Goal: Contribute content: Contribute content

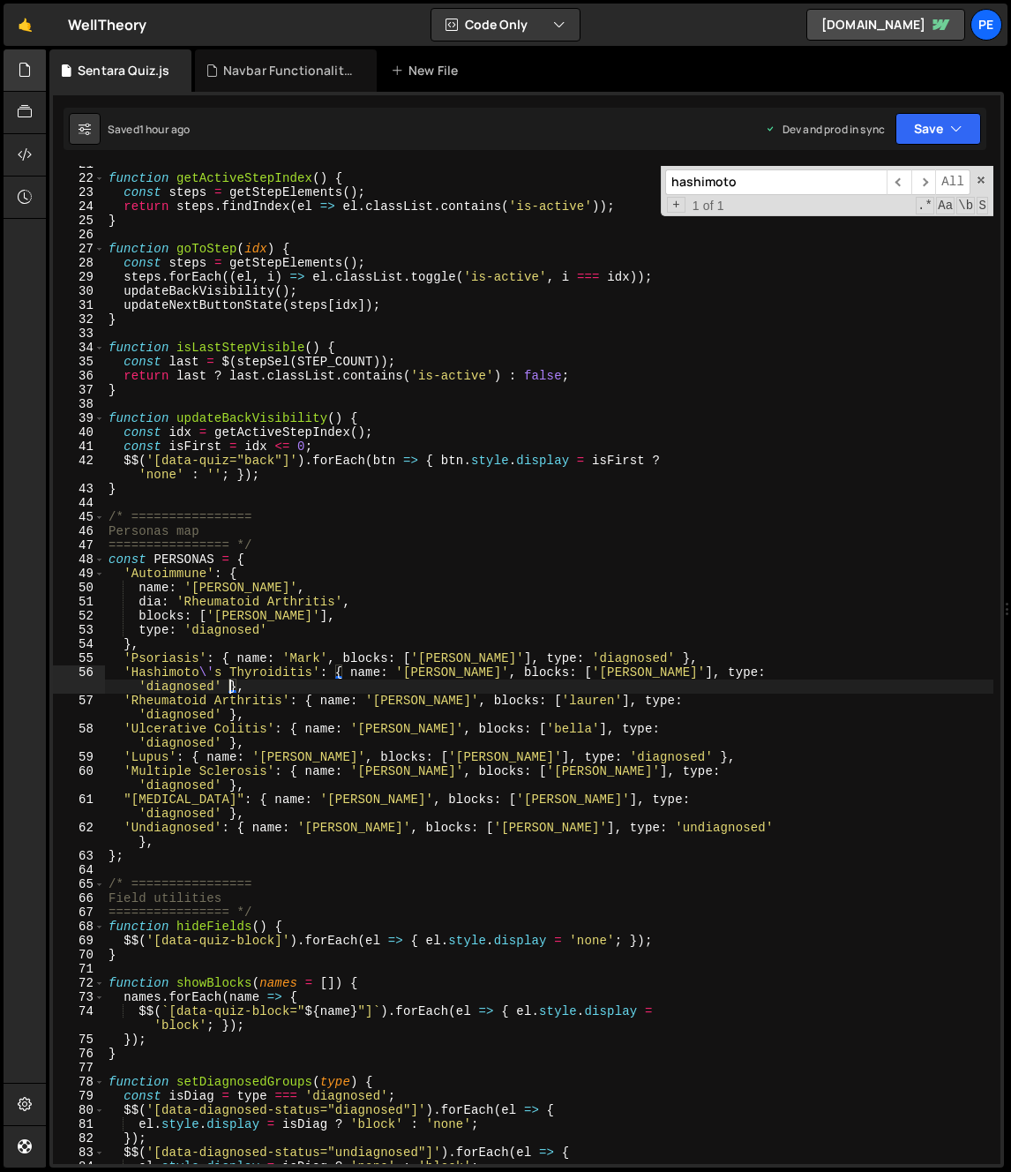
scroll to position [306, 0]
click at [29, 87] on div at bounding box center [25, 70] width 43 height 42
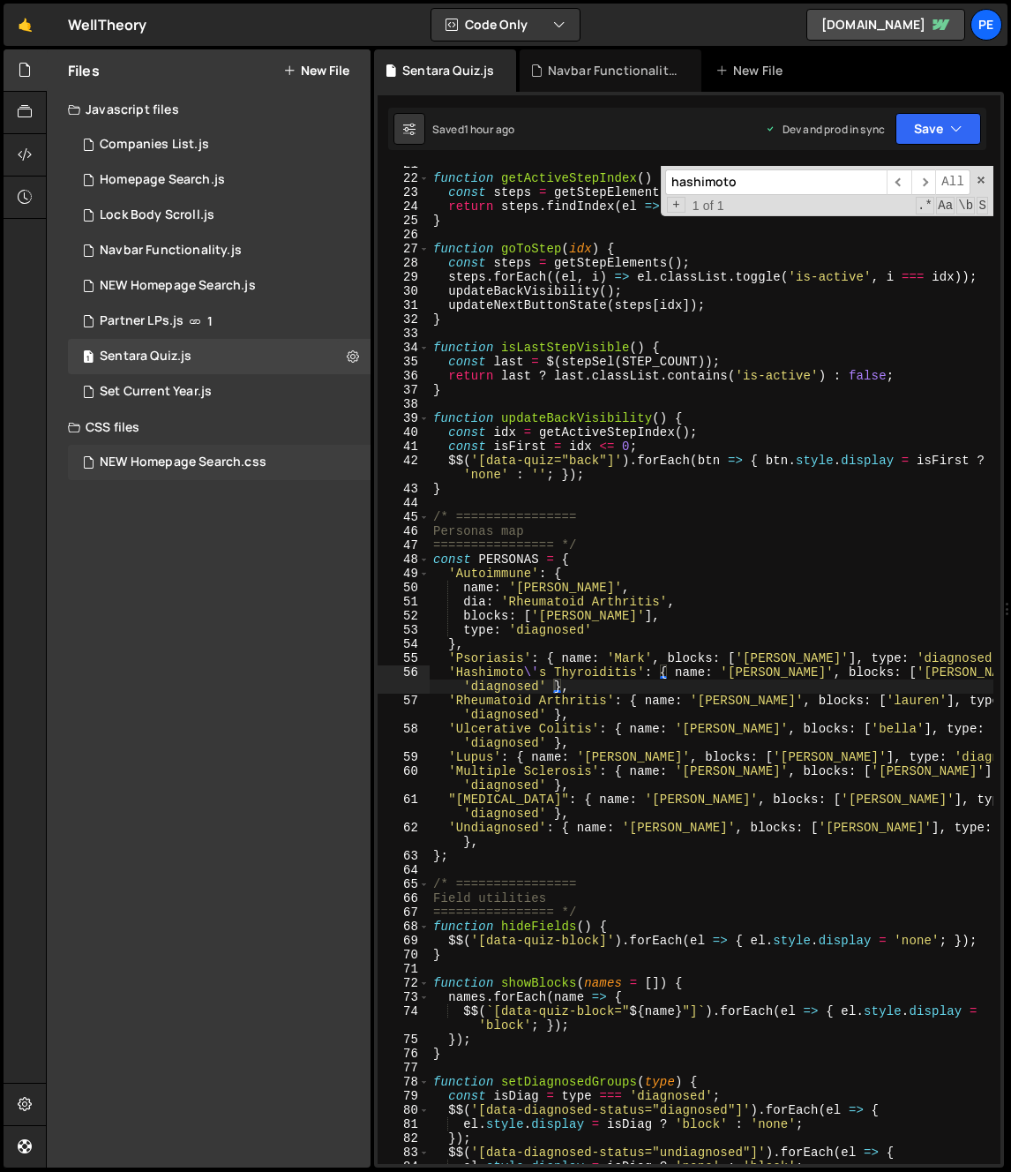
click at [178, 464] on div "NEW Homepage Search.css" at bounding box center [183, 462] width 167 height 16
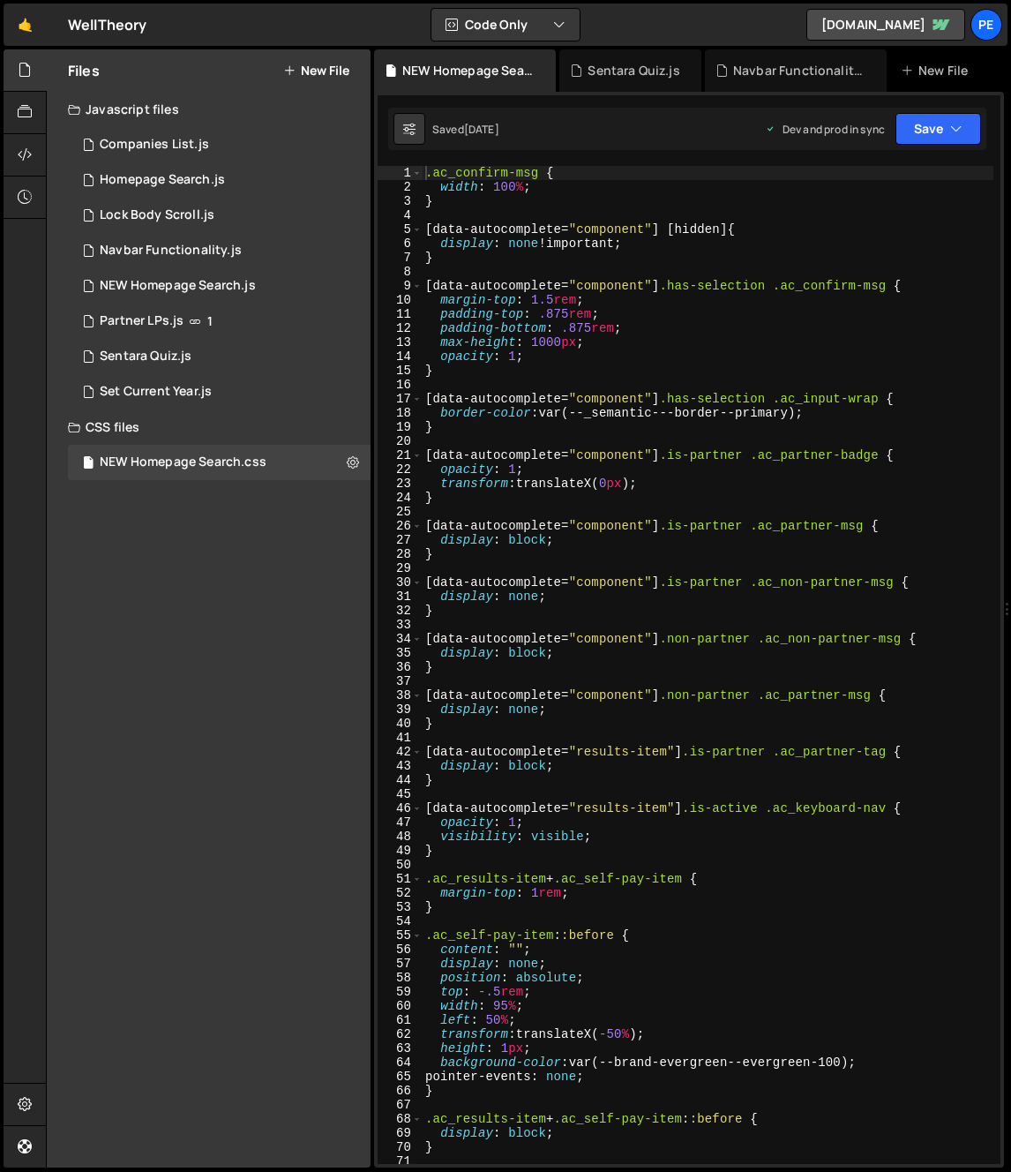
type textarea "}"
click at [636, 493] on div ".ac_confirm-msg { width : 100 % ; } [ data-autocomplete = " component " ] [ hid…" at bounding box center [708, 679] width 572 height 1026
click at [358, 455] on icon at bounding box center [353, 462] width 12 height 17
type input "NEW Homepage Search"
radio input "false"
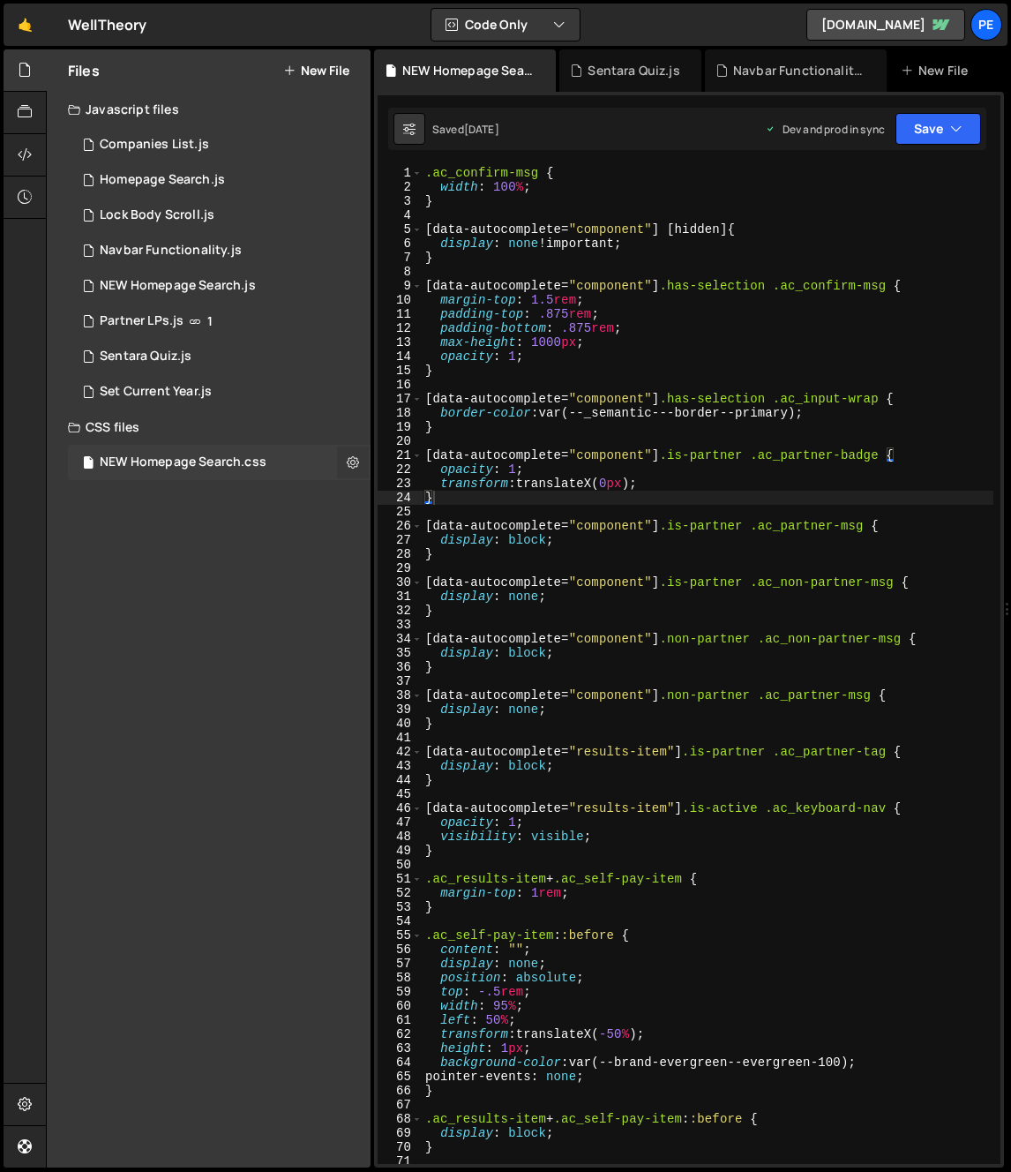
radio input "true"
checkbox input "true"
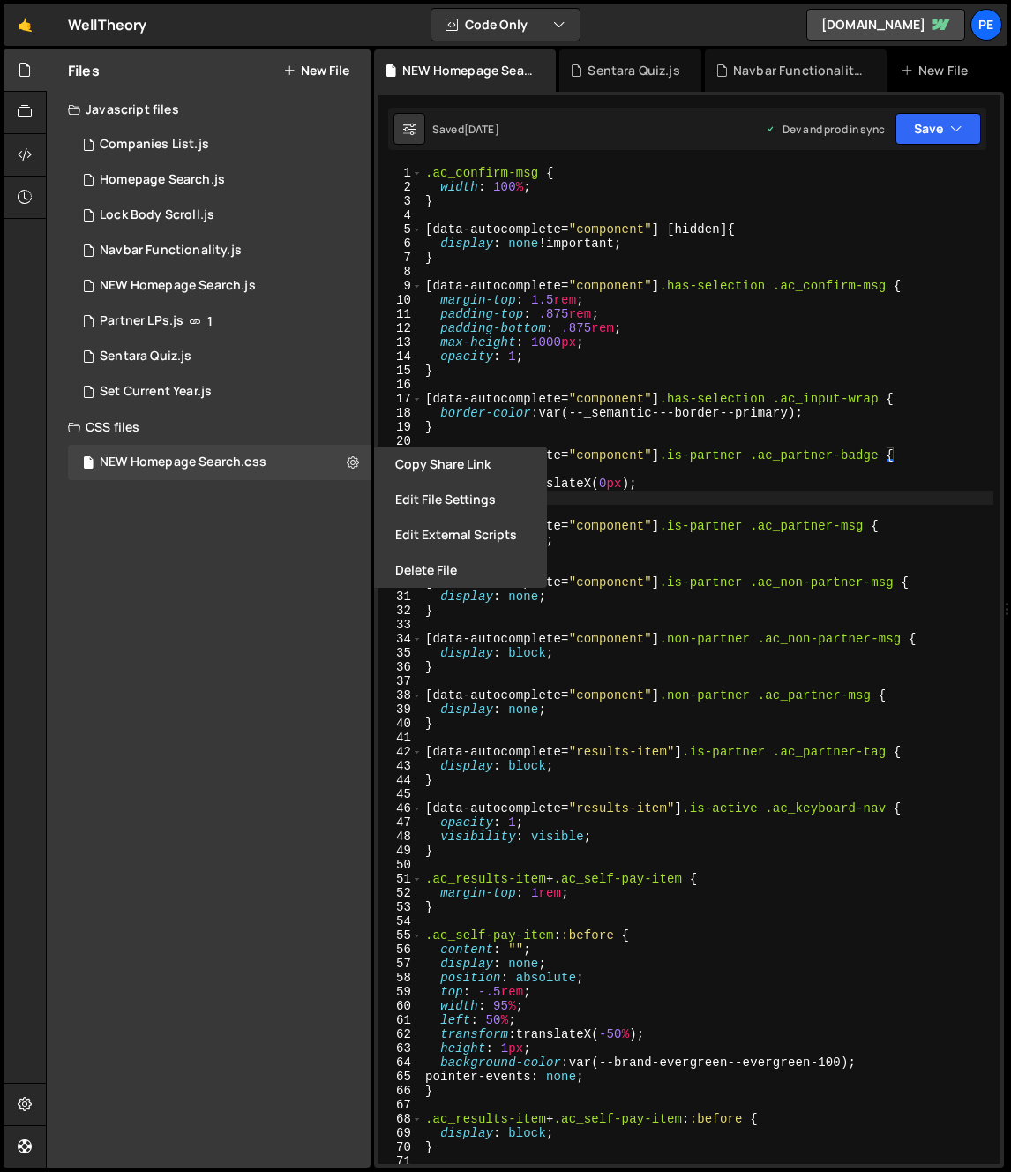
drag, startPoint x: 282, startPoint y: 574, endPoint x: 269, endPoint y: 422, distance: 152.3
click at [282, 574] on div "Files New File Javascript files 1 Companies List.js 0 1 Homepage Search.js 0 1 …" at bounding box center [209, 608] width 324 height 1118
click at [279, 67] on div "Files New File" at bounding box center [209, 70] width 324 height 42
click at [306, 71] on button "New File" at bounding box center [316, 71] width 66 height 14
radio input "true"
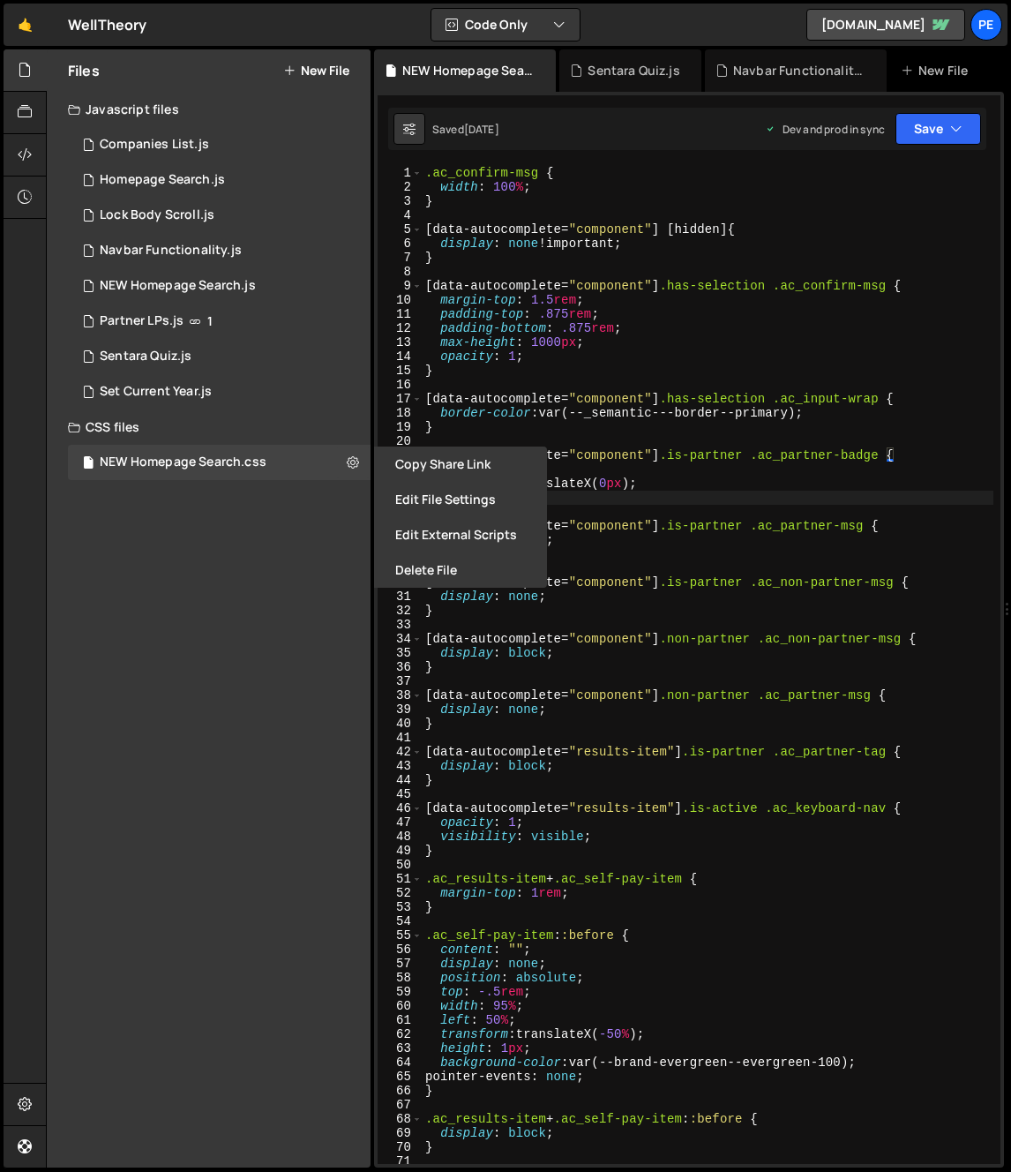
checkbox input "false"
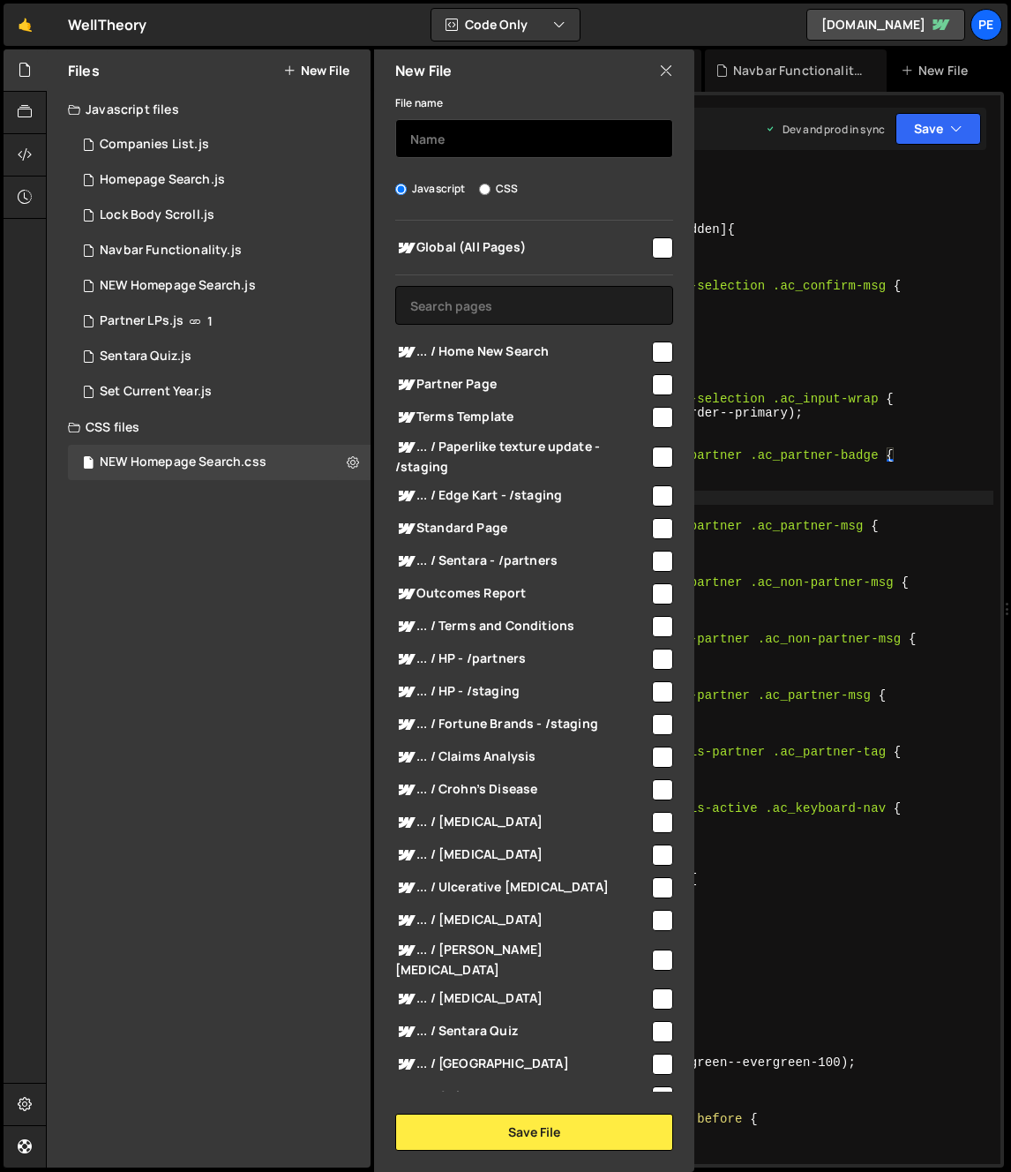
click at [502, 143] on input "text" at bounding box center [534, 138] width 278 height 39
type input "F"
type input "Quiz CSS"
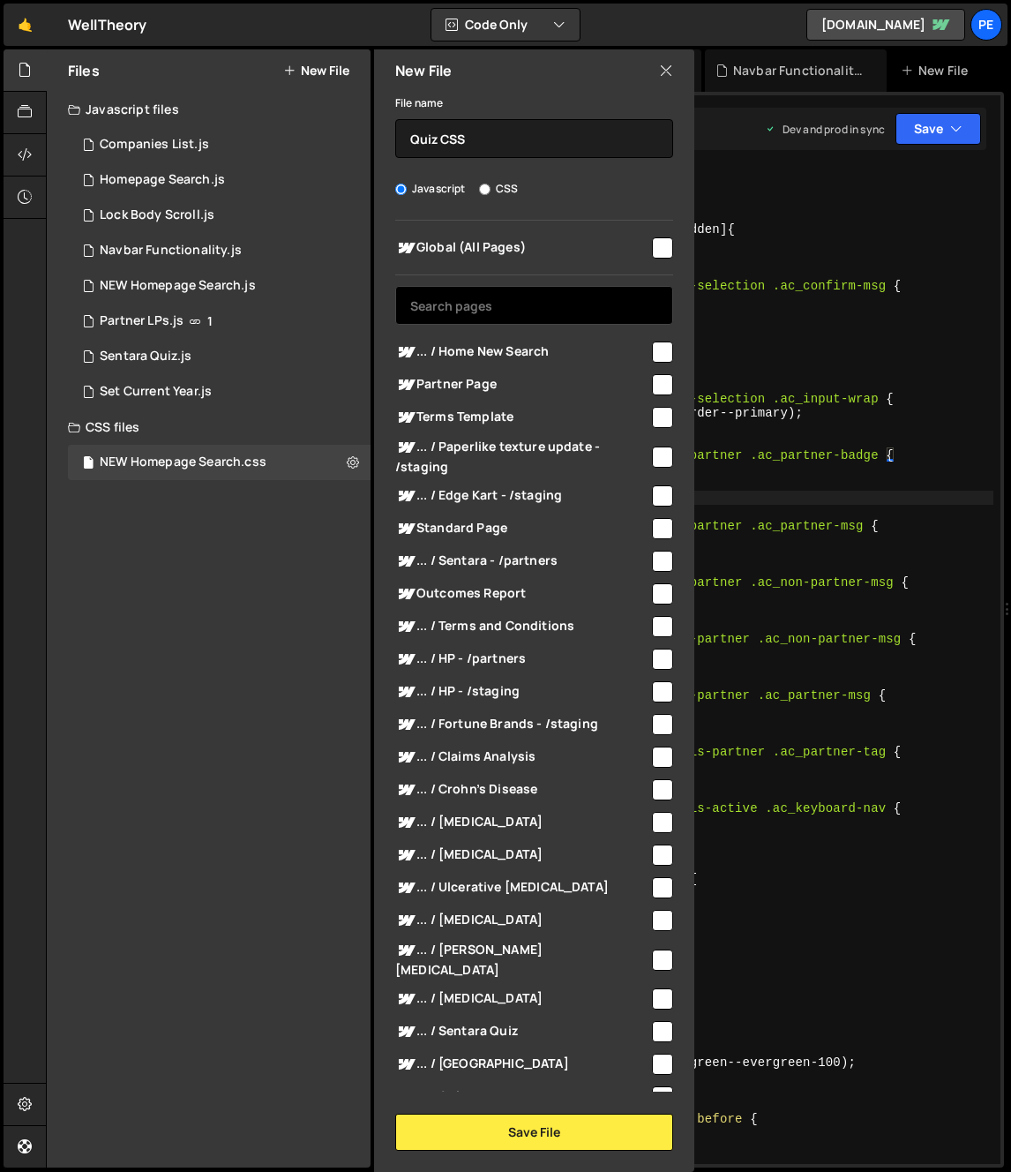
click at [583, 296] on input "text" at bounding box center [534, 305] width 278 height 39
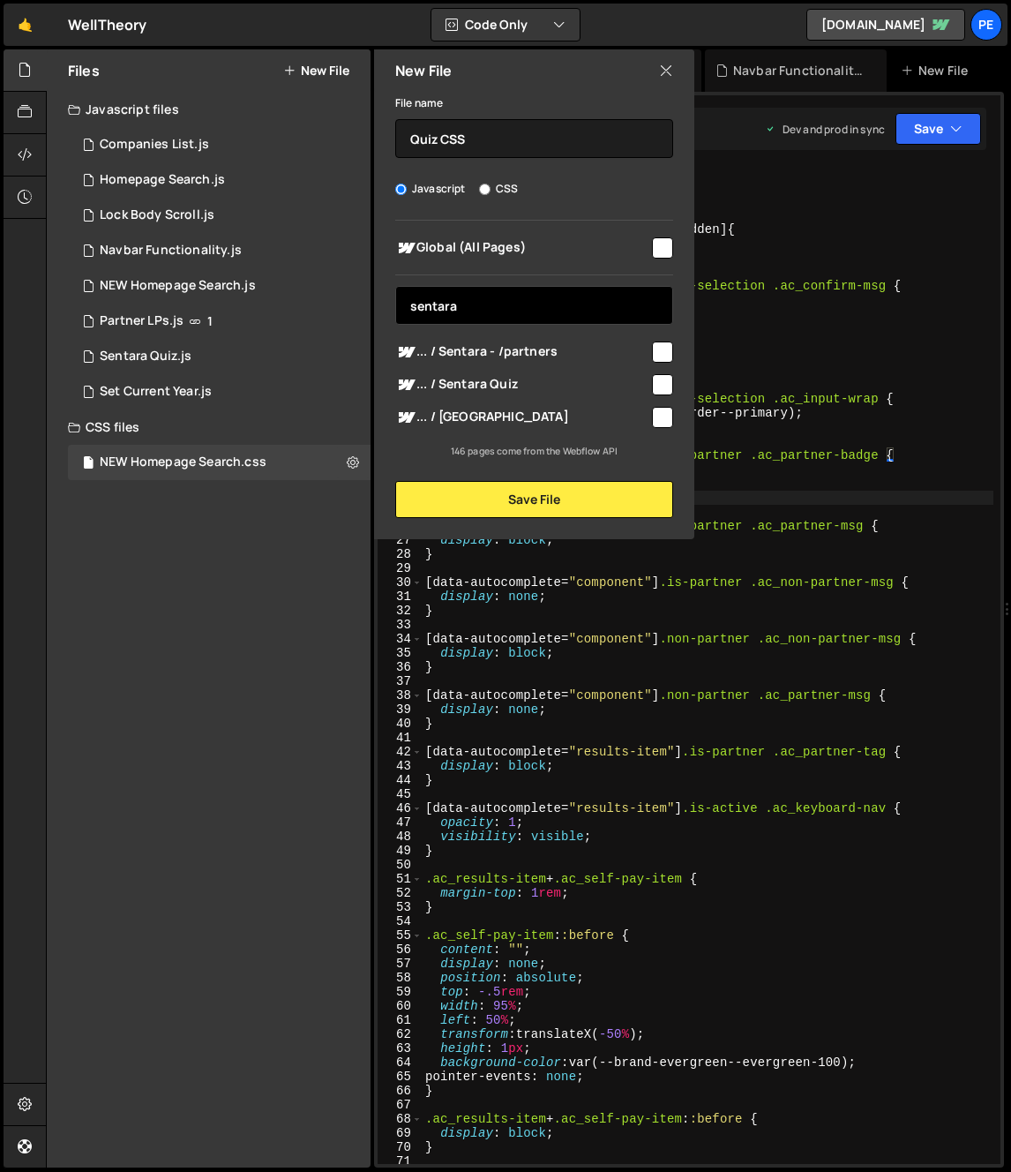
type input "sentara"
drag, startPoint x: 666, startPoint y: 376, endPoint x: 598, endPoint y: 462, distance: 109.3
click at [666, 376] on input "checkbox" at bounding box center [662, 384] width 21 height 21
checkbox input "true"
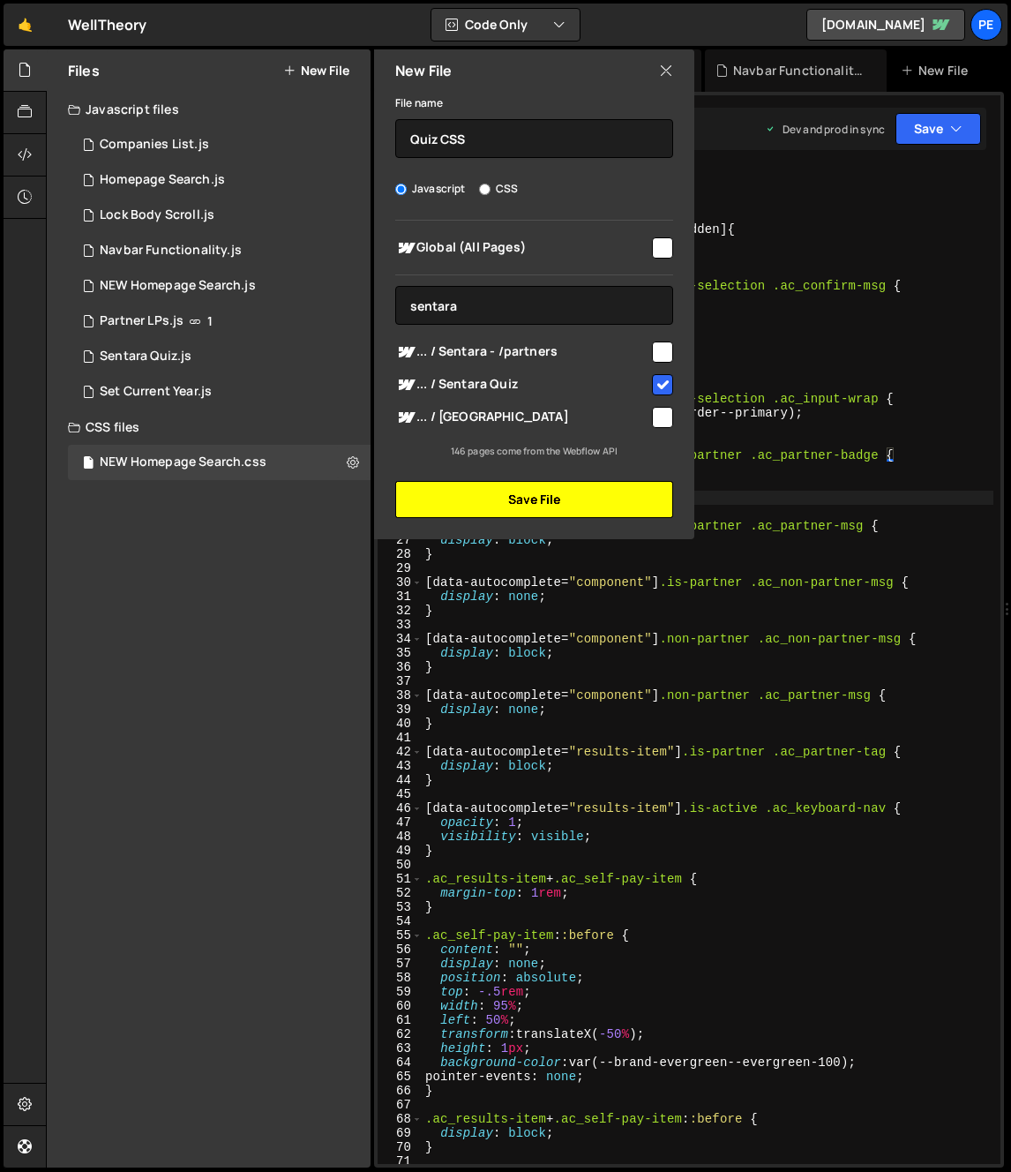
click at [580, 501] on button "Save File" at bounding box center [534, 499] width 278 height 37
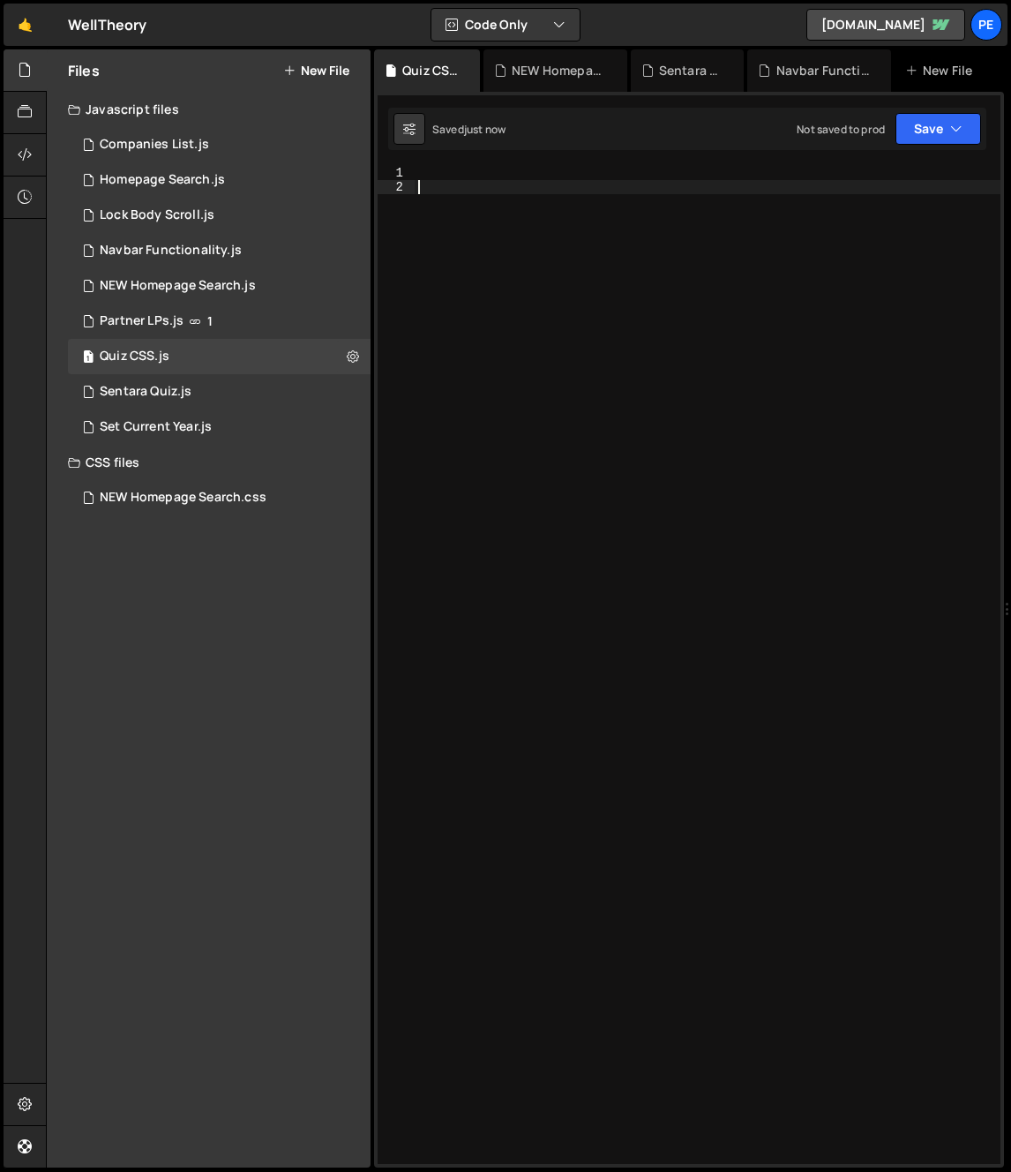
click at [617, 515] on div at bounding box center [708, 679] width 586 height 1026
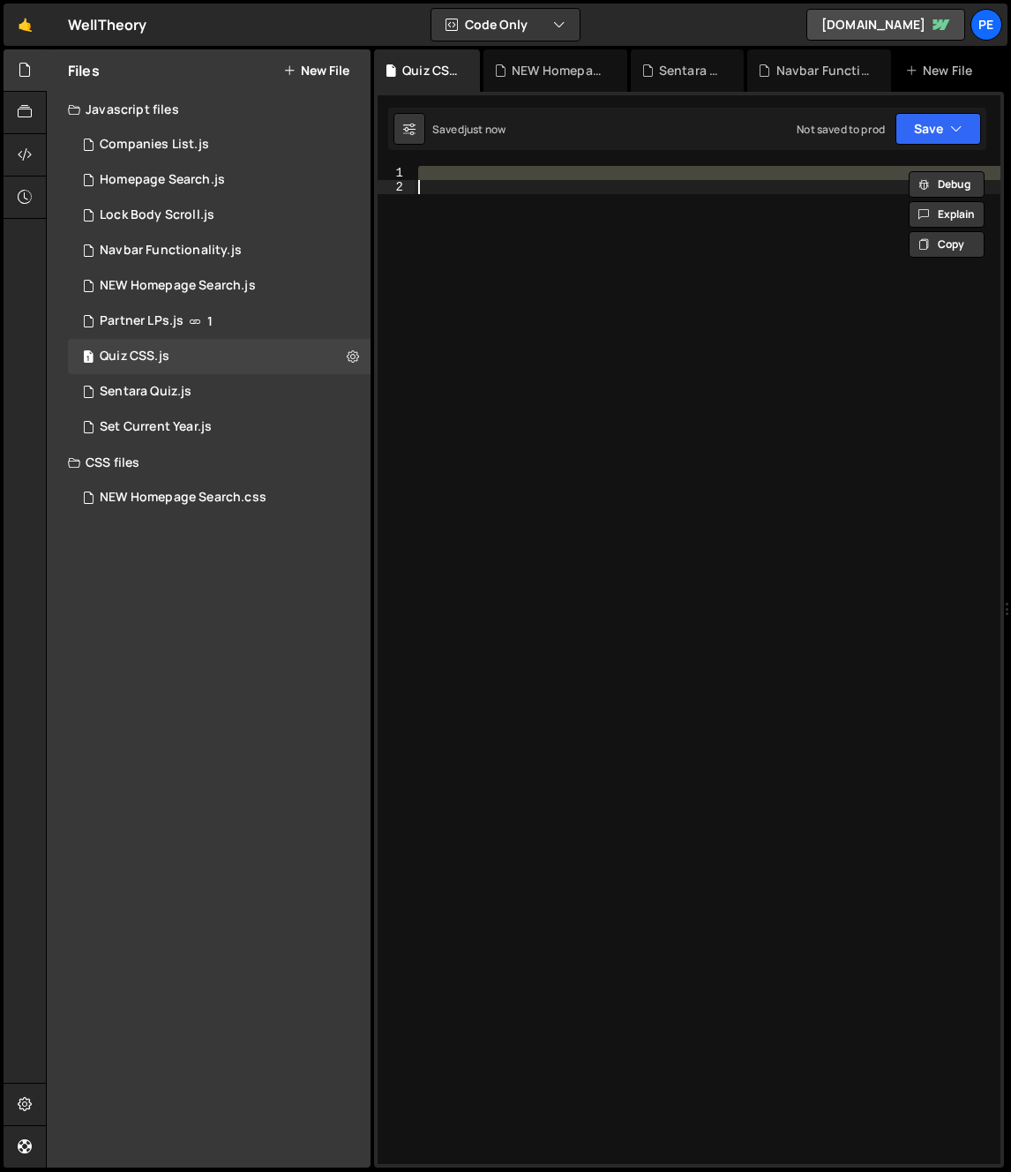
paste textarea "}"
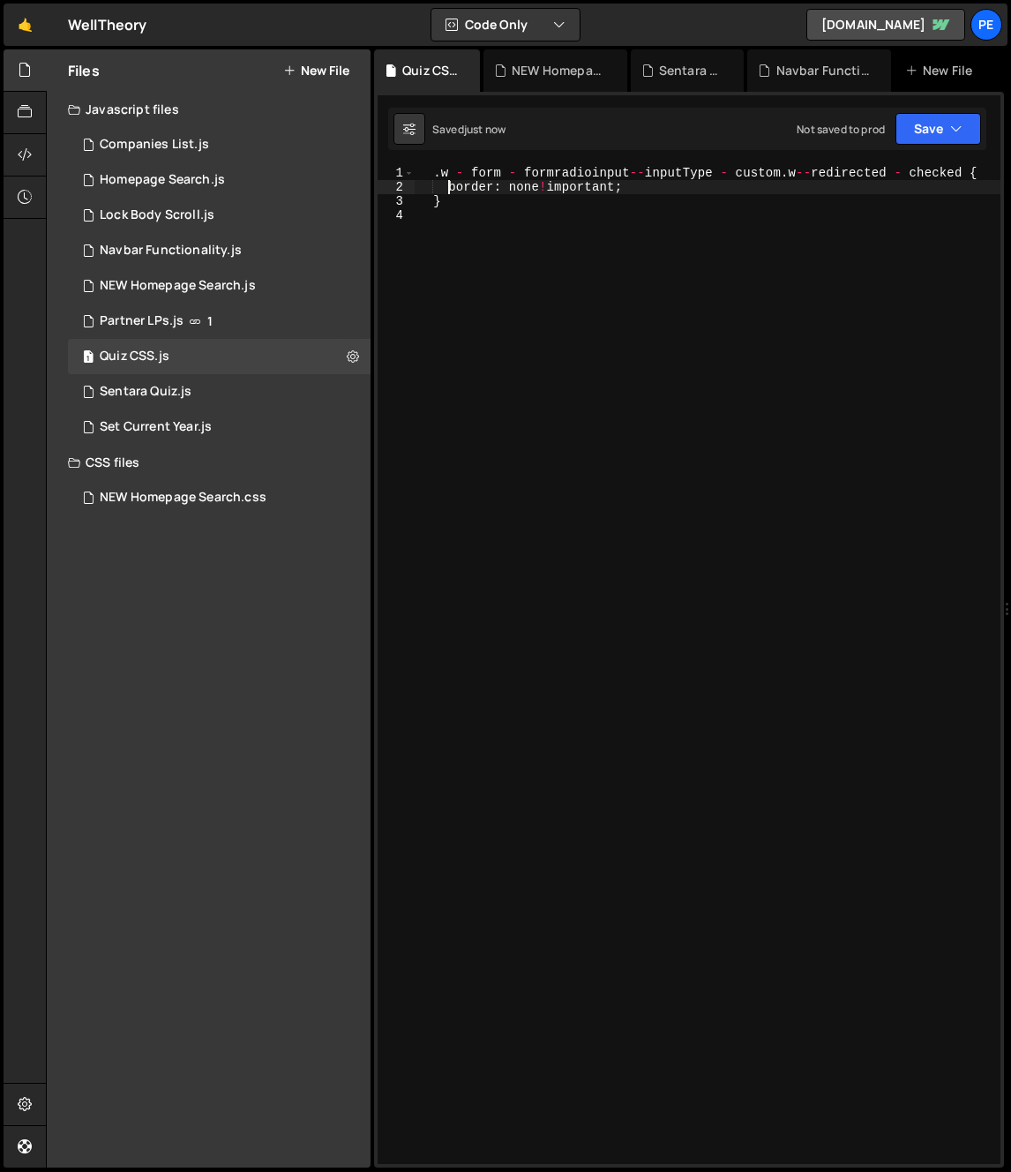
drag, startPoint x: 451, startPoint y: 184, endPoint x: 469, endPoint y: 181, distance: 18.0
click at [451, 184] on div ". w - form - formradioinput -- inputType - custom . w -- redirected - checked {…" at bounding box center [708, 679] width 586 height 1026
type textarea "}"
click at [580, 214] on div ". w - form - formradioinput -- inputType - custom . w -- redirected - checked {…" at bounding box center [708, 679] width 586 height 1026
click at [481, 174] on div ". w - form - formradioinput -- inputType - custom . w -- redirected - checked {…" at bounding box center [708, 679] width 586 height 1026
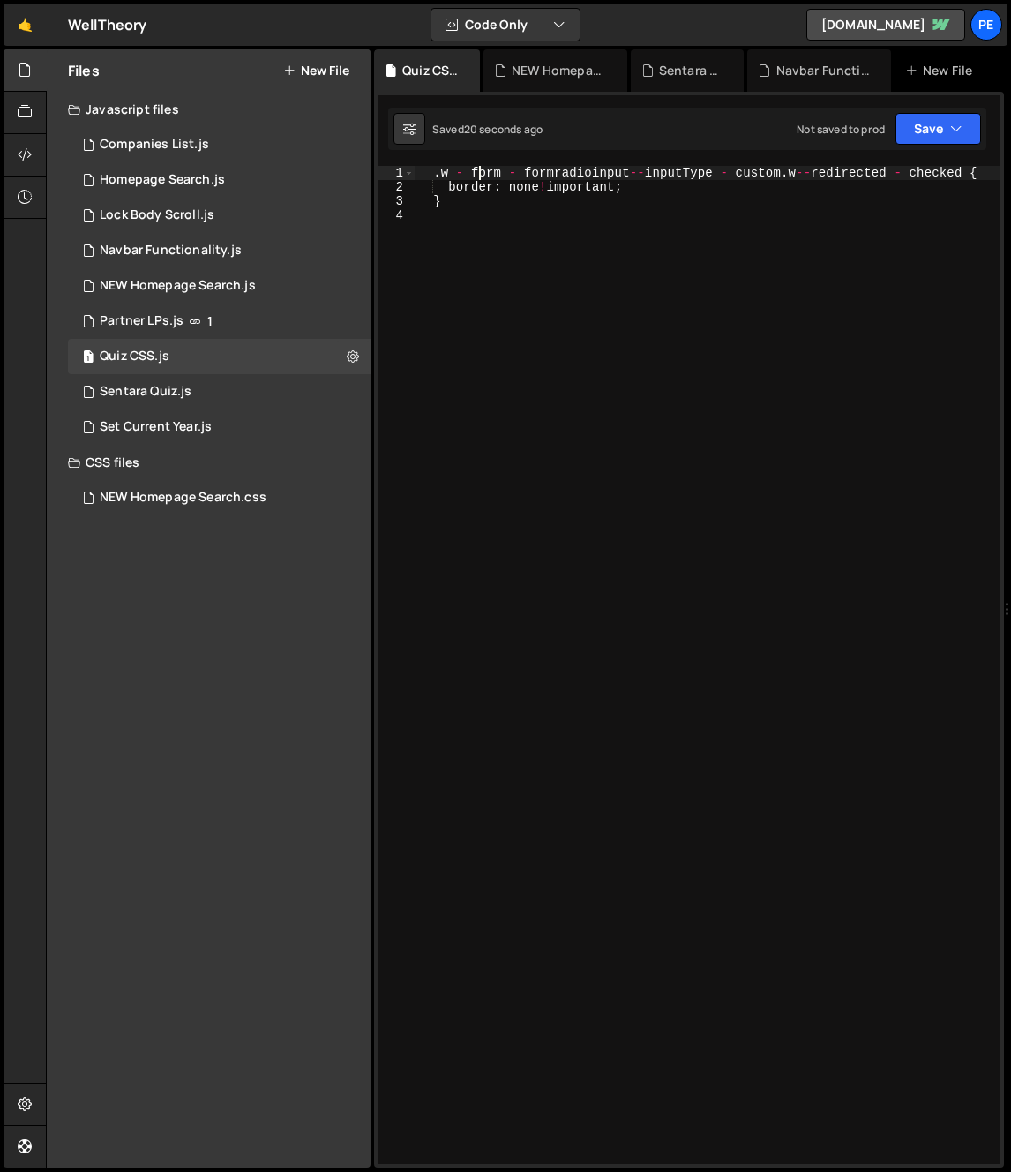
click at [497, 166] on div ". w - form - formradioinput -- inputType - custom . w -- redirected - checked {…" at bounding box center [708, 679] width 586 height 1026
click at [445, 193] on div ". w - form - formradioinput -- inputType - custom . w -- redirected - checked {…" at bounding box center [708, 679] width 586 height 1026
drag, startPoint x: 434, startPoint y: 178, endPoint x: 511, endPoint y: 192, distance: 78.1
click at [440, 180] on div ". w - form - formradioinput -- inputType - custom . w -- redirected - checked {…" at bounding box center [708, 679] width 586 height 1026
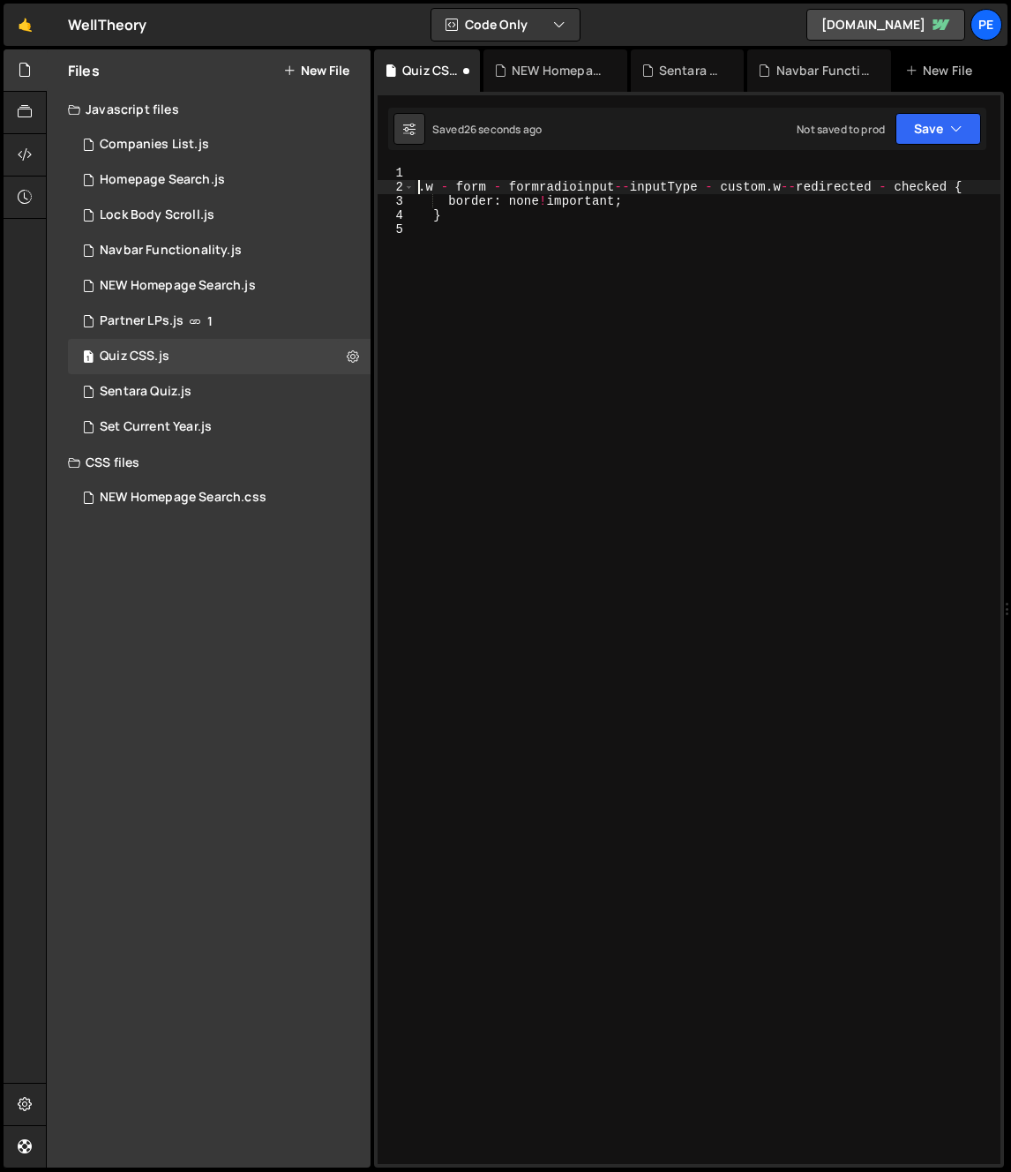
type textarea ".w - form - formradioinput--inputType - custom.w--redirected - checked {"
click at [345, 357] on button at bounding box center [353, 357] width 32 height 32
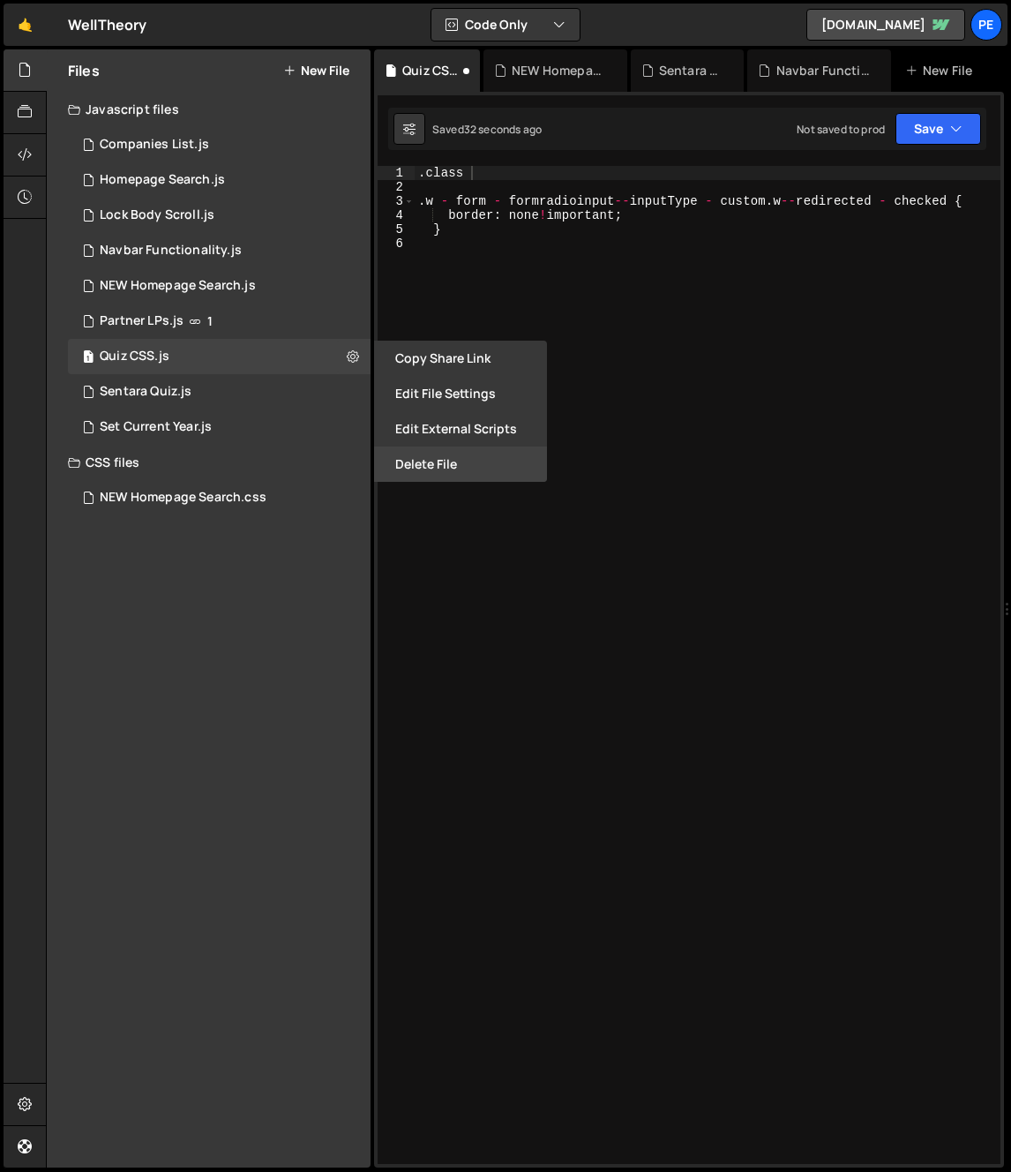
click at [456, 463] on button "Delete File" at bounding box center [460, 464] width 173 height 35
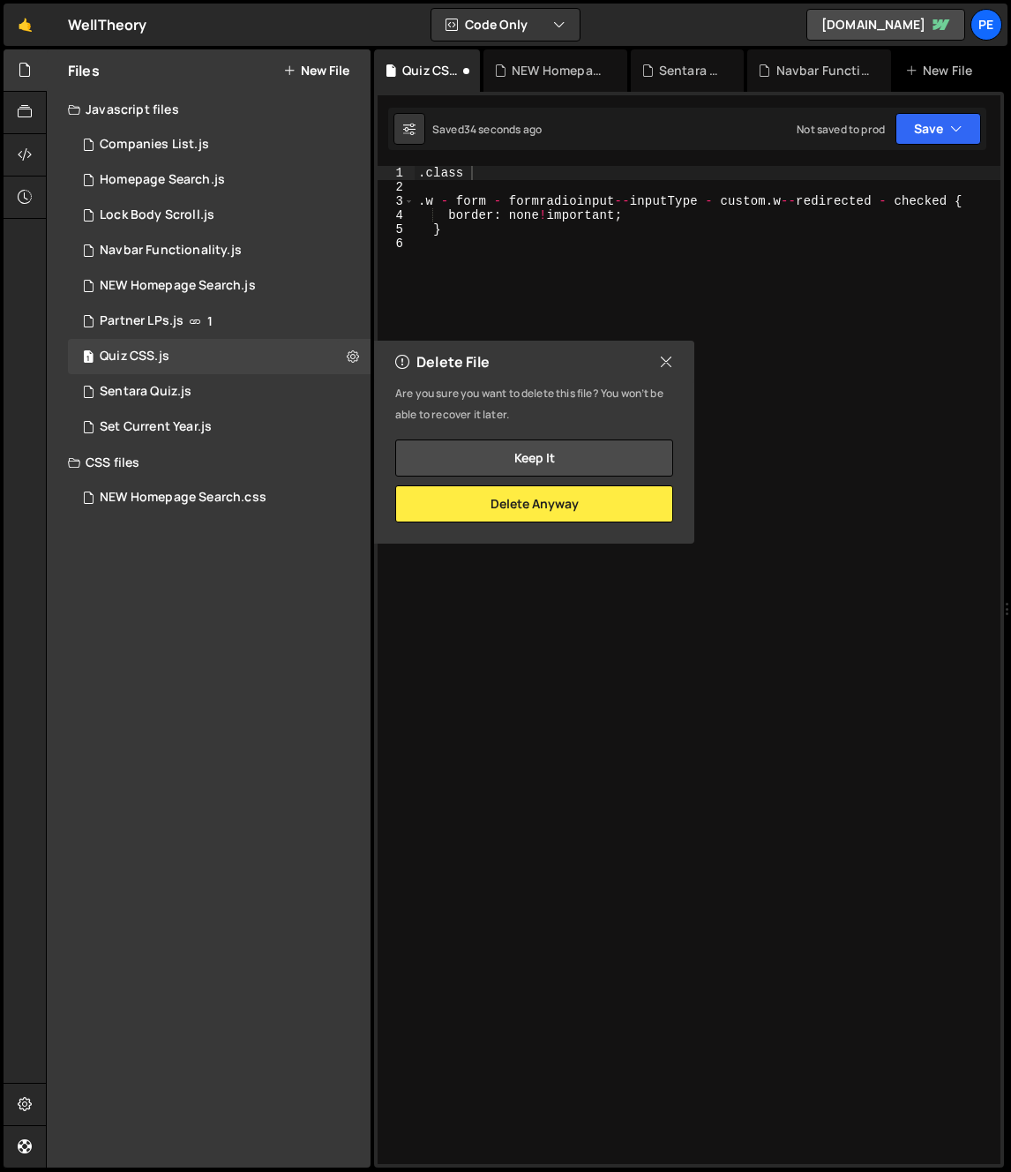
scroll to position [0, 1]
click at [528, 225] on div ". class . w - form - formradioinput -- inputType - custom . w -- redirected - c…" at bounding box center [708, 679] width 586 height 1026
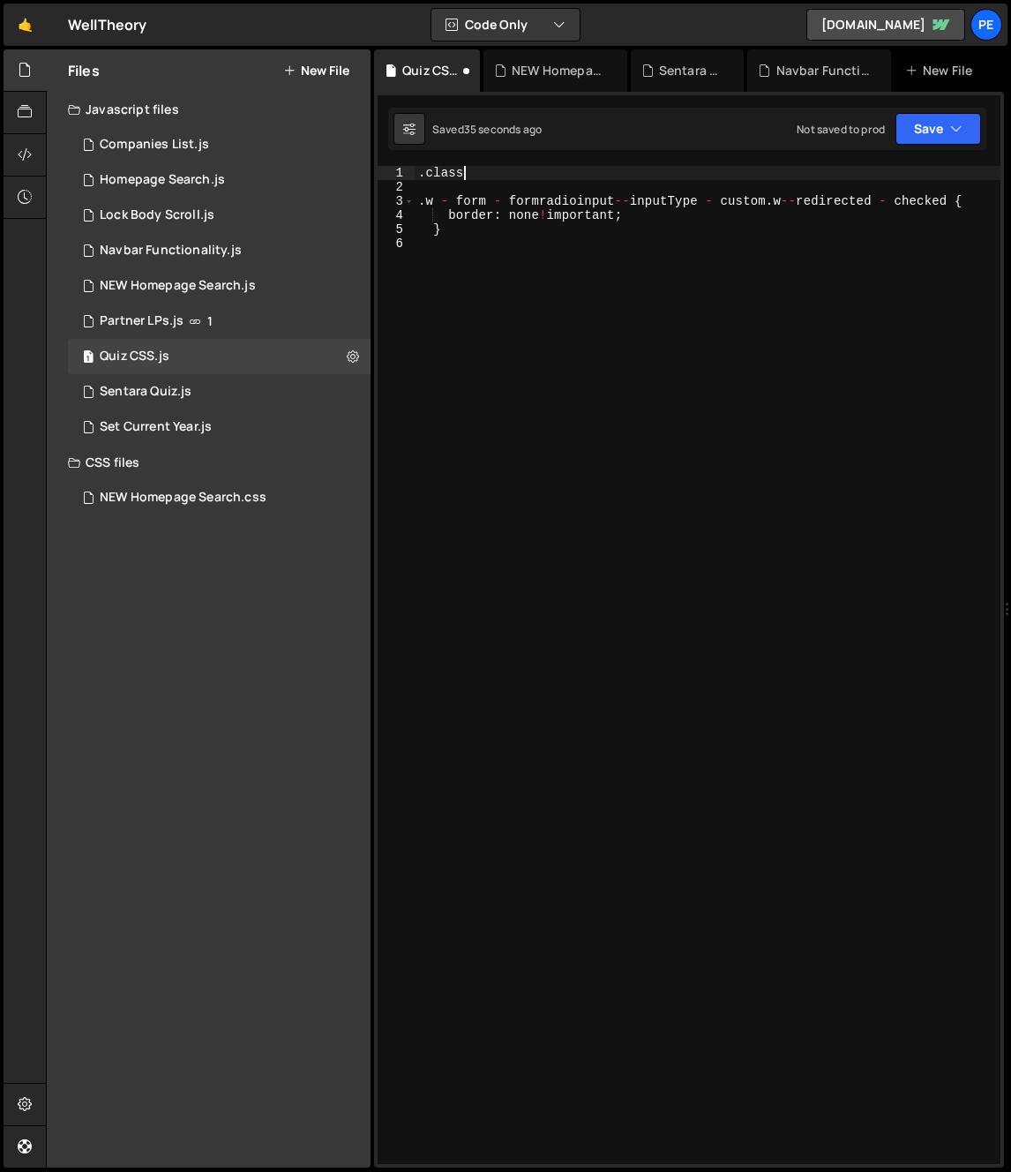
scroll to position [0, 0]
type textarea ".s"
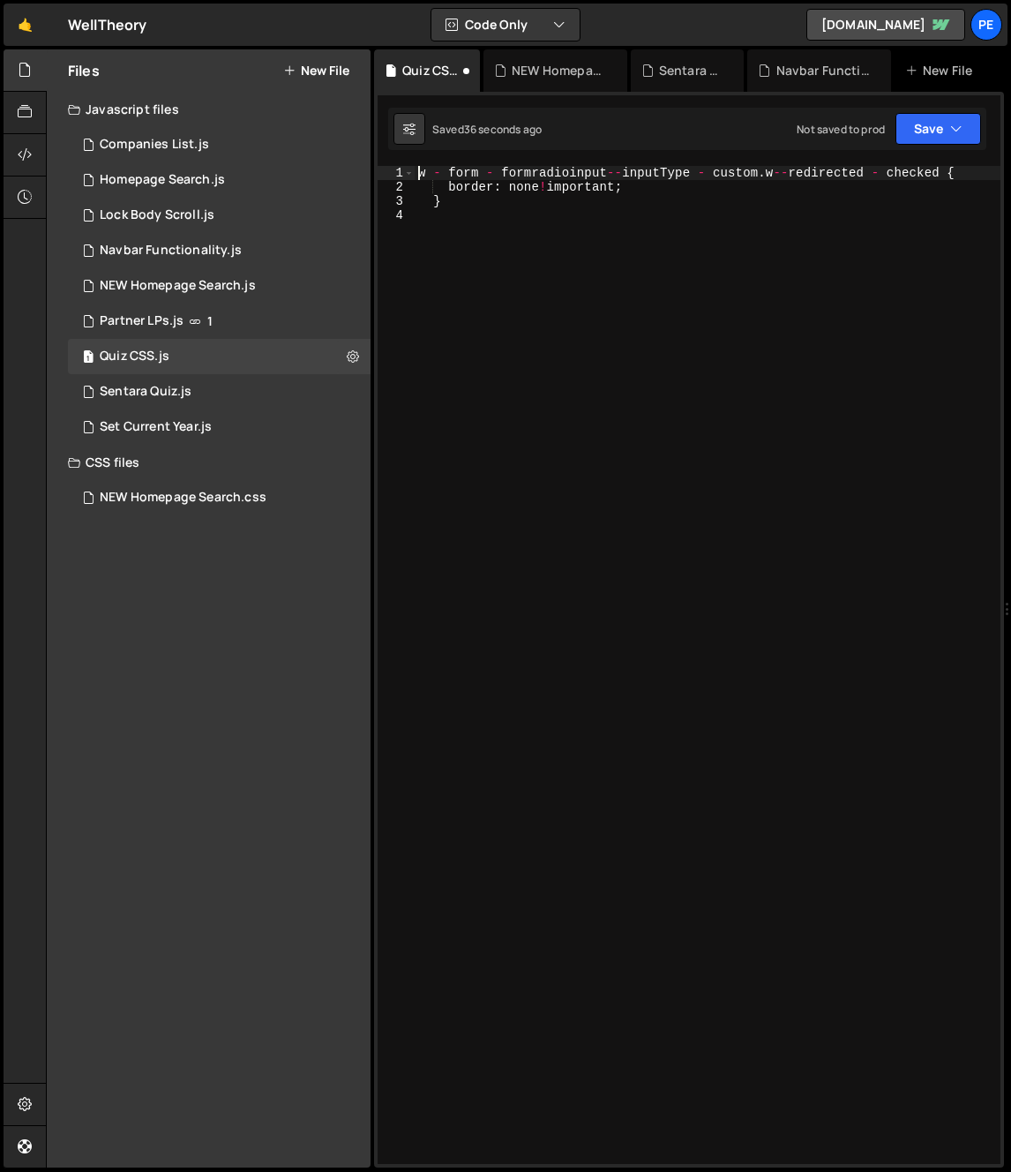
type textarea "}"
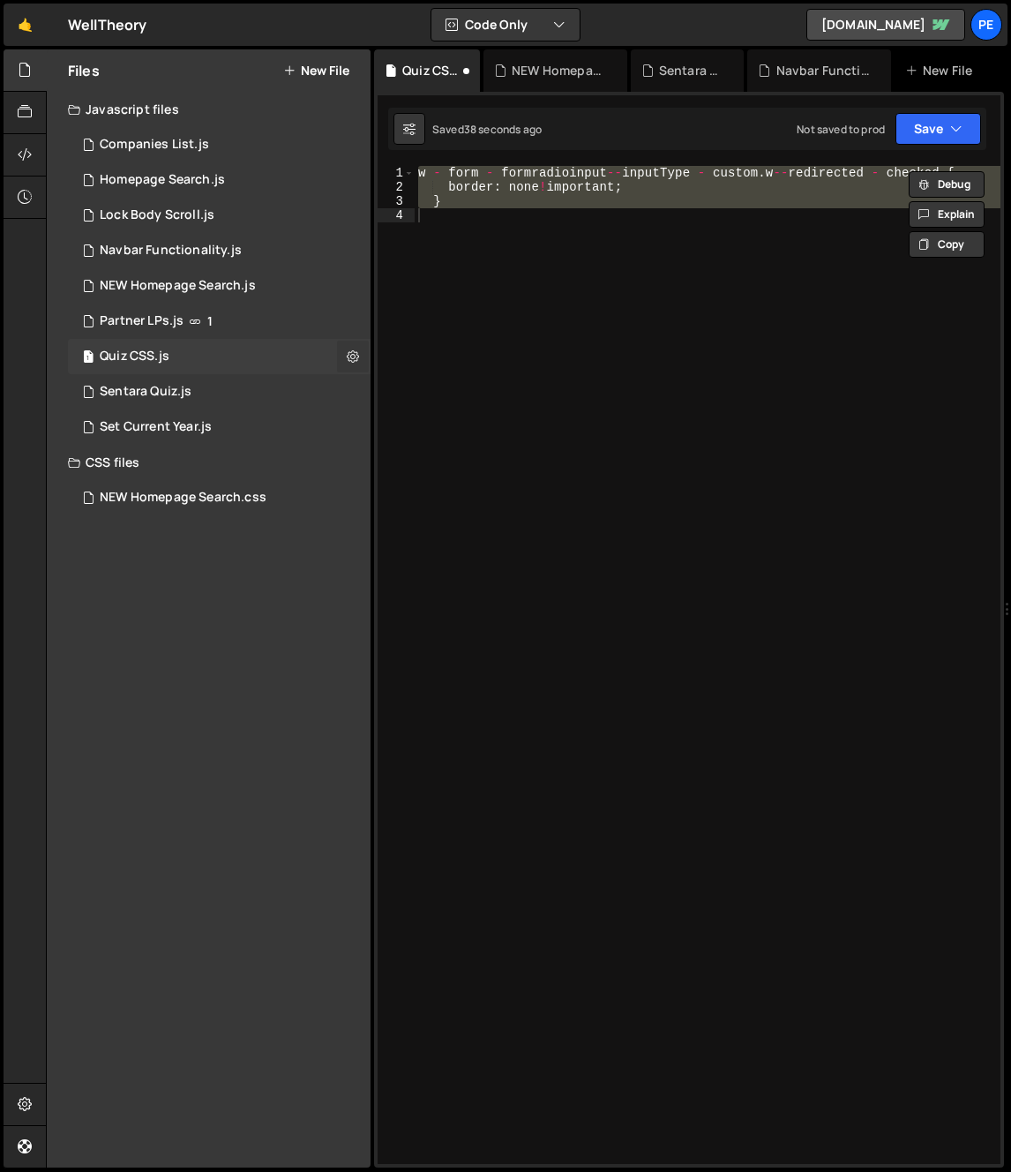
click at [354, 359] on icon at bounding box center [353, 356] width 12 height 17
type input "Quiz CSS"
radio input "true"
checkbox input "true"
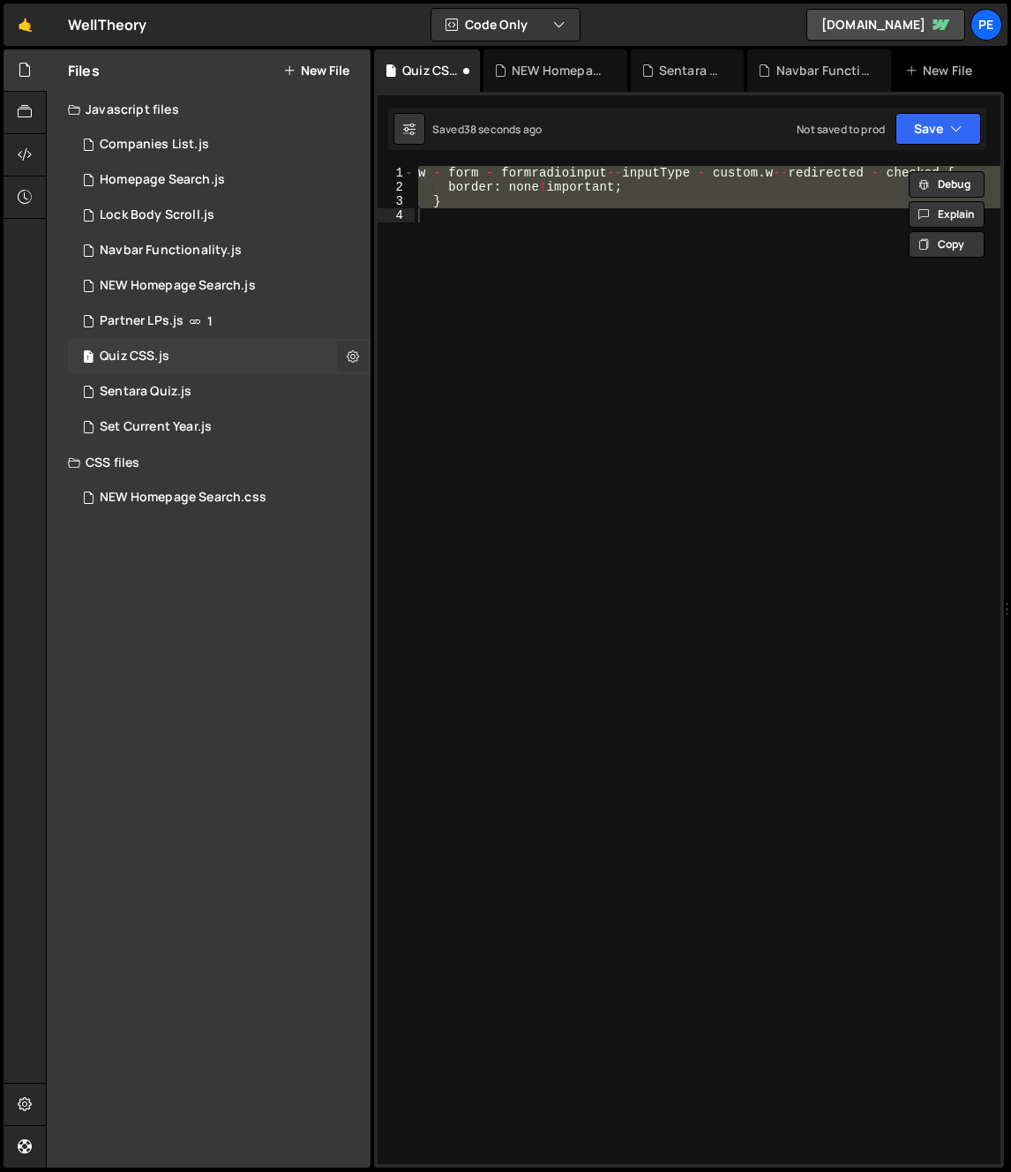
checkbox input "true"
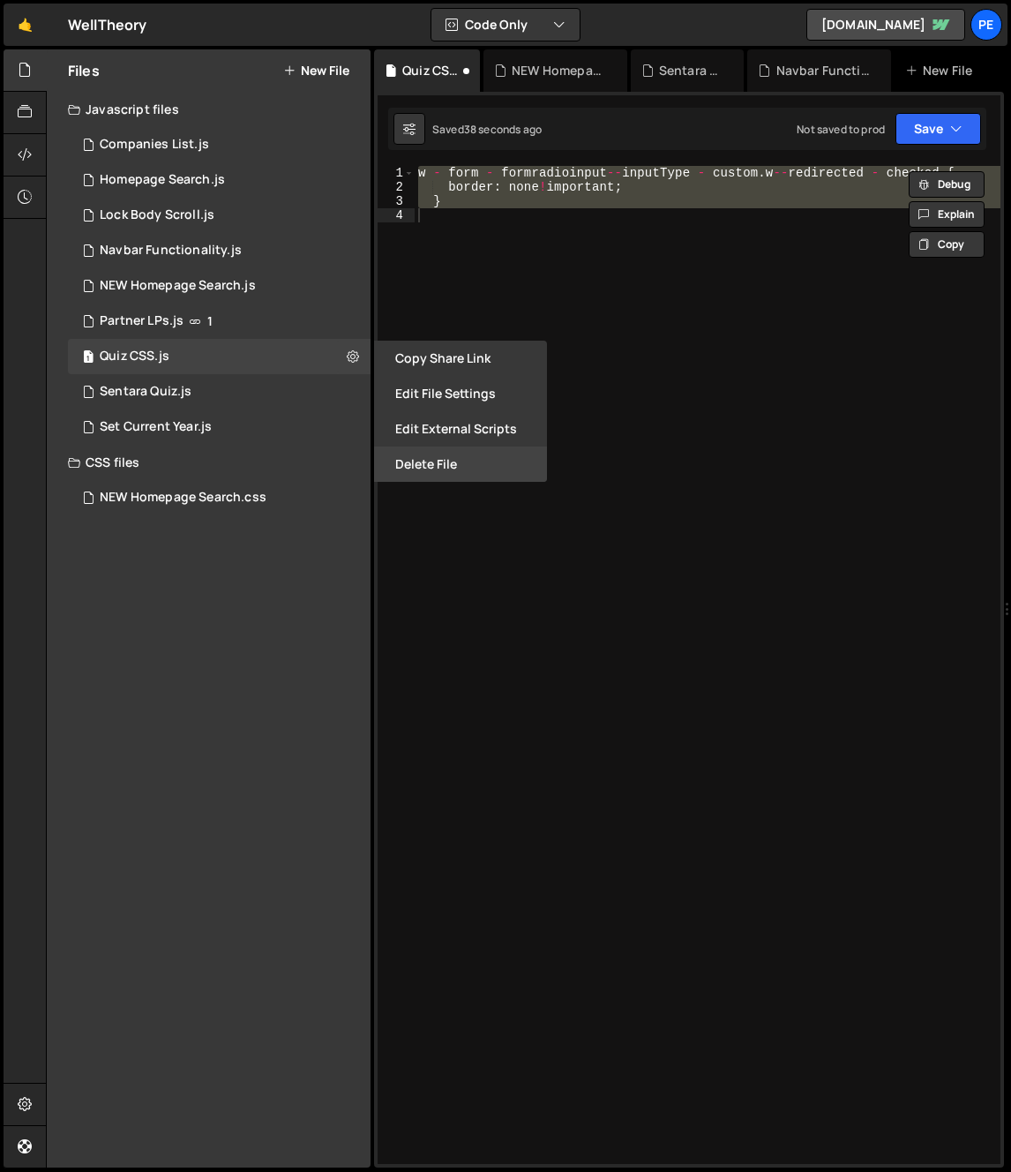
click at [440, 469] on button "Delete File" at bounding box center [460, 464] width 173 height 35
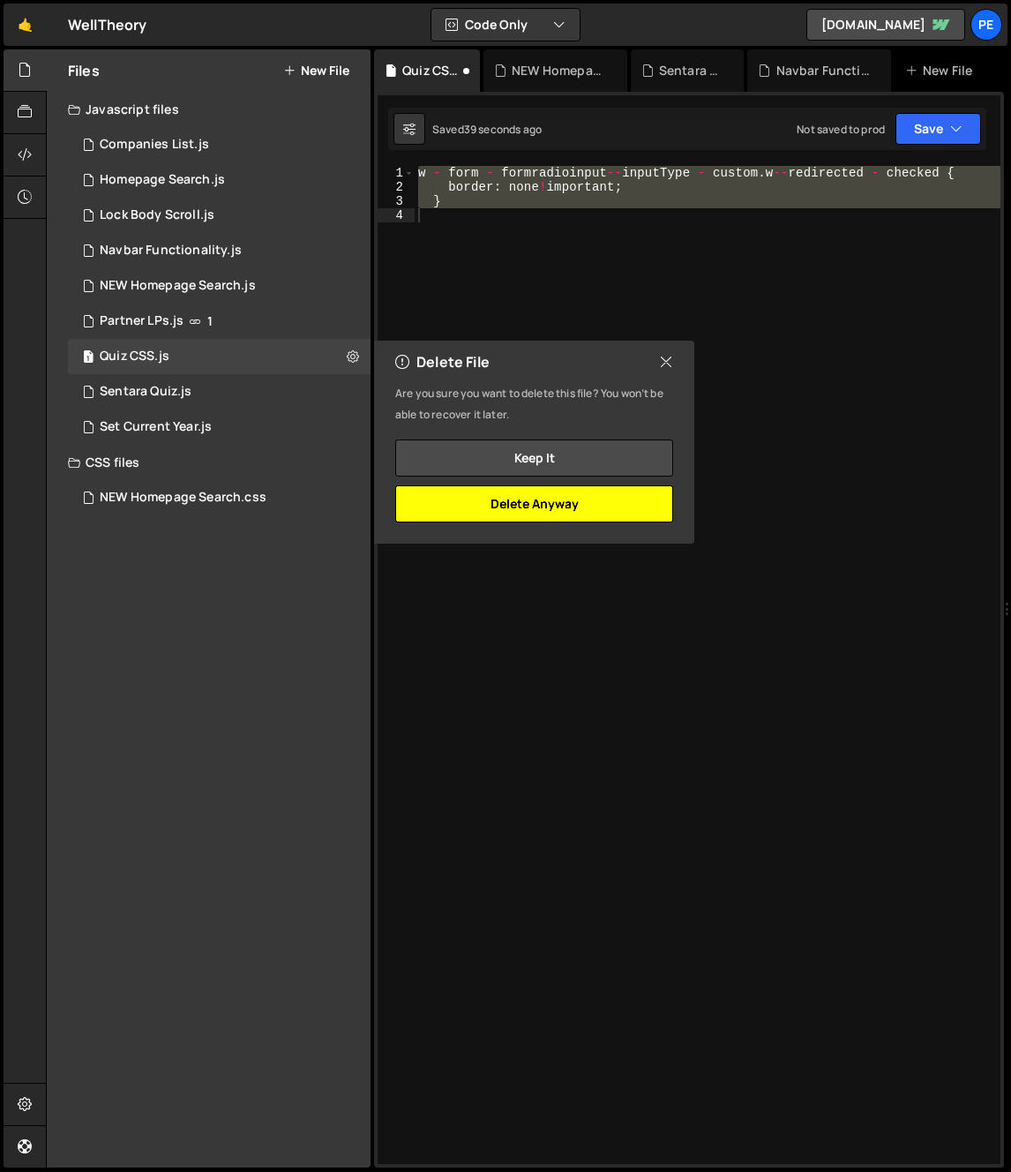
click at [600, 509] on button "Delete Anyway" at bounding box center [534, 503] width 278 height 37
checkbox input "false"
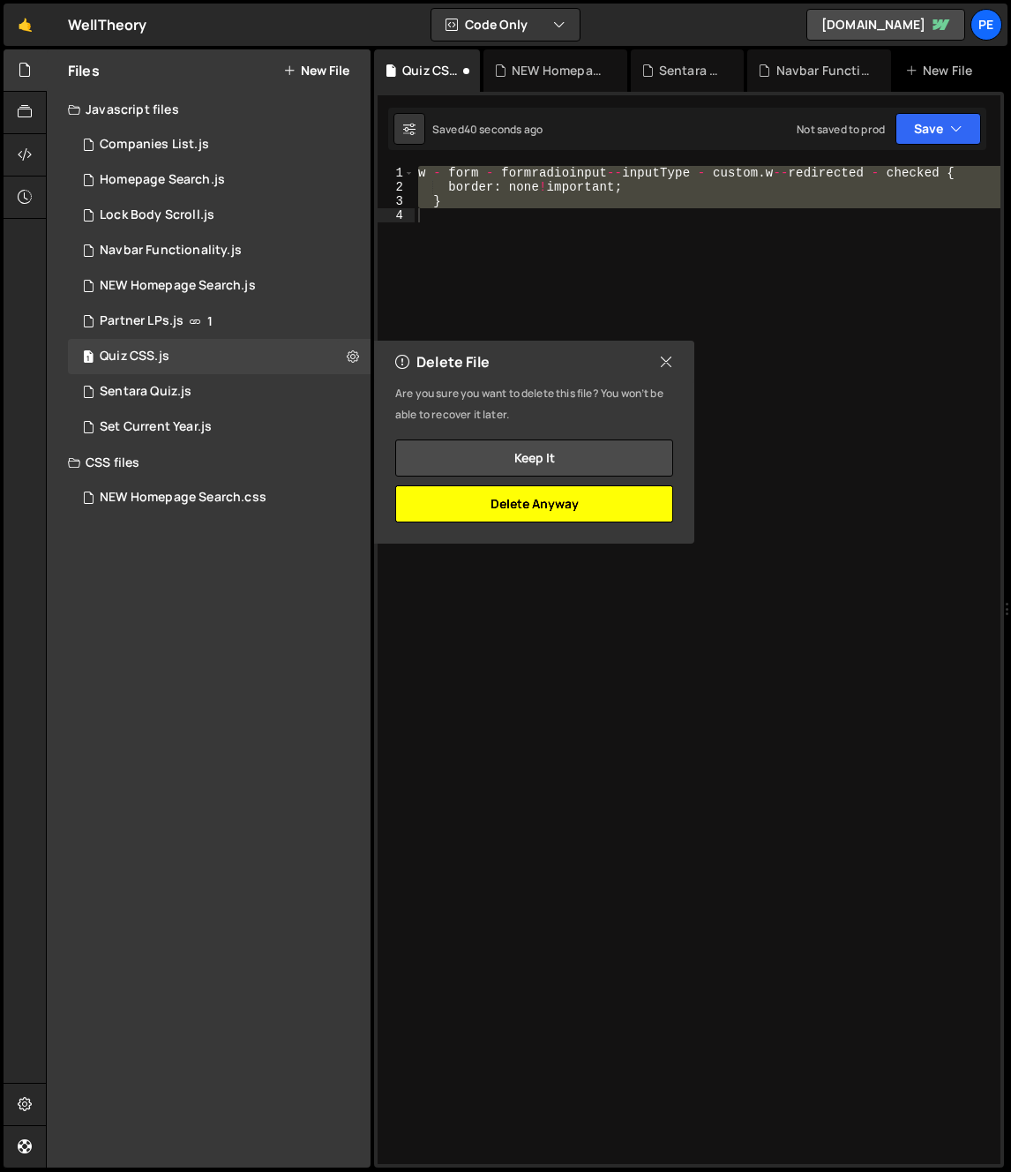
checkbox input "false"
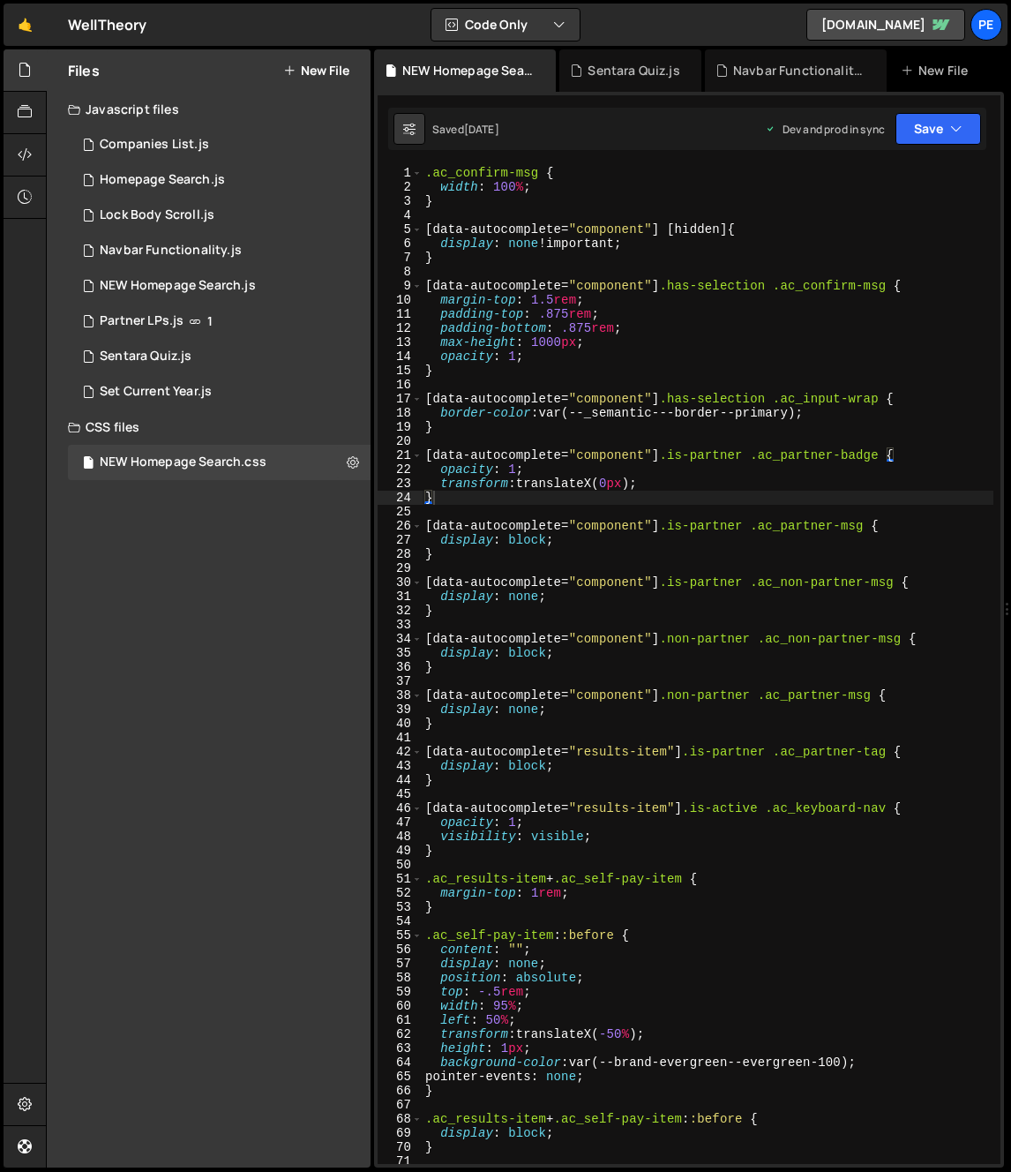
click at [300, 76] on button "New File" at bounding box center [316, 71] width 66 height 14
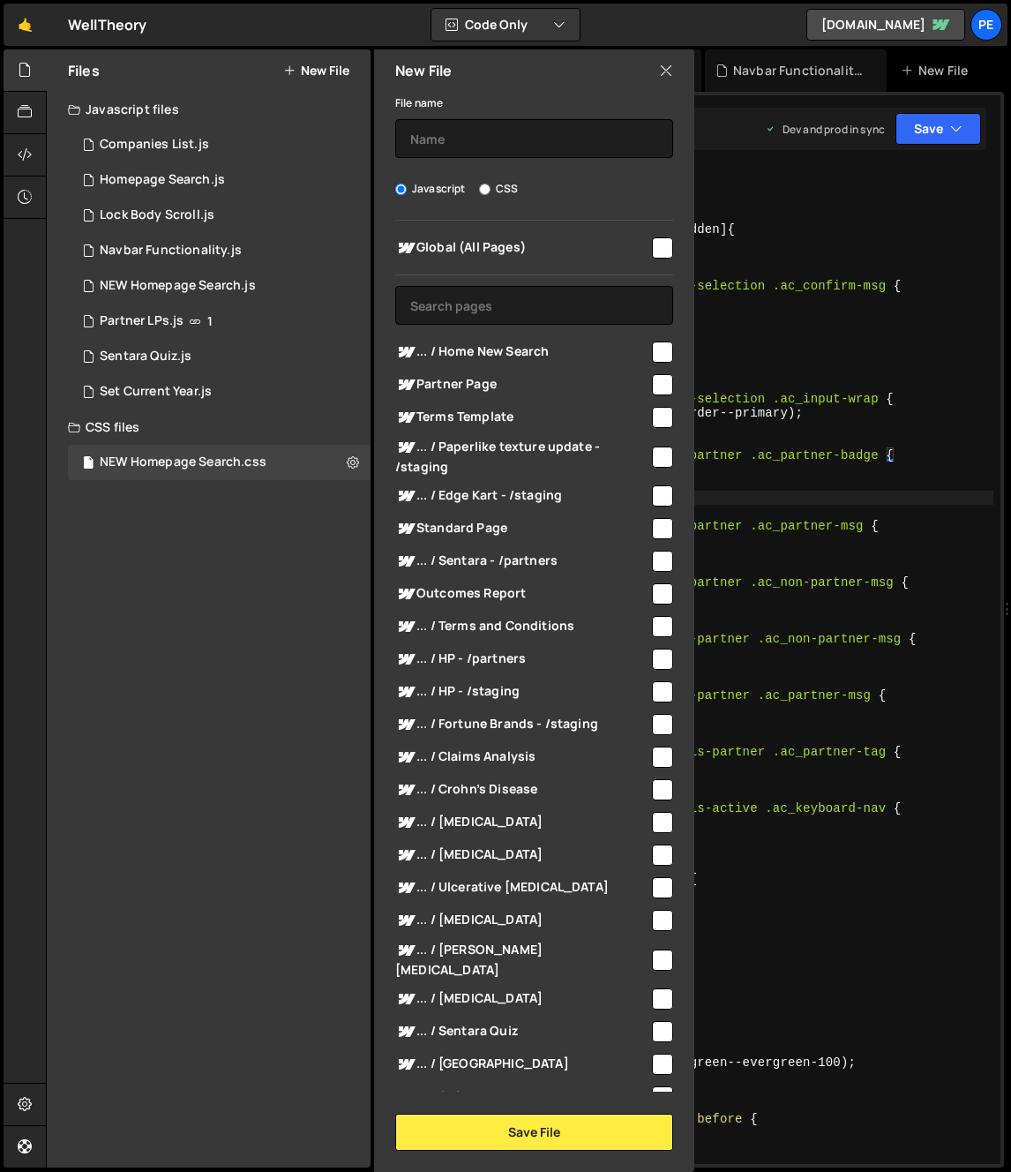
click at [486, 188] on input "CSS" at bounding box center [484, 189] width 11 height 11
radio input "true"
click at [489, 139] on input "text" at bounding box center [534, 138] width 278 height 39
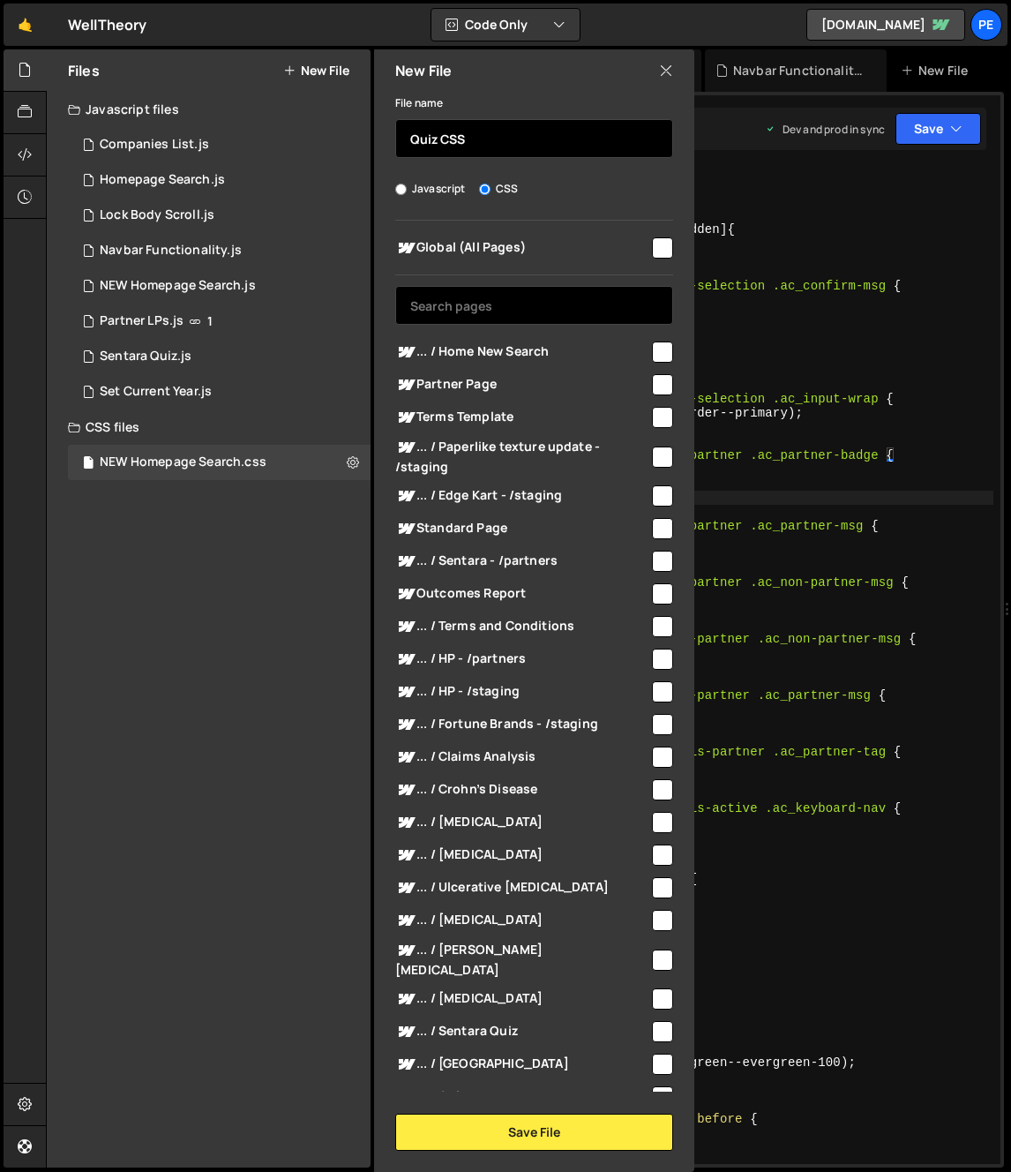
type input "Quiz CSS"
click at [577, 294] on input "text" at bounding box center [534, 305] width 278 height 39
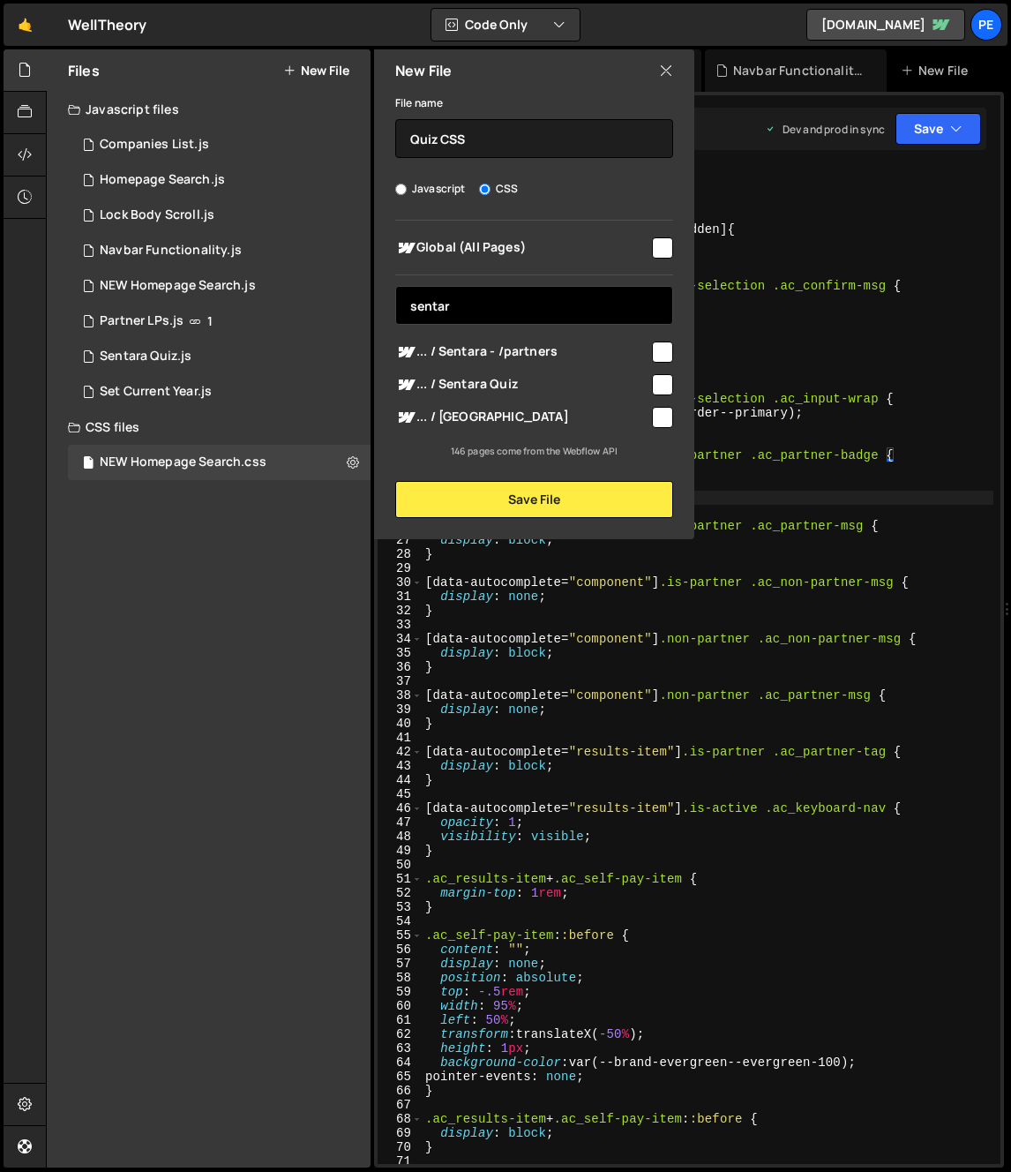
type input "sentar"
click at [552, 372] on div "... / Sentara Quiz" at bounding box center [534, 384] width 278 height 33
click at [659, 374] on input "checkbox" at bounding box center [662, 384] width 21 height 21
checkbox input "true"
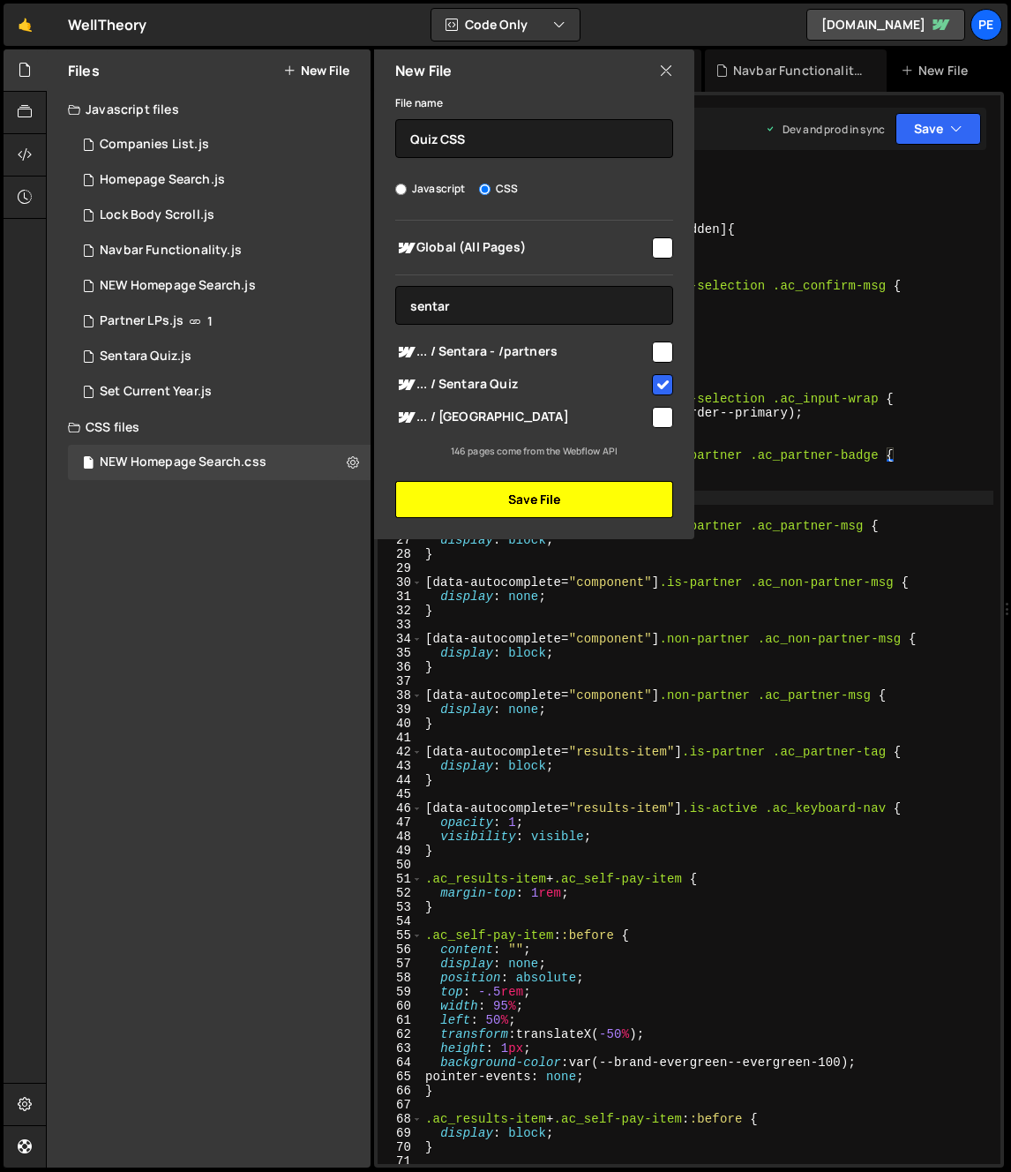
click at [594, 498] on button "Save File" at bounding box center [534, 499] width 278 height 37
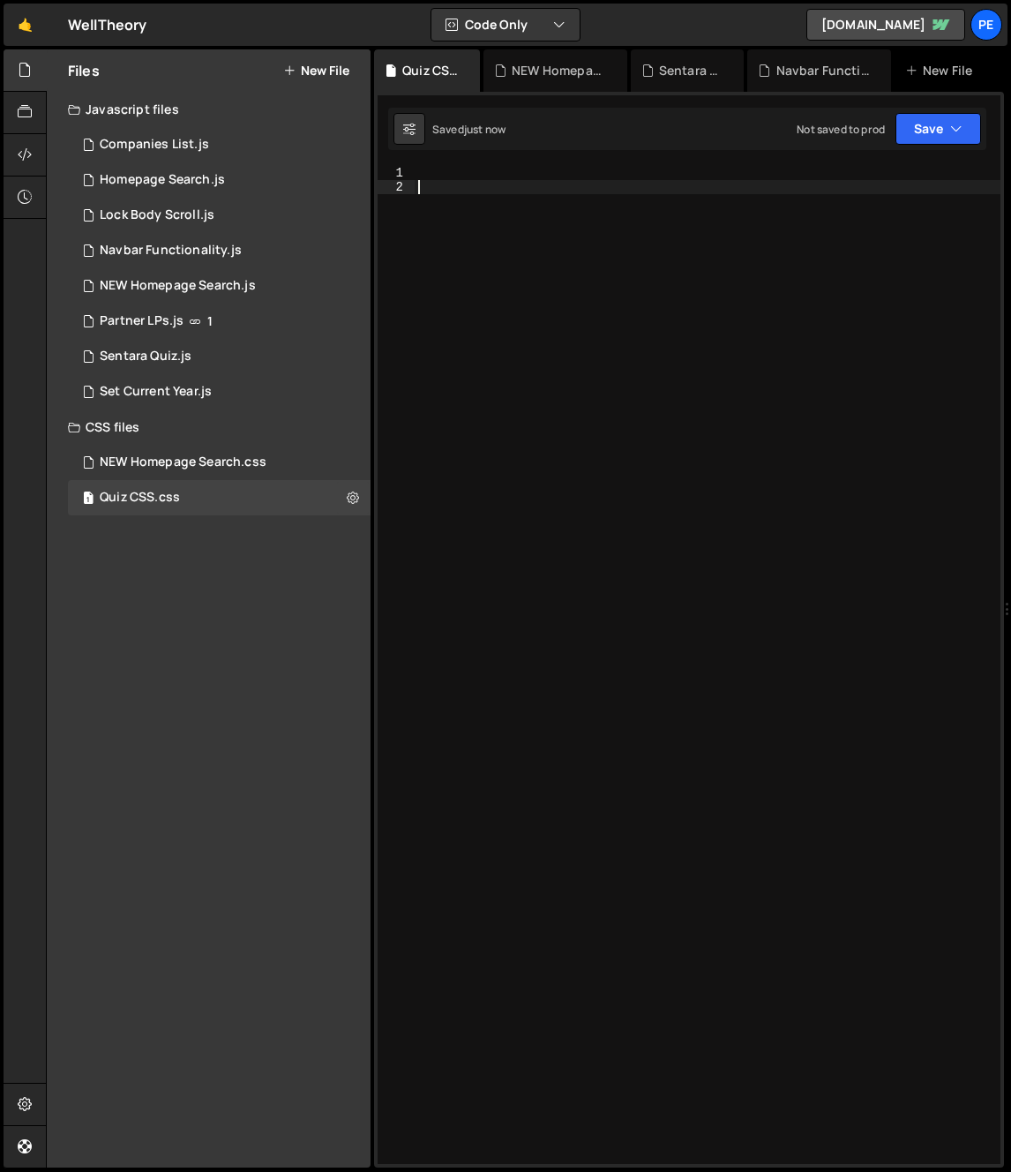
click at [560, 476] on div at bounding box center [708, 679] width 586 height 1026
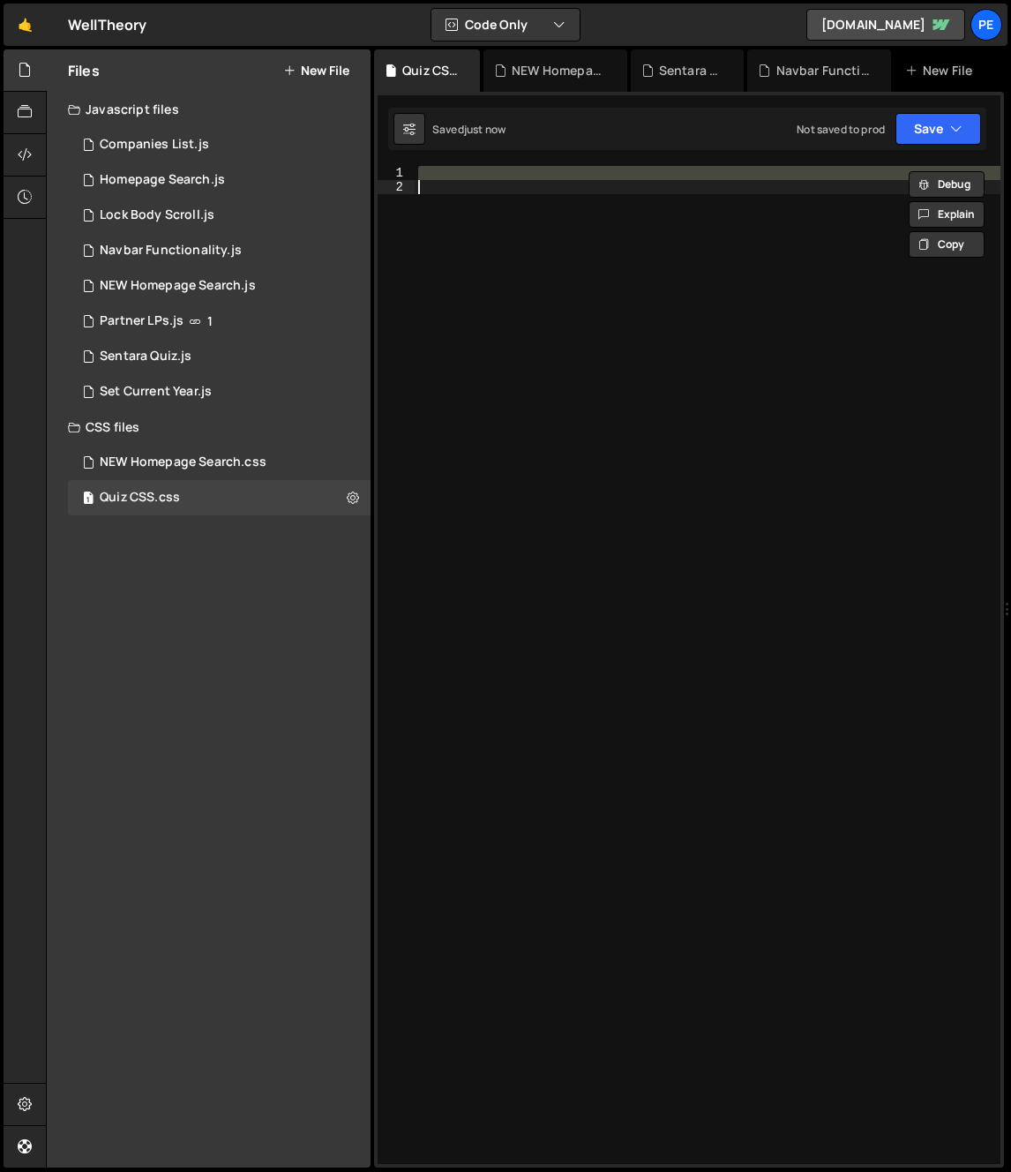
paste textarea "}"
type textarea "}"
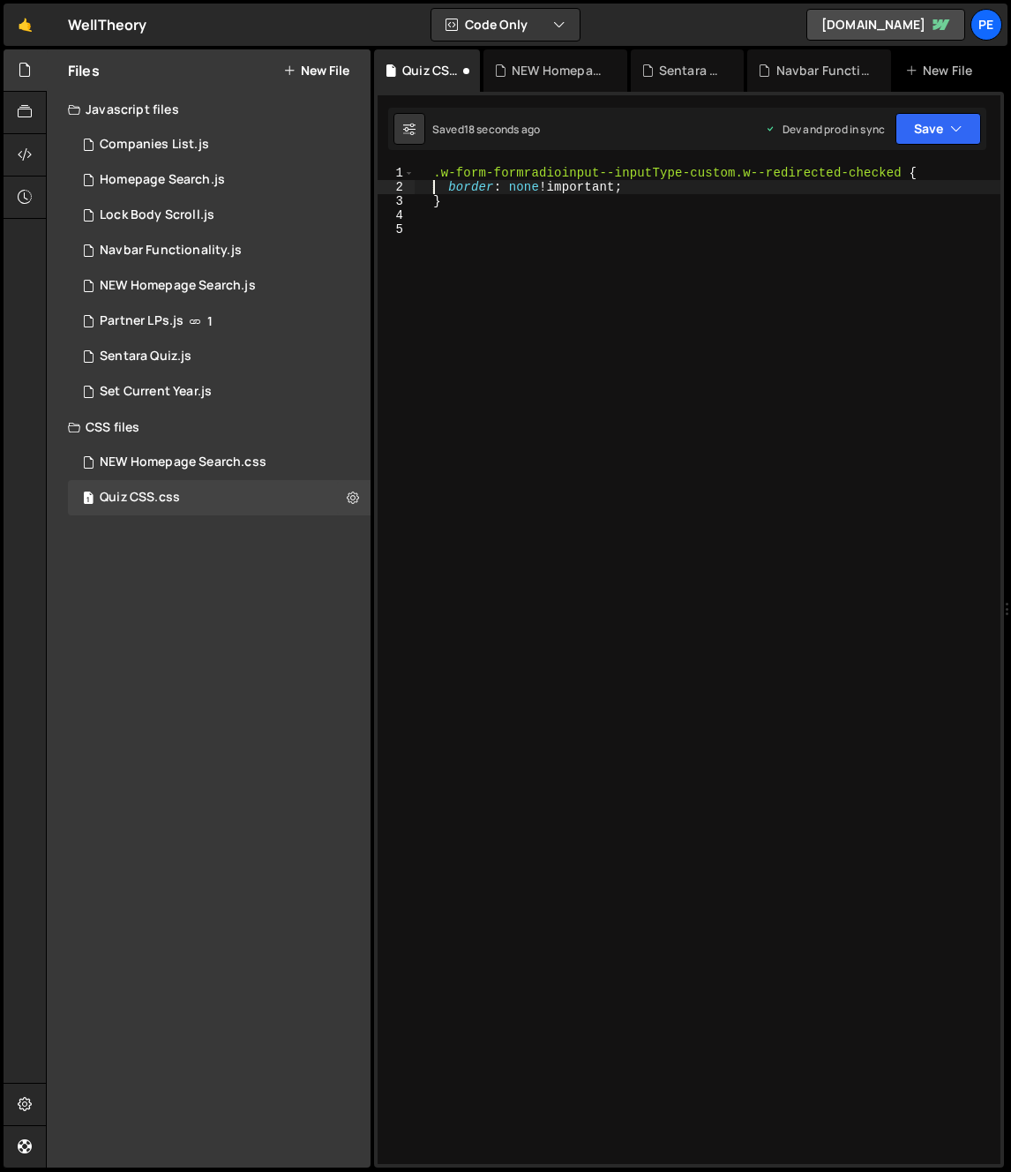
type textarea ".w-form-formradioinput--inputType-custom.w--redirected-checked {"
type textarea "."
paste textarea "w-form-formradioinput"
type textarea ".w-form-formradioinput {}"
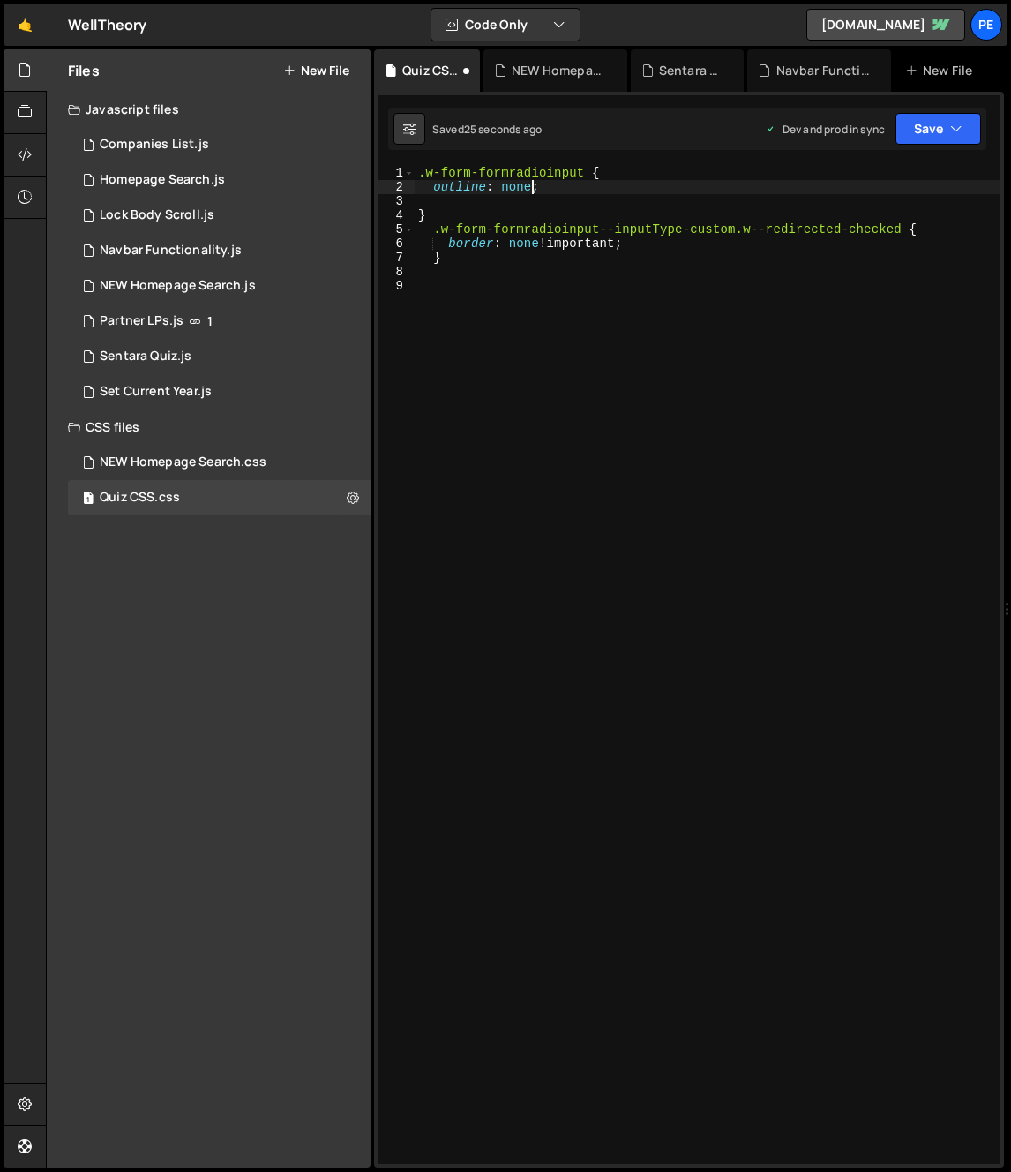
type textarea "outline: none;;"
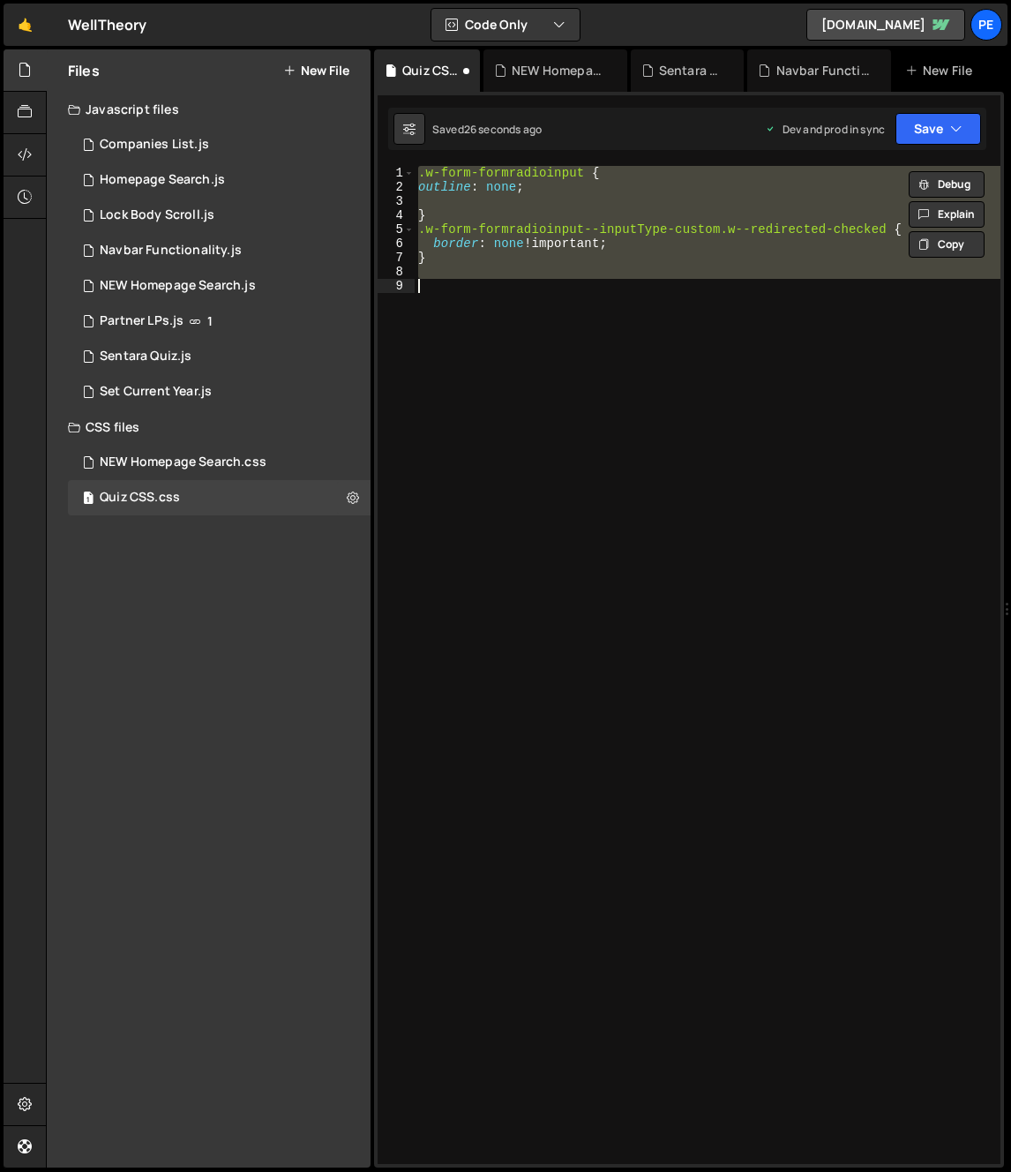
click at [700, 394] on div ".w-form-formradioinput { outline : none ; } .w-form-formradioinput--inputType-c…" at bounding box center [708, 665] width 586 height 998
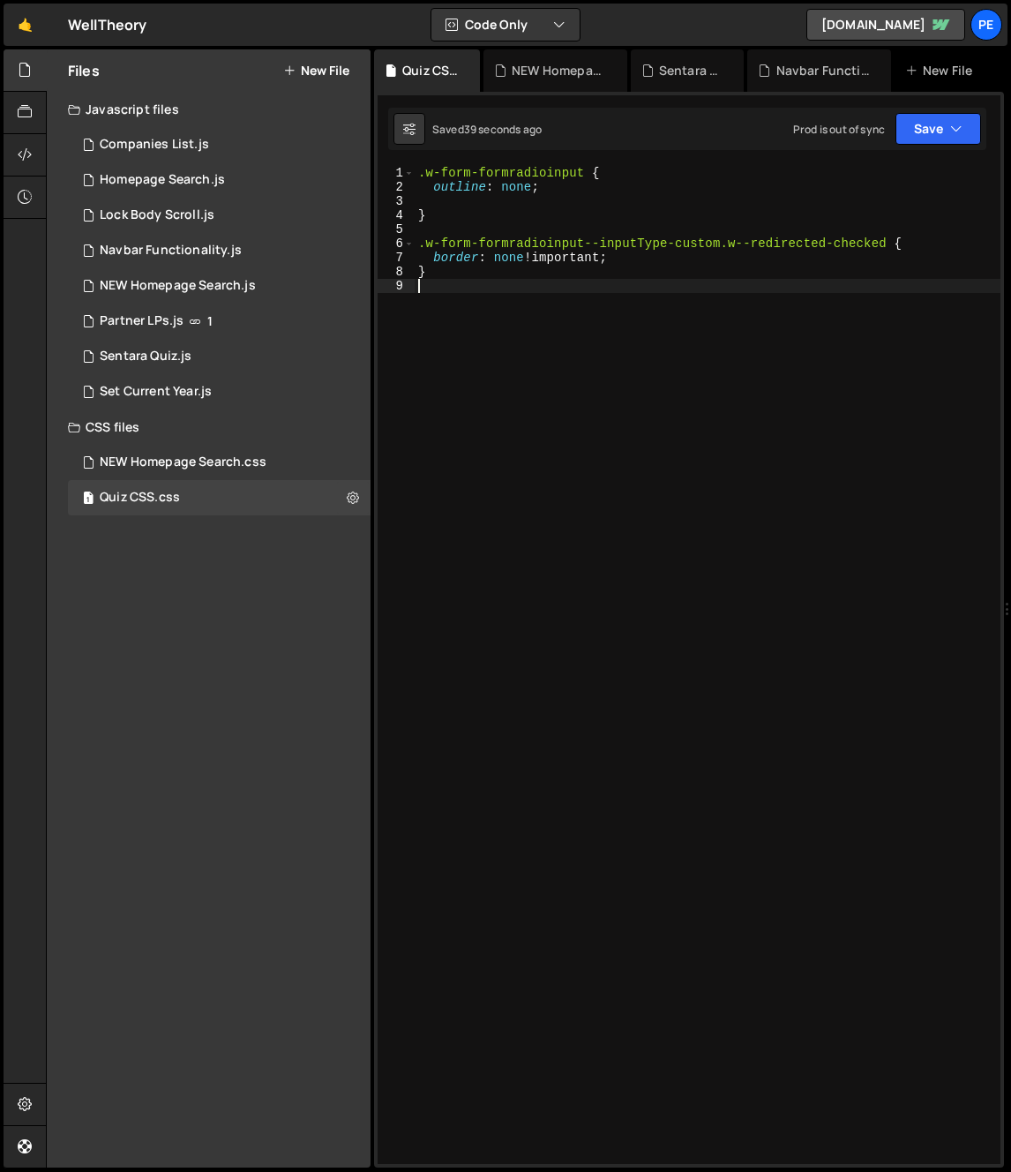
click at [628, 394] on div ".w-form-formradioinput { outline : none ; } .w-form-formradioinput--inputType-c…" at bounding box center [708, 679] width 586 height 1026
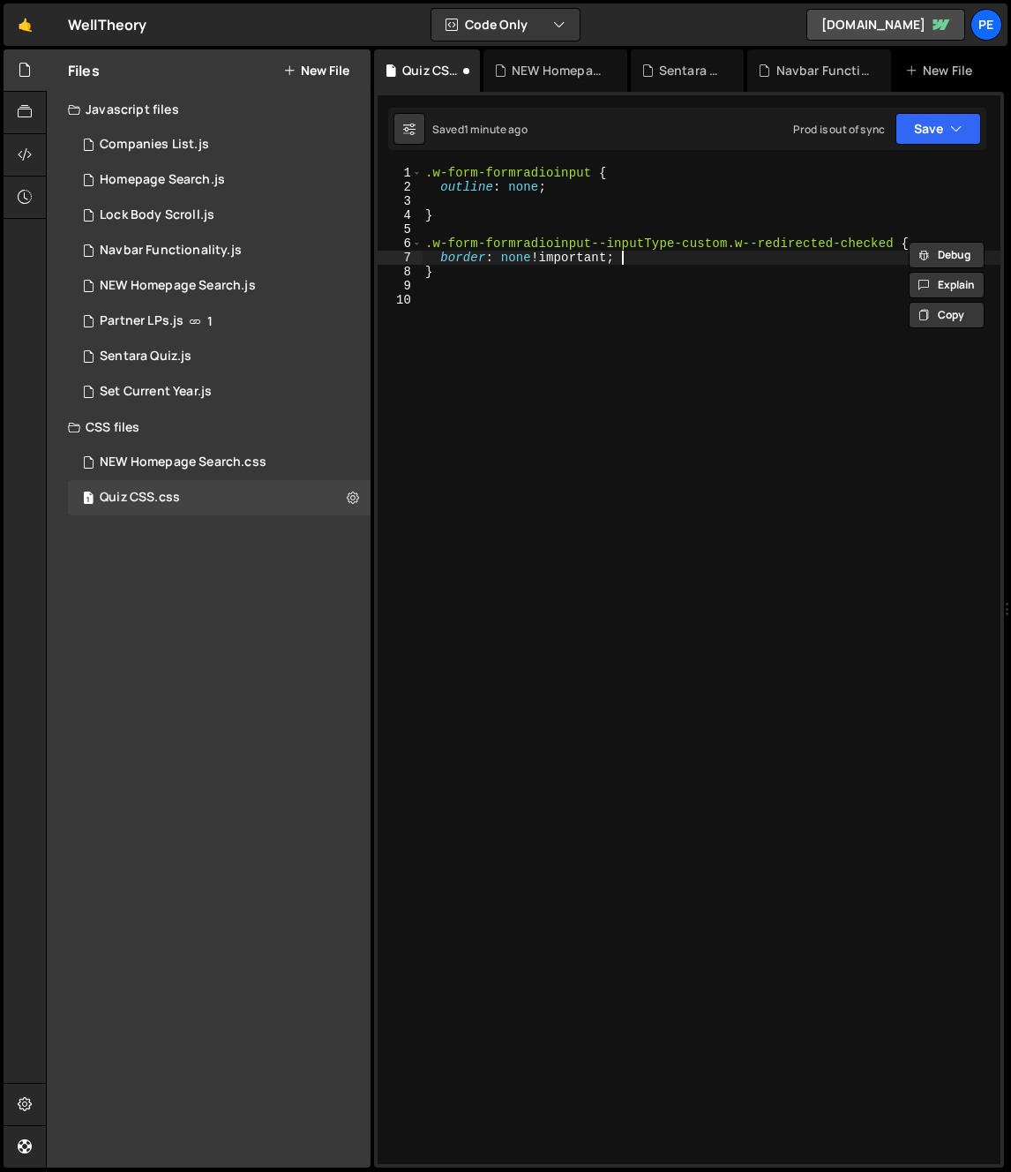
type textarea "}"
type textarea "."
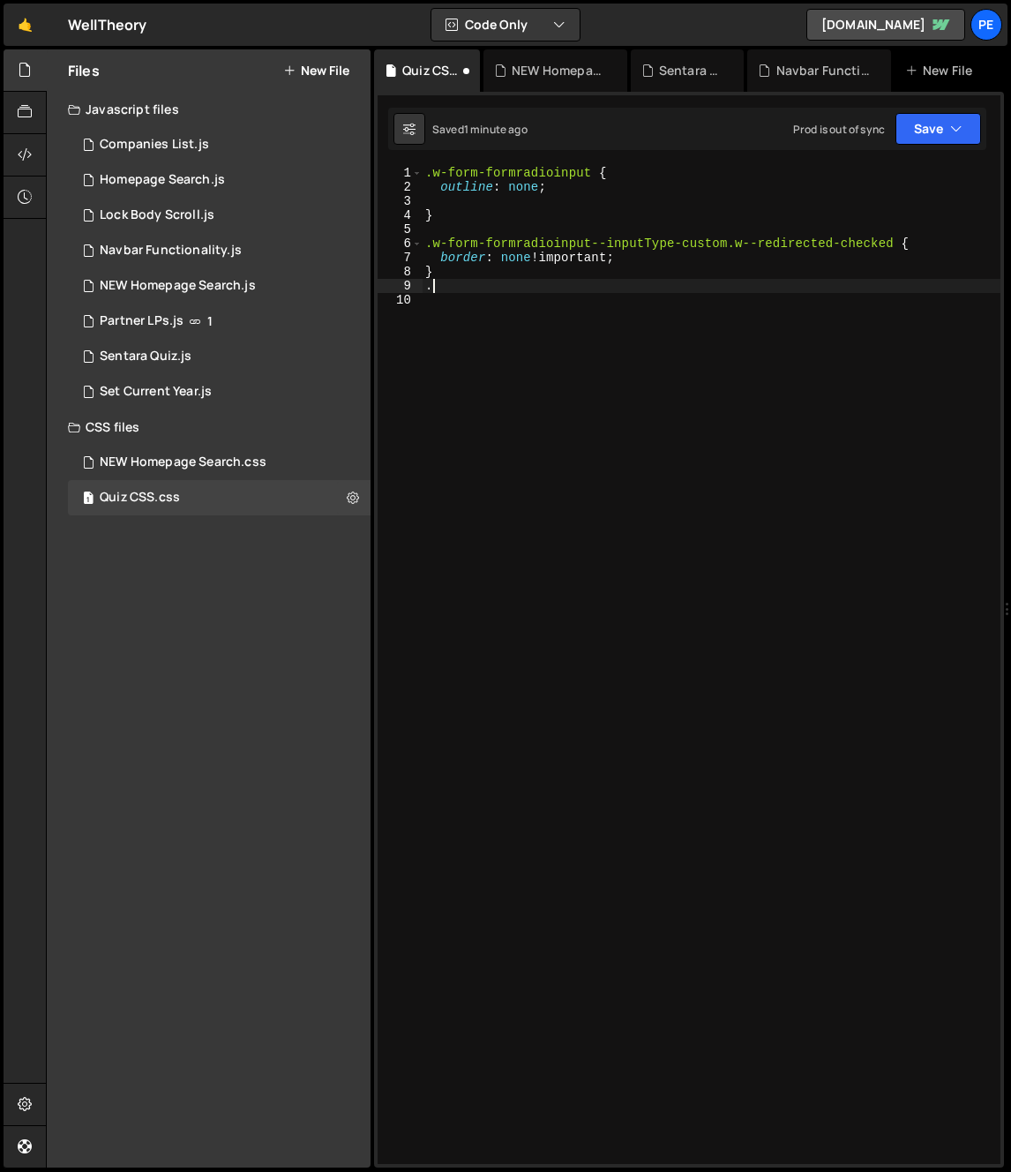
paste textarea ".w-form-formradioinput--inputType-custom.w--redirected-checked"
type textarea "."
paste textarea ".w-form-formradioinput--inputType-custom.w--redirected-checked"
type textarea ".w-form-formradioinput--inputType-custom.w--redirected-focus {}"
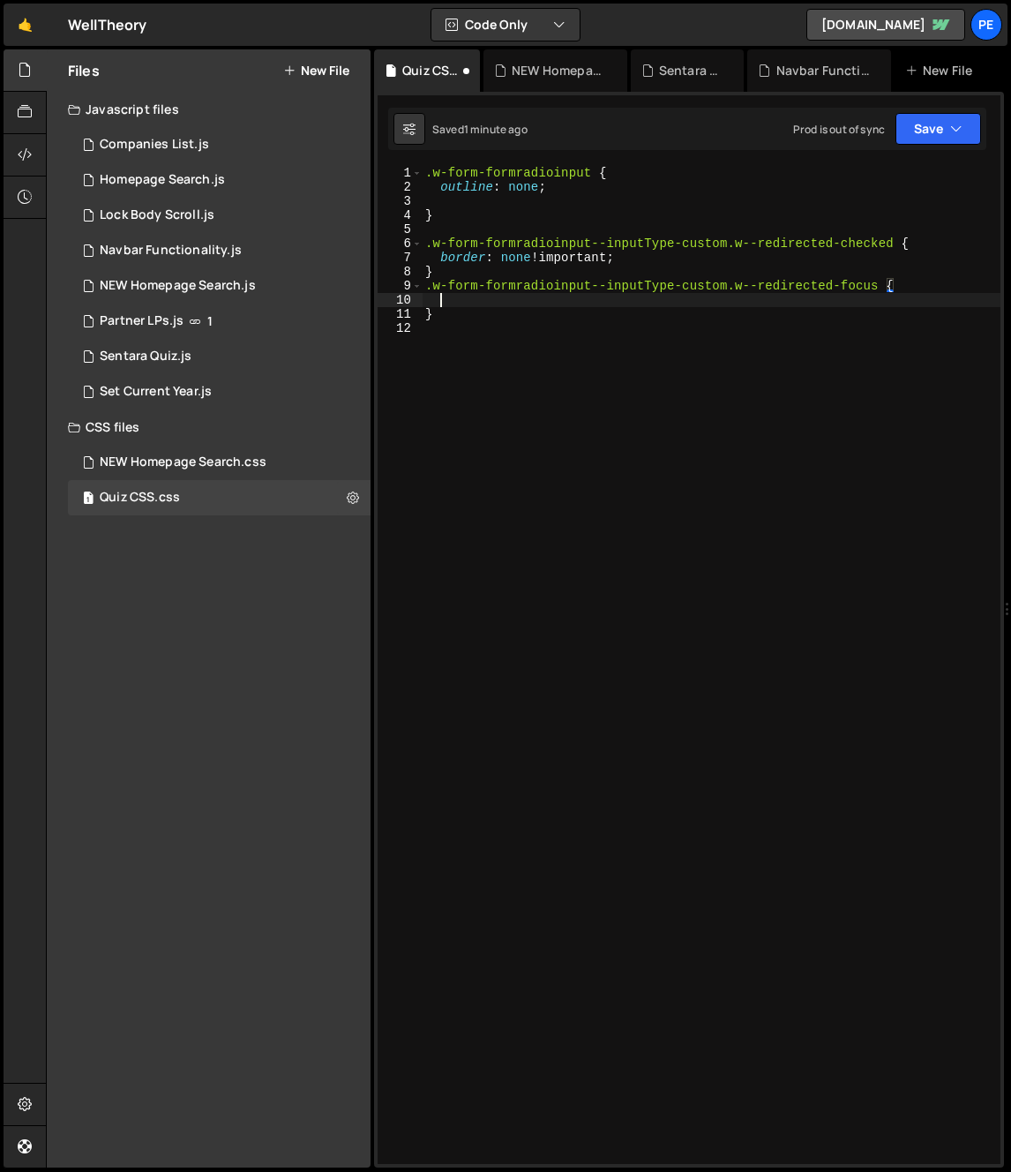
scroll to position [0, 0]
type textarea "}"
click at [512, 315] on div ".w-form-formradioinput { outline : none ; } .w-form-formradioinput--inputType-c…" at bounding box center [711, 679] width 579 height 1026
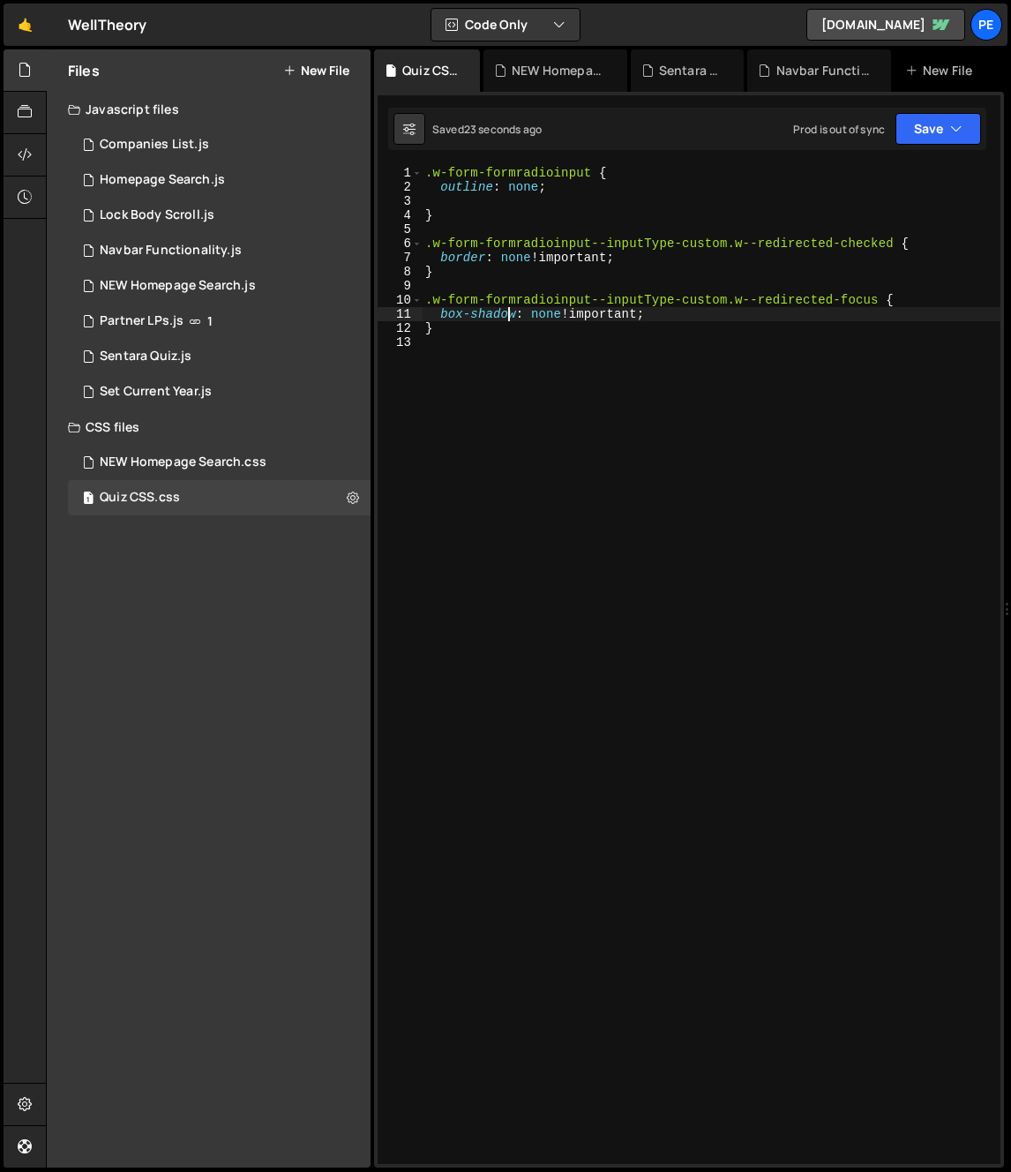
click at [554, 316] on div ".w-form-formradioinput { outline : none ; } .w-form-formradioinput--inputType-c…" at bounding box center [711, 679] width 579 height 1026
click at [521, 319] on div ".w-form-formradioinput { outline : none ; } .w-form-formradioinput--inputType-c…" at bounding box center [711, 679] width 579 height 1026
click at [536, 315] on div ".w-form-formradioinput { outline : none ; } .w-form-formradioinput--inputType-c…" at bounding box center [711, 679] width 579 height 1026
drag, startPoint x: 536, startPoint y: 315, endPoint x: 647, endPoint y: 320, distance: 111.3
click at [536, 315] on div ".w-form-formradioinput { outline : none ; } .w-form-formradioinput--inputType-c…" at bounding box center [711, 679] width 579 height 1026
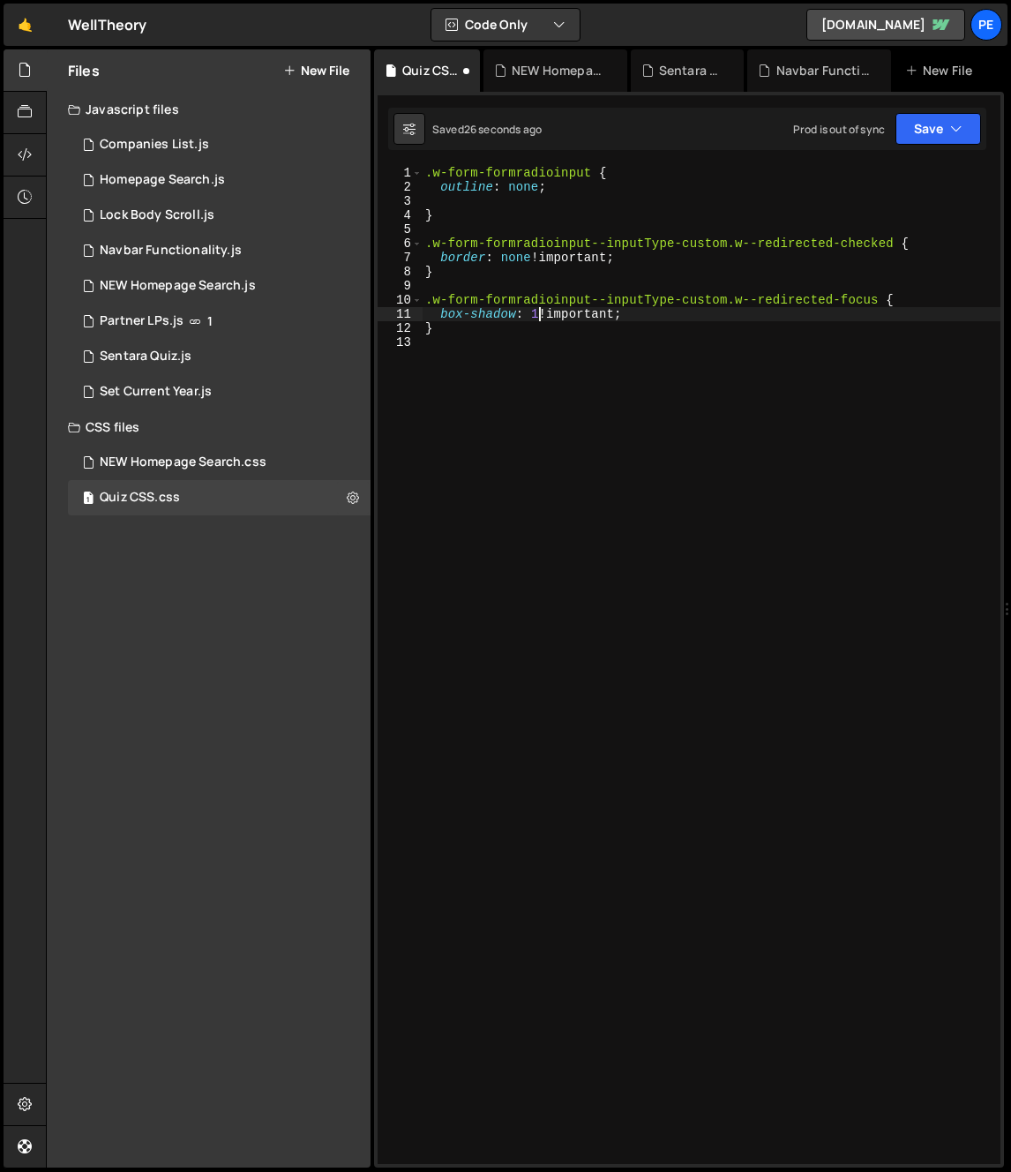
scroll to position [0, 9]
type textarea "box-shadow: 1px !important;"
drag, startPoint x: 740, startPoint y: 378, endPoint x: 669, endPoint y: 365, distance: 71.7
click at [735, 375] on div ".w-form-formradioinput { outline : none ; } .w-form-formradioinput--inputType-c…" at bounding box center [711, 679] width 579 height 1026
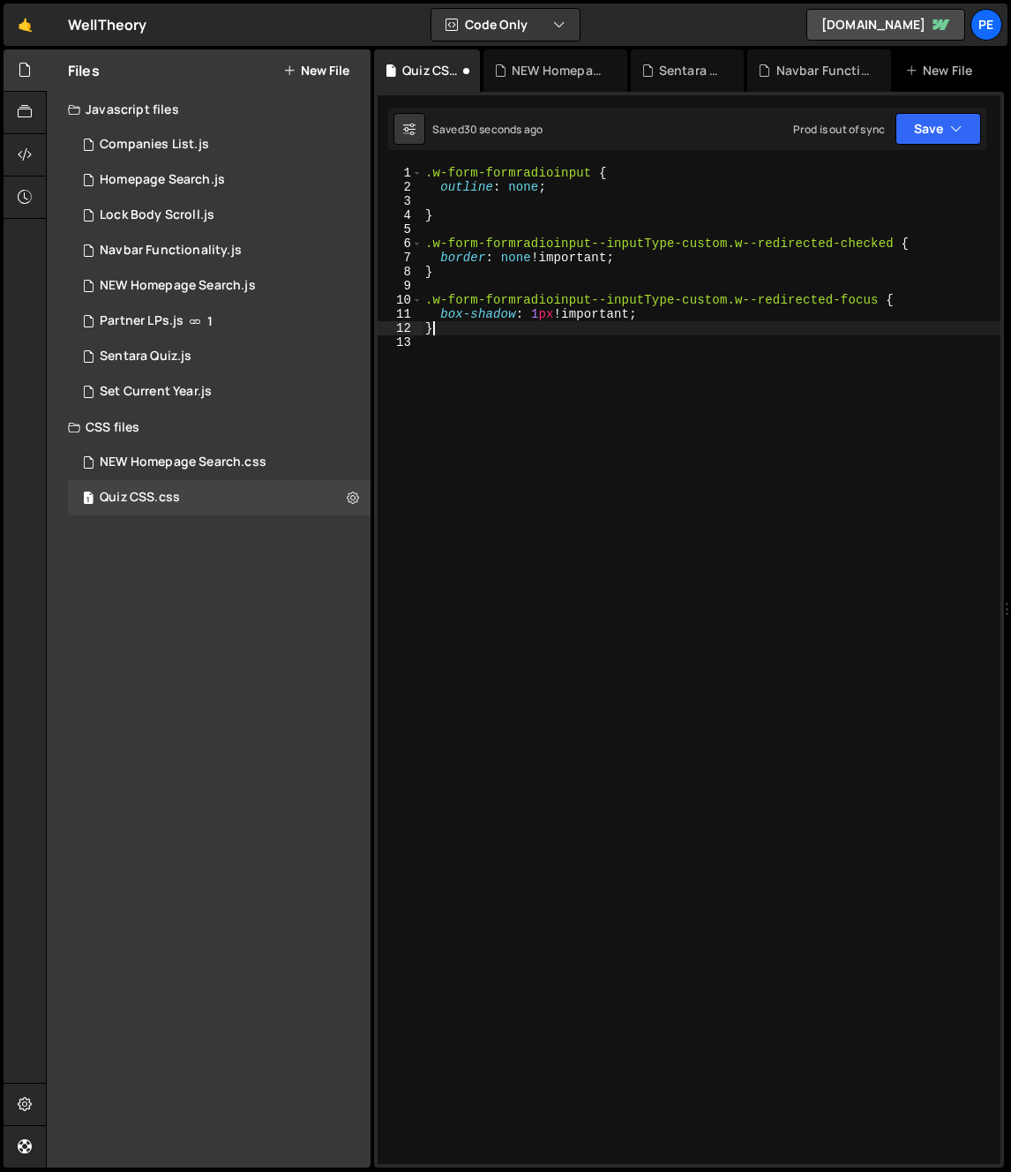
click at [474, 321] on div ".w-form-formradioinput { outline : none ; } .w-form-formradioinput--inputType-c…" at bounding box center [711, 679] width 579 height 1026
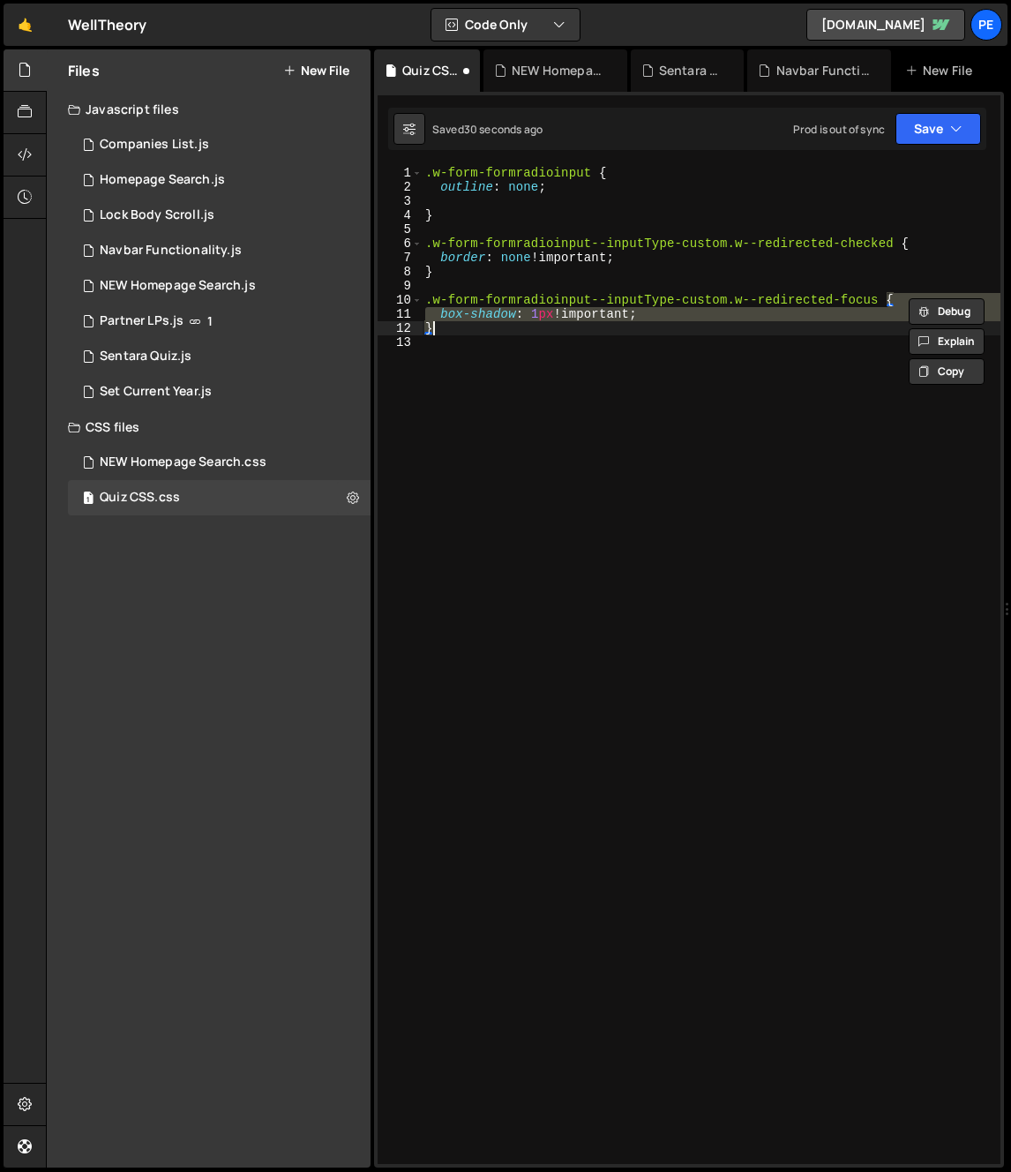
click at [474, 321] on div ".w-form-formradioinput { outline : none ; } .w-form-formradioinput--inputType-c…" at bounding box center [711, 679] width 579 height 1026
type textarea "box-shadow: 1px !important;"
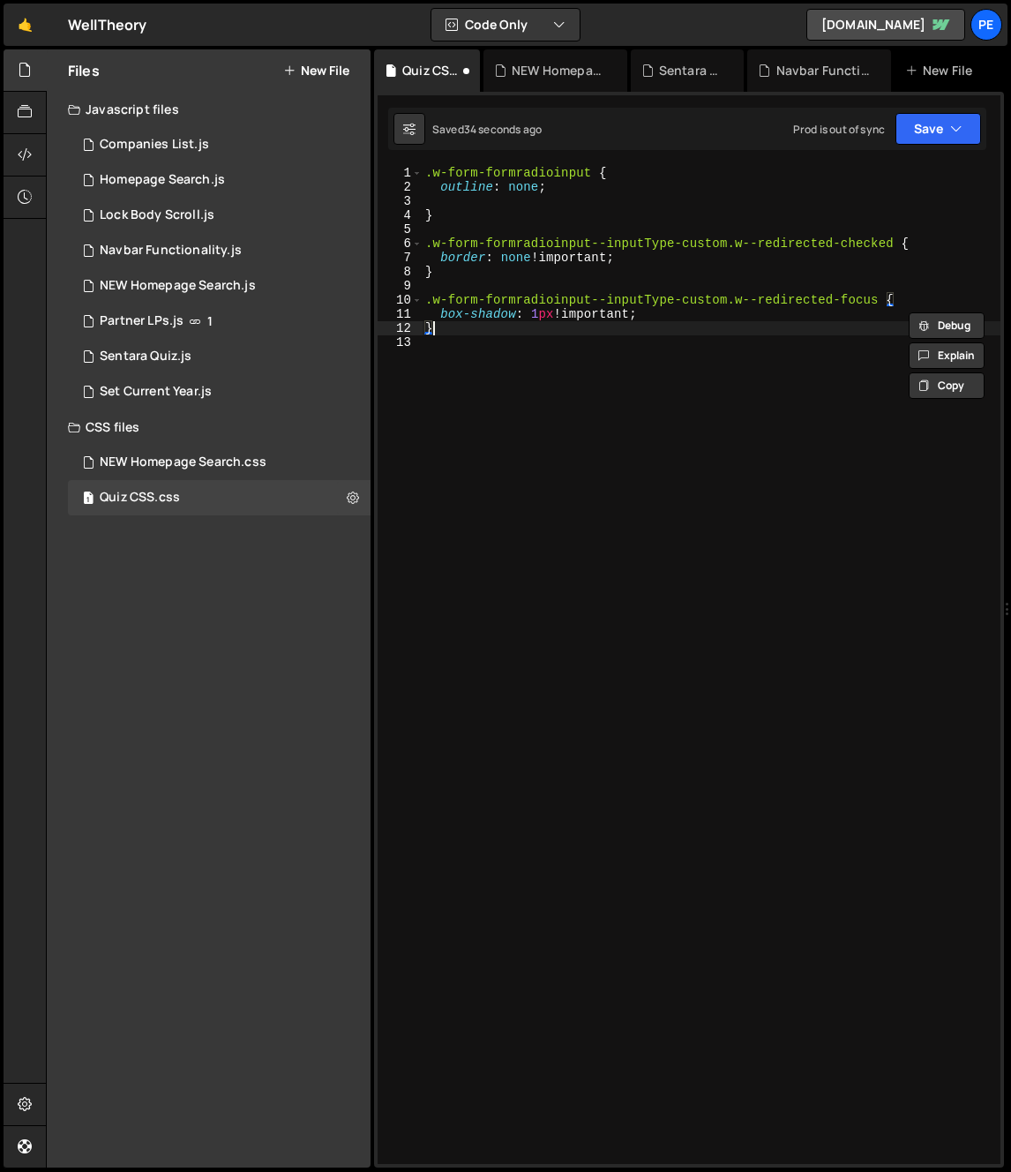
click at [546, 323] on div ".w-form-formradioinput { outline : none ; } .w-form-formradioinput--inputType-c…" at bounding box center [711, 679] width 579 height 1026
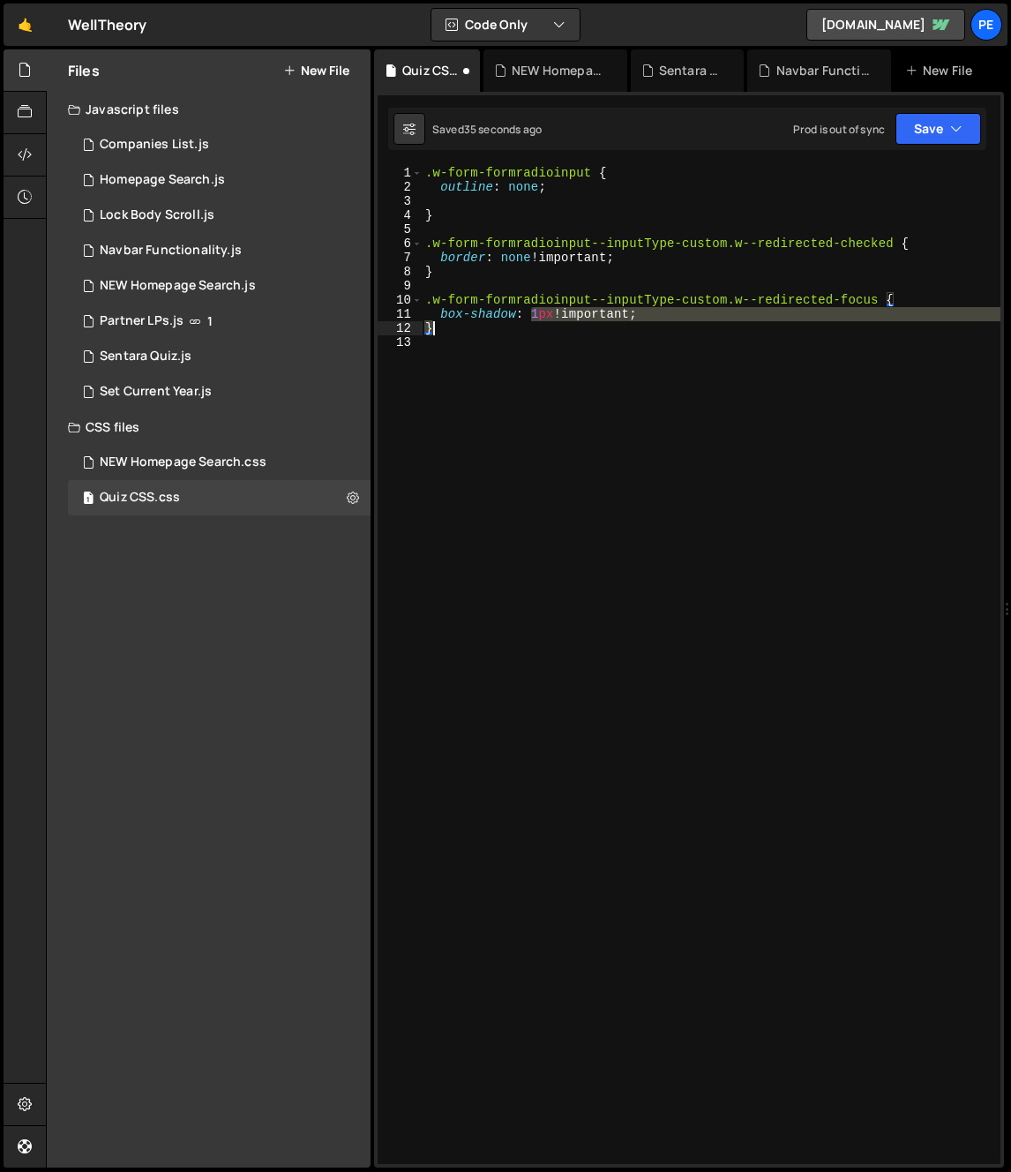
drag, startPoint x: 531, startPoint y: 316, endPoint x: 652, endPoint y: 323, distance: 121.1
click at [652, 323] on div ".w-form-formradioinput { outline : none ; } .w-form-formradioinput--inputType-c…" at bounding box center [711, 679] width 579 height 1026
type textarea "box-shadow: 0 0 1px 1px brown;"
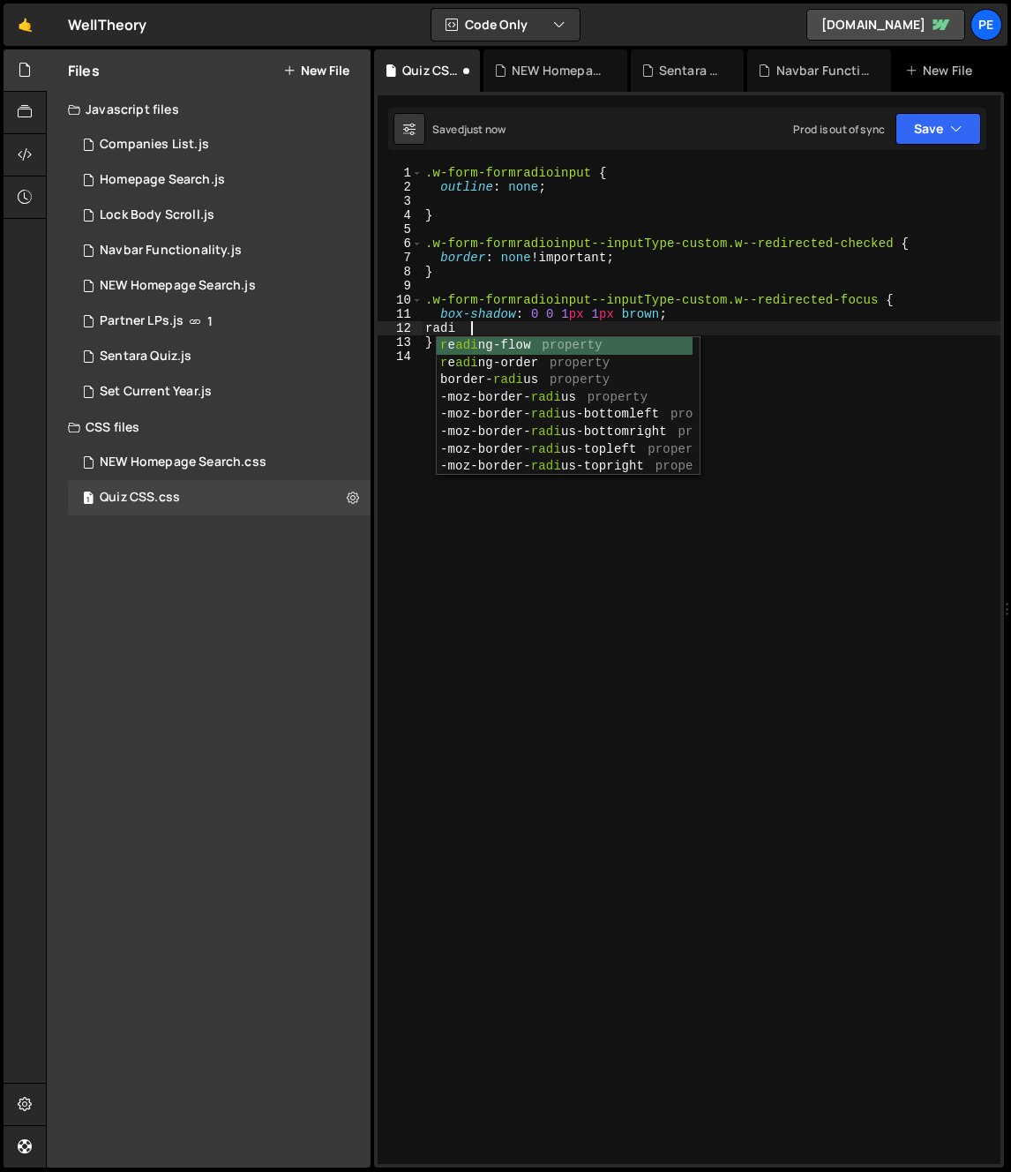
scroll to position [0, 3]
type textarea "radius"
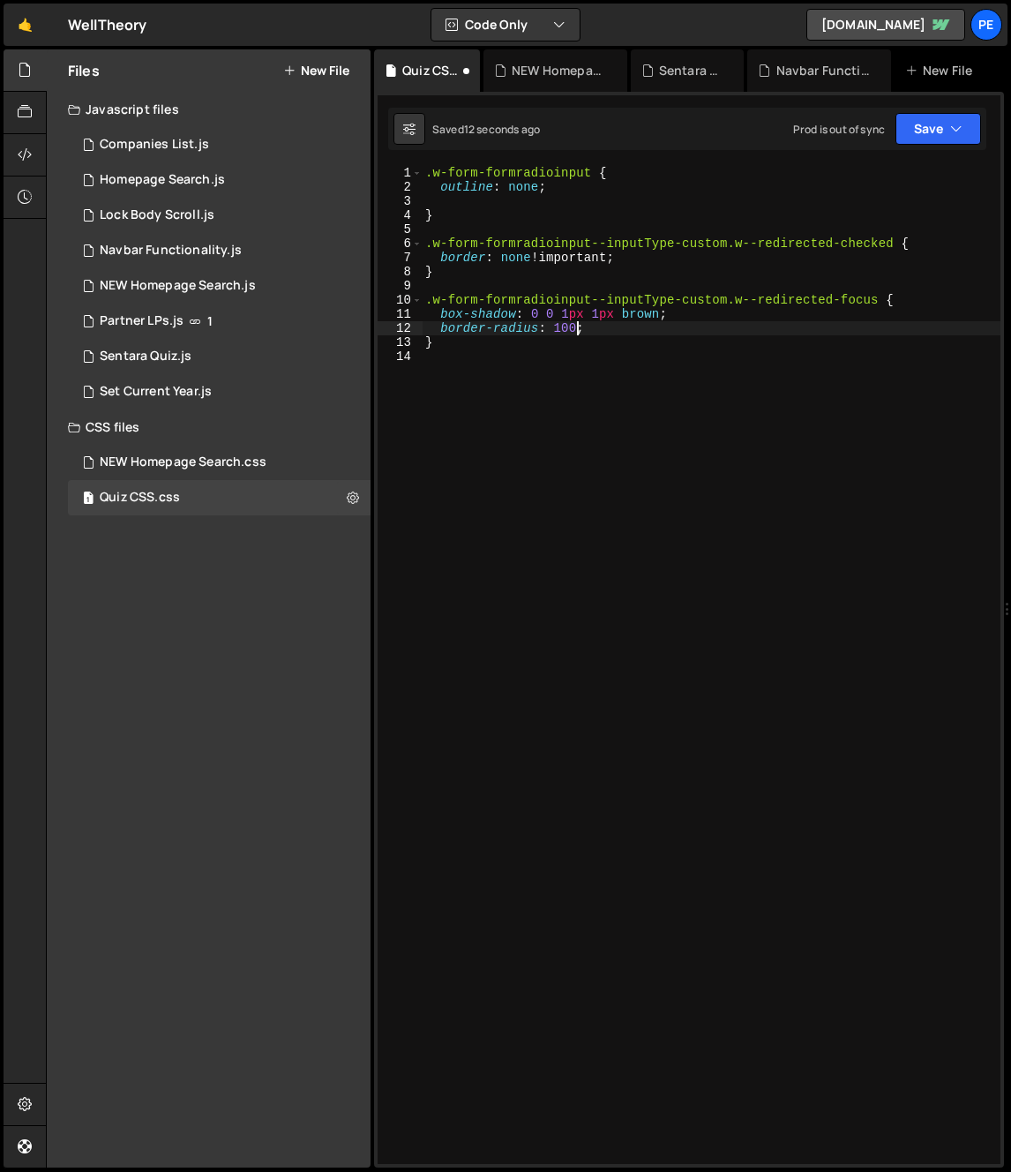
scroll to position [0, 11]
click at [566, 327] on div ".w-form-formradioinput { outline : none ; } .w-form-formradioinput--inputType-c…" at bounding box center [711, 679] width 579 height 1026
click at [574, 323] on div ".w-form-formradioinput { outline : none ; } .w-form-formradioinput--inputType-c…" at bounding box center [711, 679] width 579 height 1026
click at [563, 336] on div ".w-form-formradioinput { outline : none ; } .w-form-formradioinput--inputType-c…" at bounding box center [711, 679] width 579 height 1026
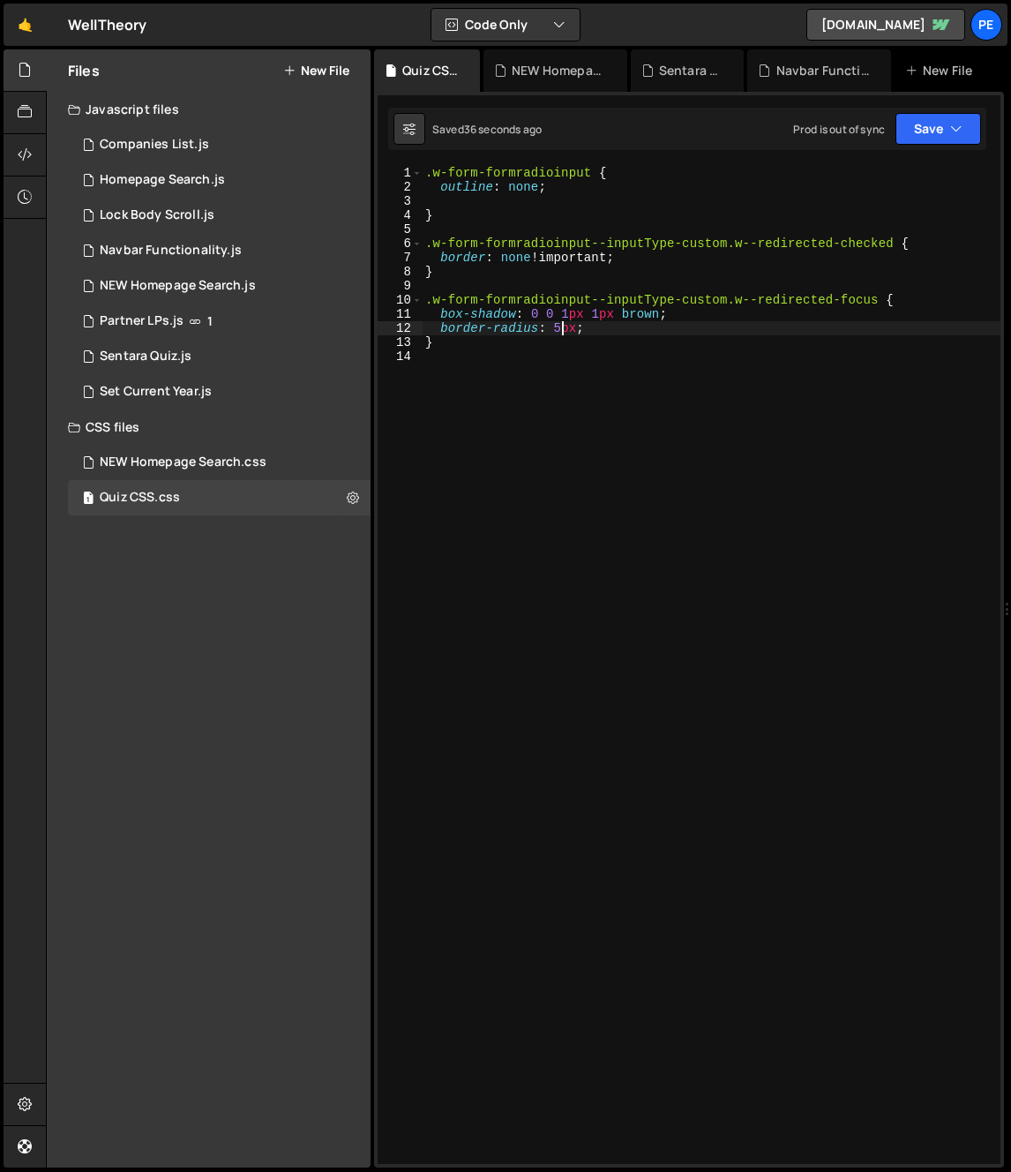
click at [638, 314] on div ".w-form-formradioinput { outline : none ; } .w-form-formradioinput--inputType-c…" at bounding box center [711, 679] width 579 height 1026
paste textarea "var(--brand-evergreen--evergreen-200)"
type textarea "box-shadow: 0 0 1px 1px var(--brand-evergreen--evergreen-200);"
click at [741, 392] on div ".w-form-formradioinput { outline : none ; } .w-form-formradioinput--inputType-c…" at bounding box center [711, 679] width 579 height 1026
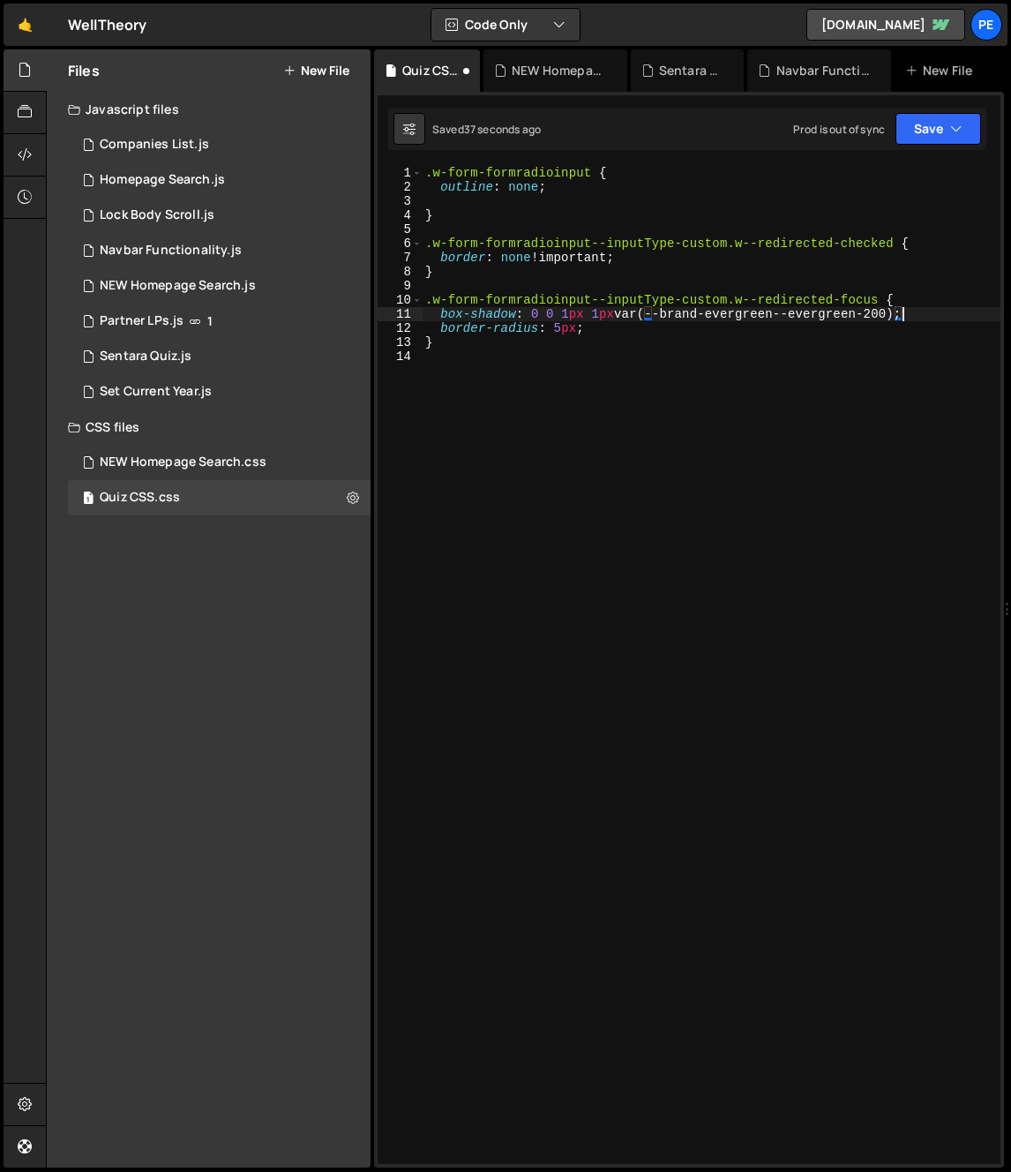
scroll to position [0, 0]
click at [603, 271] on div ".w-form-formradioinput { outline : none ; } .w-form-formradioinput--inputType-c…" at bounding box center [711, 679] width 579 height 1026
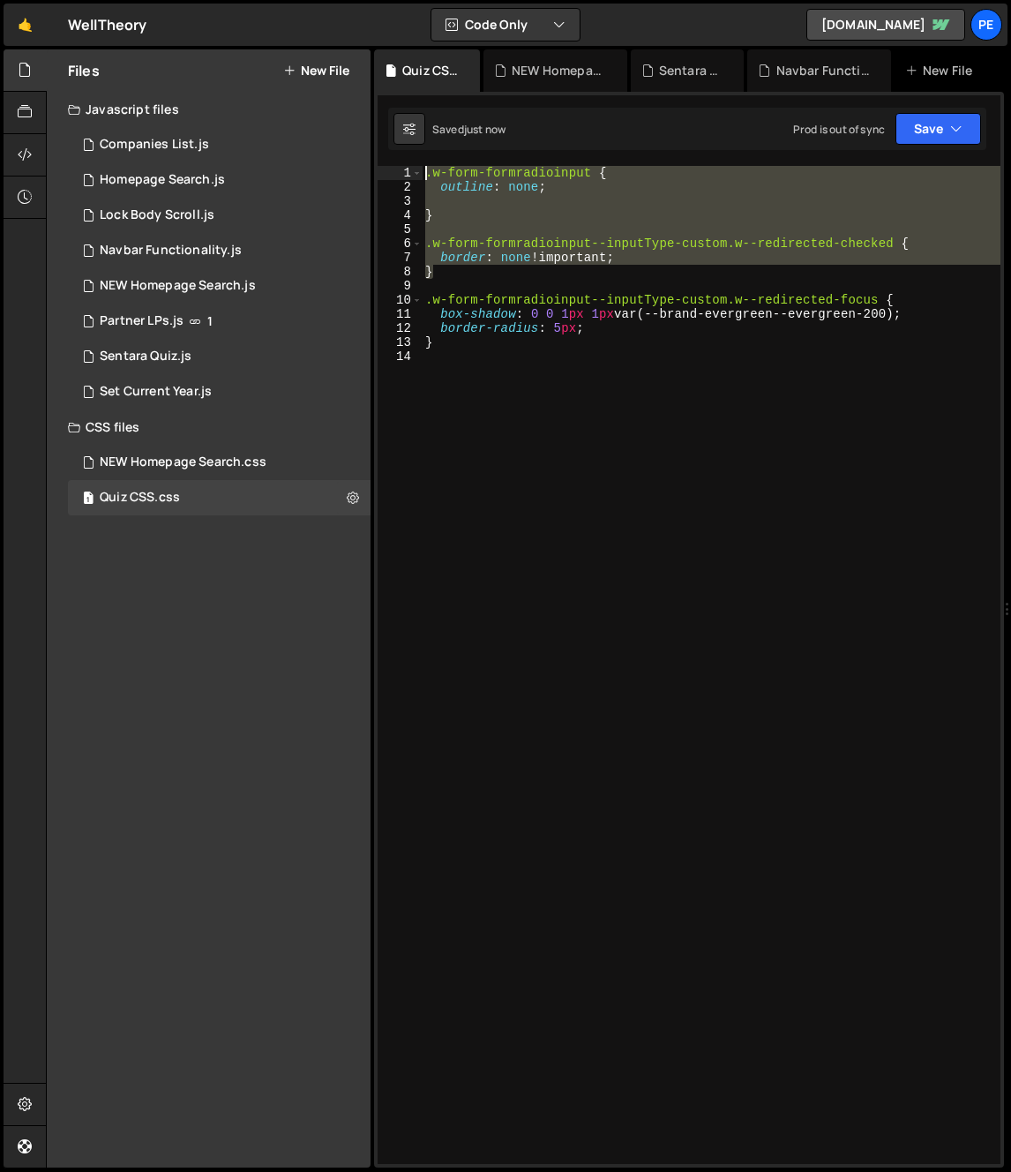
drag, startPoint x: 423, startPoint y: 207, endPoint x: 394, endPoint y: 162, distance: 52.9
click at [394, 162] on div "1 2 3 4 5 6 7 8 9 10 11 12 13 14 15 16 17 18 19 20 21 22 23 24 25 26 27 28 29 3…" at bounding box center [689, 630] width 630 height 1076
type textarea ".w-form-formradioinput { outline: none;"
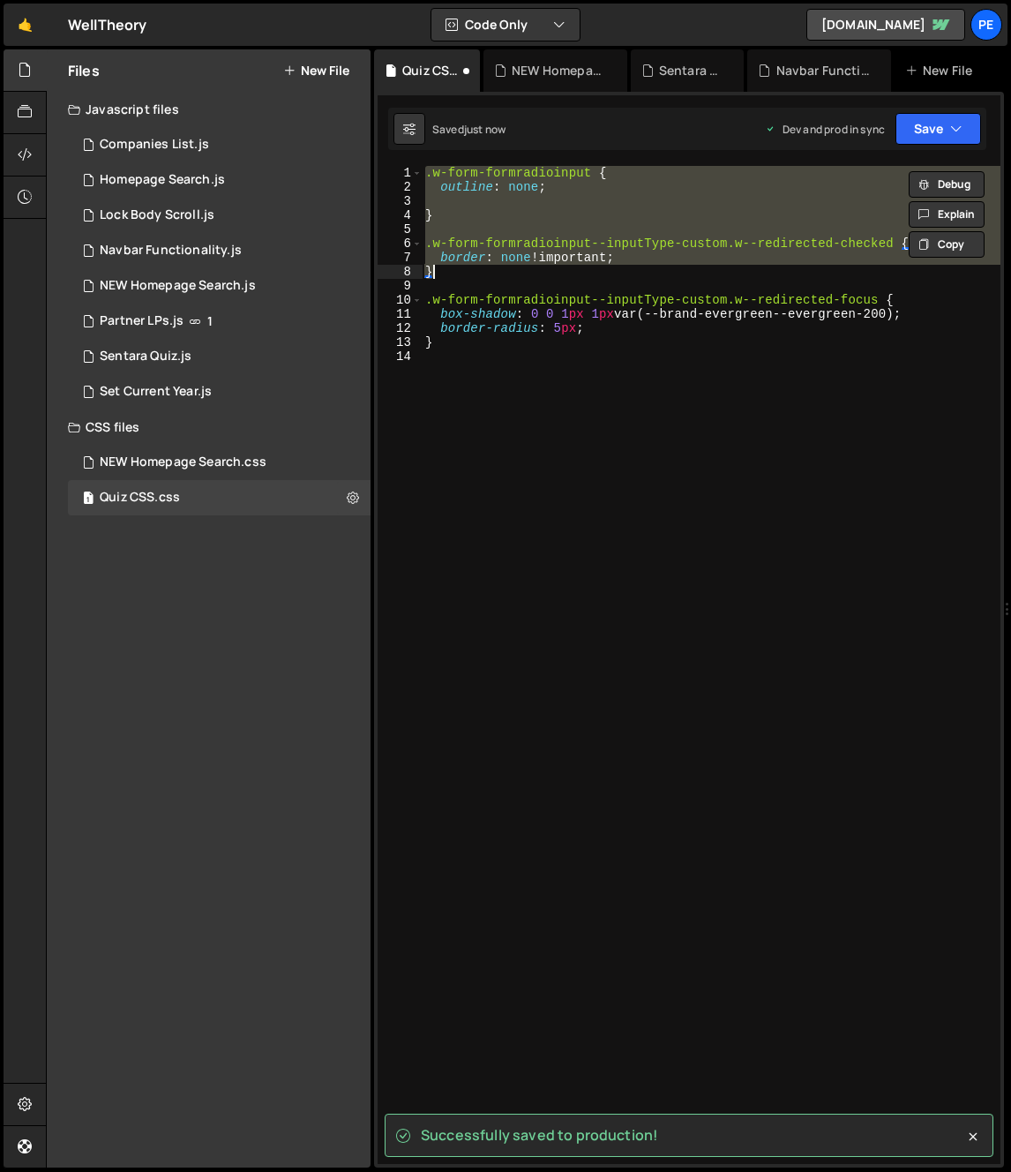
click at [567, 185] on div ".w-form-formradioinput { outline : none ; } .w-form-formradioinput--inputType-c…" at bounding box center [711, 665] width 579 height 998
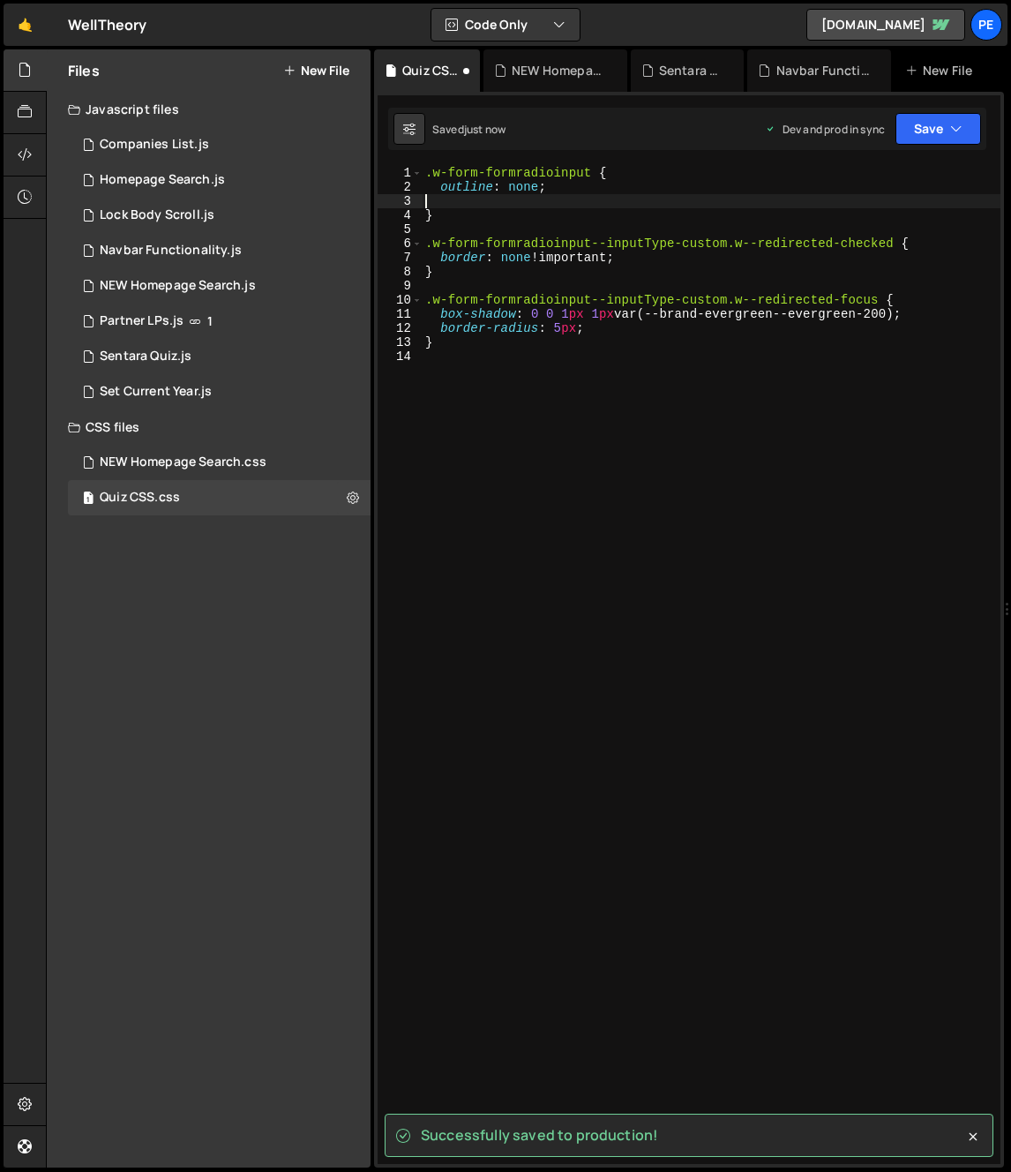
drag, startPoint x: 523, startPoint y: 207, endPoint x: 436, endPoint y: 160, distance: 99.5
click at [436, 160] on div "Successfully saved to production! 1 2 3 4 5 6 7 8 9 10 11 12 13 14 15 16 17 18 …" at bounding box center [689, 630] width 630 height 1076
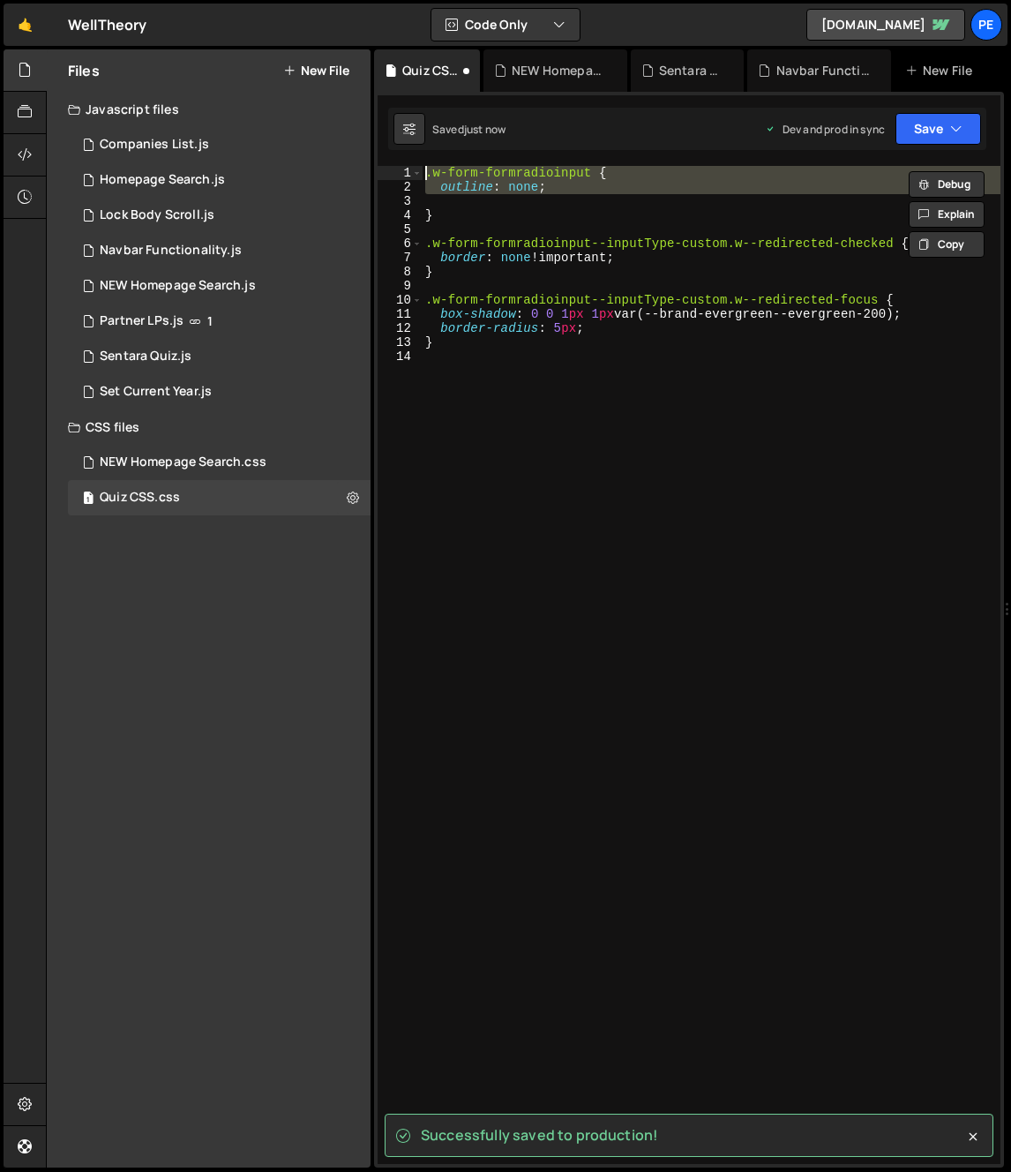
click at [461, 212] on div ".w-form-formradioinput { outline : none ; } .w-form-formradioinput--inputType-c…" at bounding box center [711, 679] width 579 height 1026
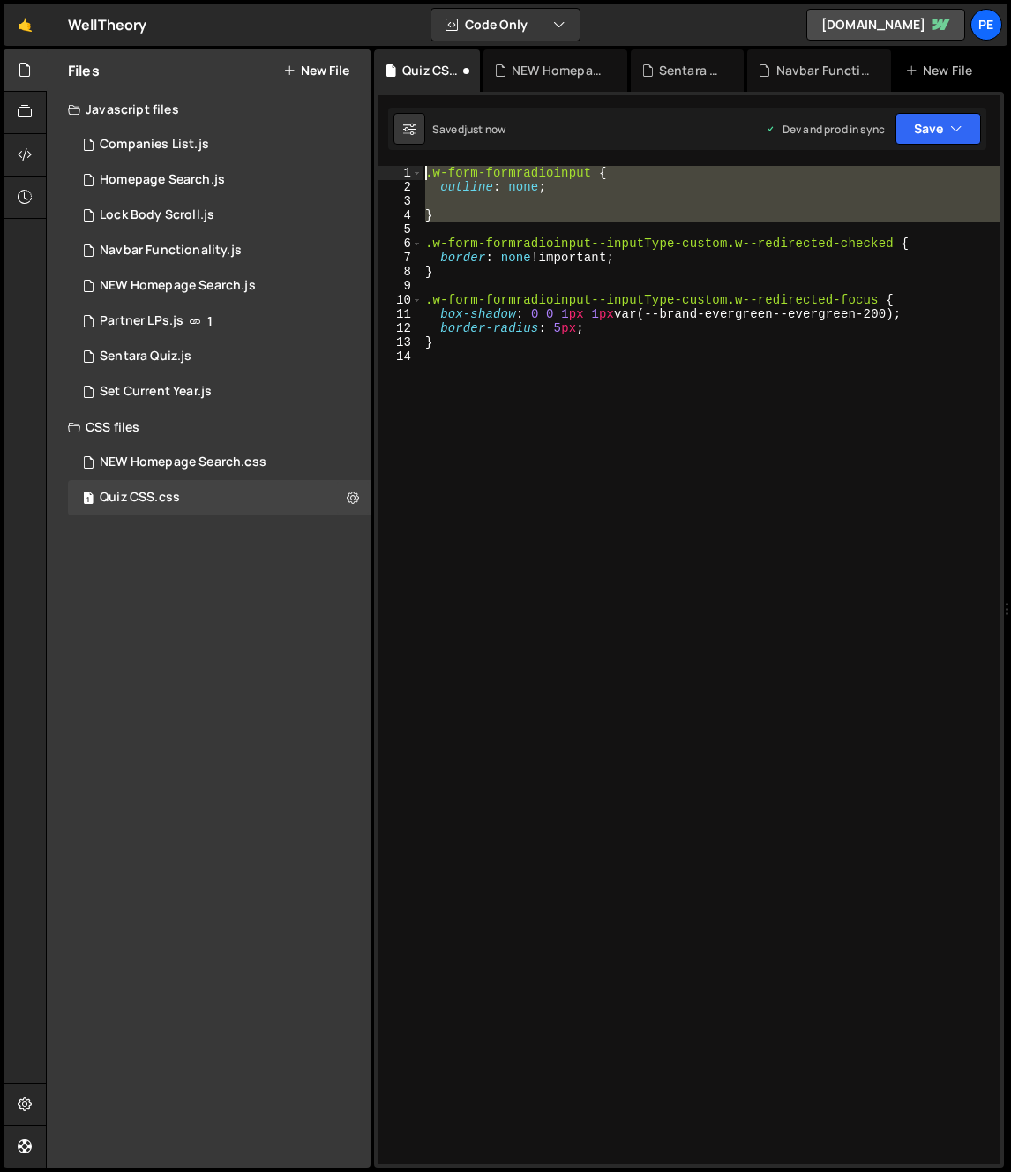
drag, startPoint x: 442, startPoint y: 203, endPoint x: 387, endPoint y: 151, distance: 75.5
click at [387, 151] on div "1 2 3 4 5 6 7 8 9 10 11 12 13 14 15 16 17 18 19 20 21 22 23 24 25 26 27 28 29 3…" at bounding box center [689, 630] width 630 height 1076
type textarea ".w-form-formradioinput { outline: none;"
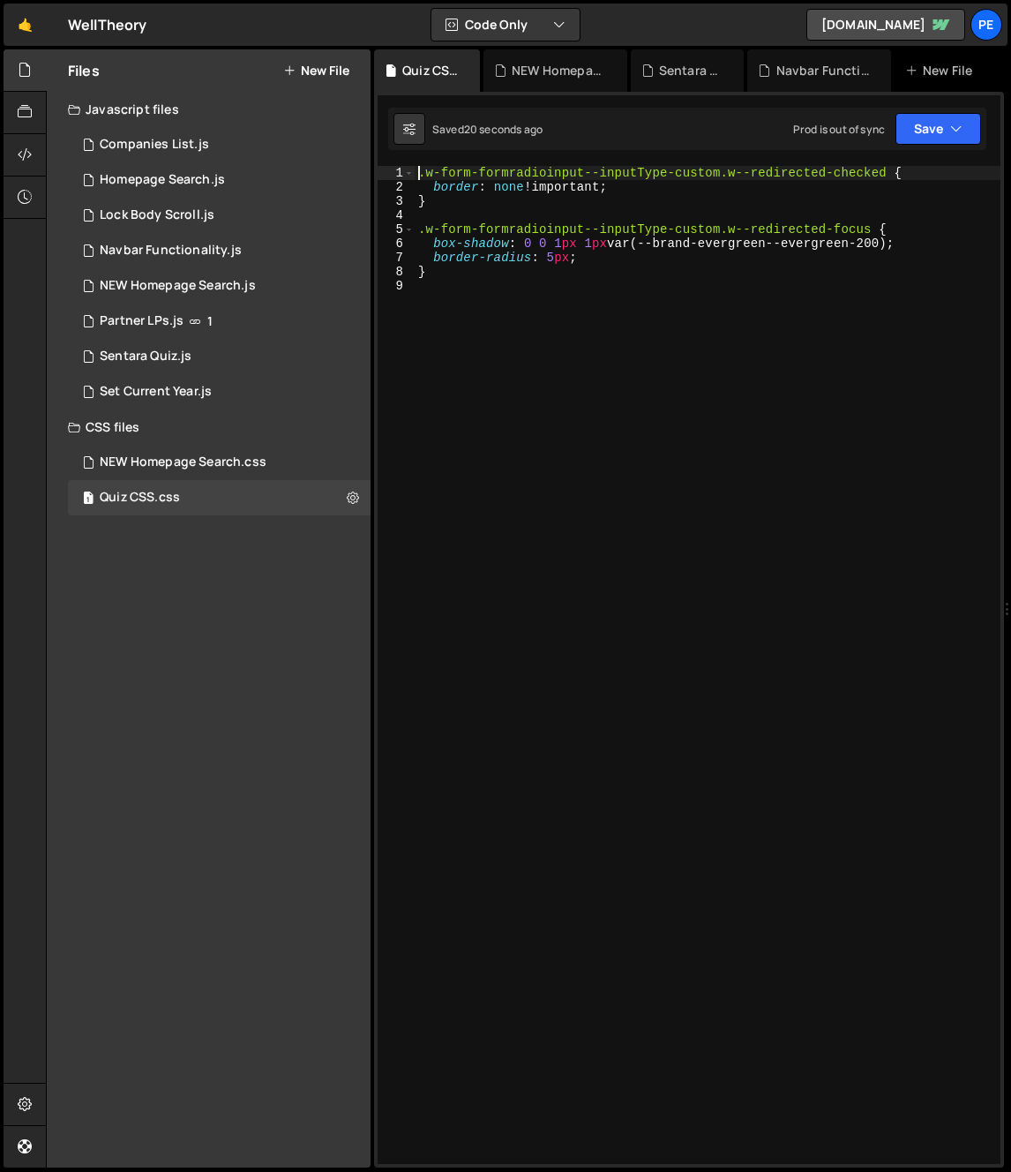
click at [913, 245] on div ".w-form-formradioinput--inputType-custom.w--redirected-checked { border : none …" at bounding box center [708, 679] width 586 height 1026
type textarea "box-shadow: 0 0 1px 1px var(--brand-evergreen--evergreen-200);"
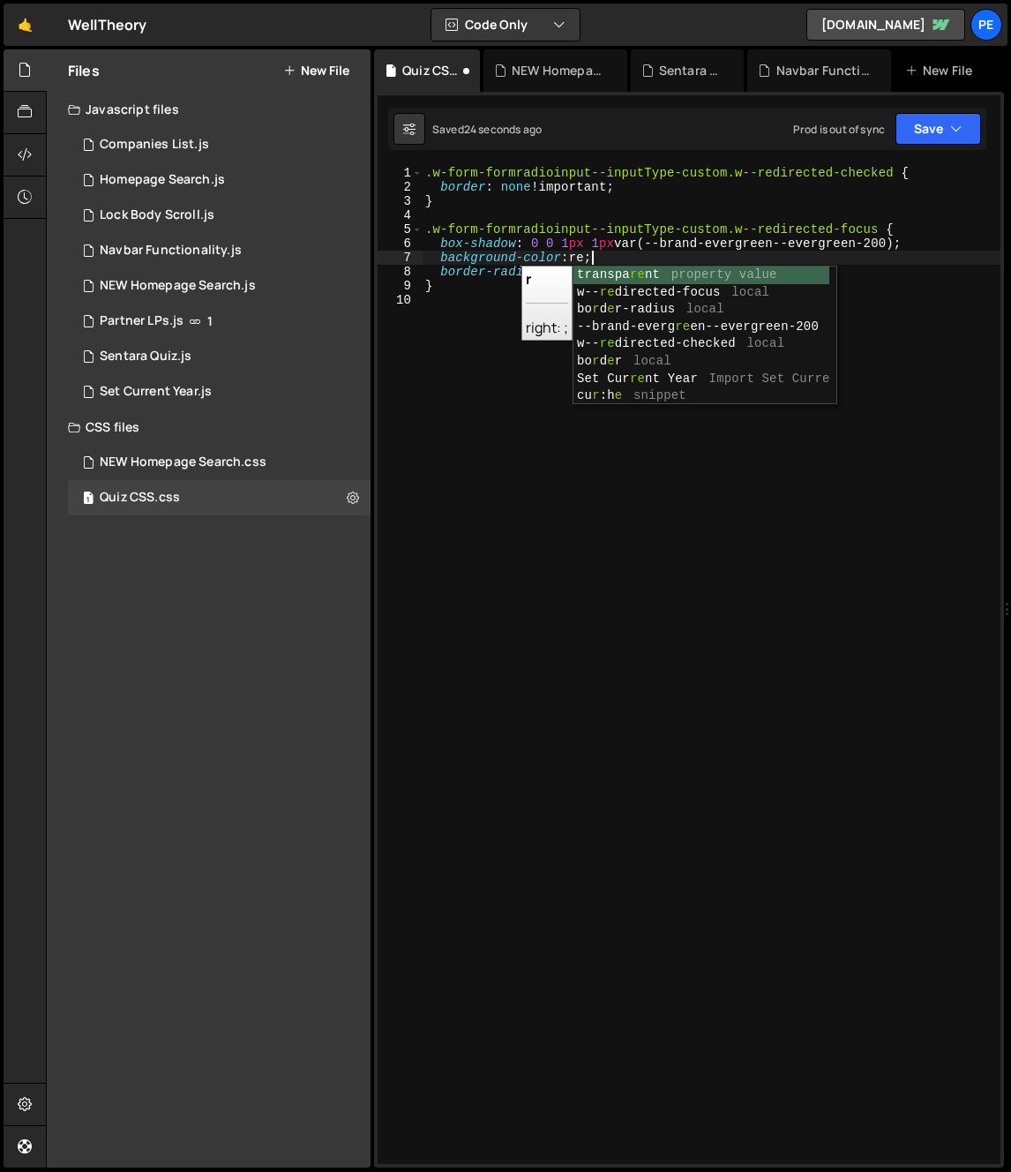
scroll to position [0, 11]
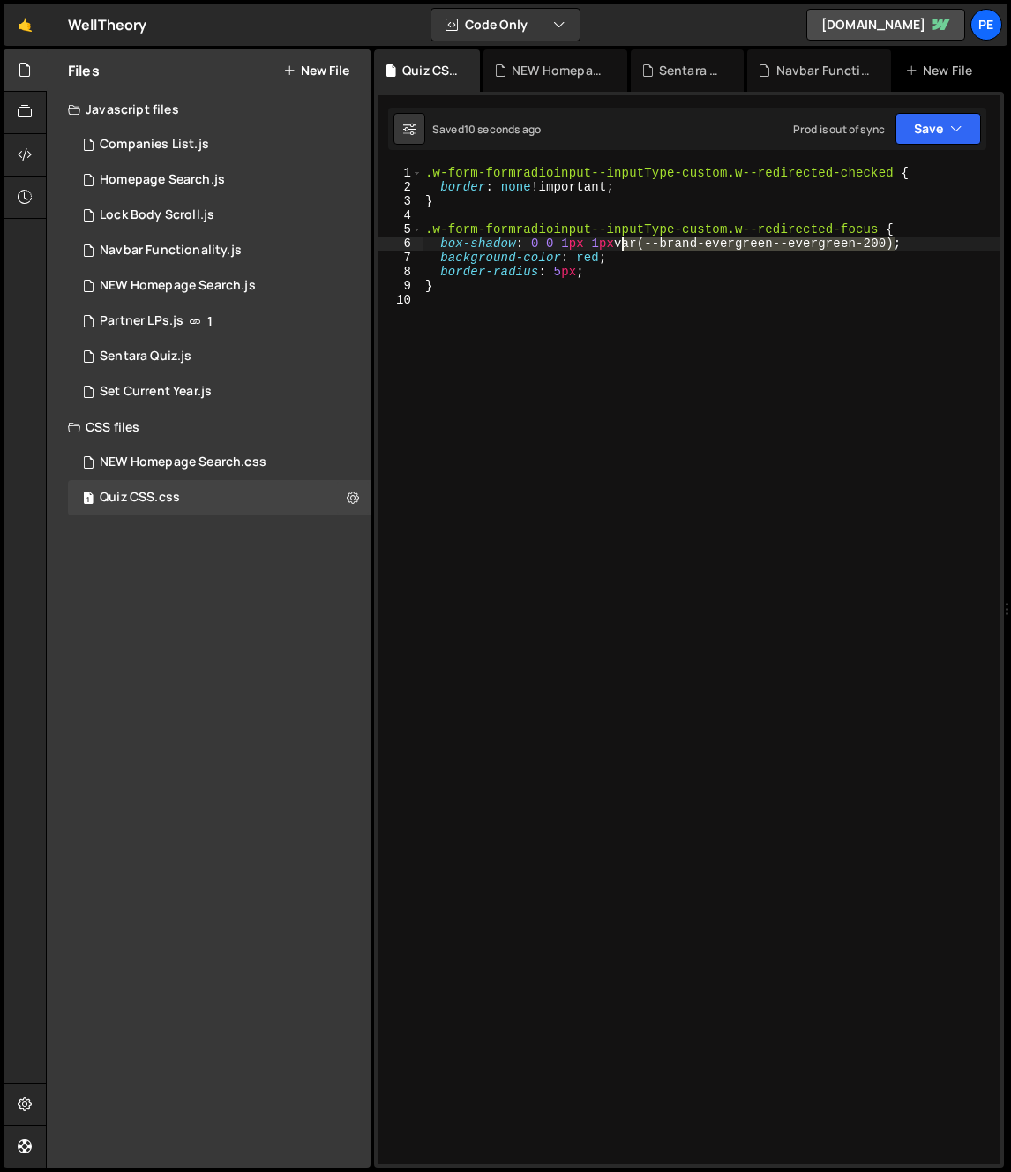
drag, startPoint x: 896, startPoint y: 244, endPoint x: 621, endPoint y: 242, distance: 274.5
click at [621, 242] on div ".w-form-formradioinput--inputType-custom.w--redirected-checked { border : none …" at bounding box center [711, 679] width 579 height 1026
click at [586, 258] on div ".w-form-formradioinput--inputType-custom.w--redirected-checked { border : none …" at bounding box center [711, 679] width 579 height 1026
paste textarea "var(--brand-evergreen--evergreen-200"
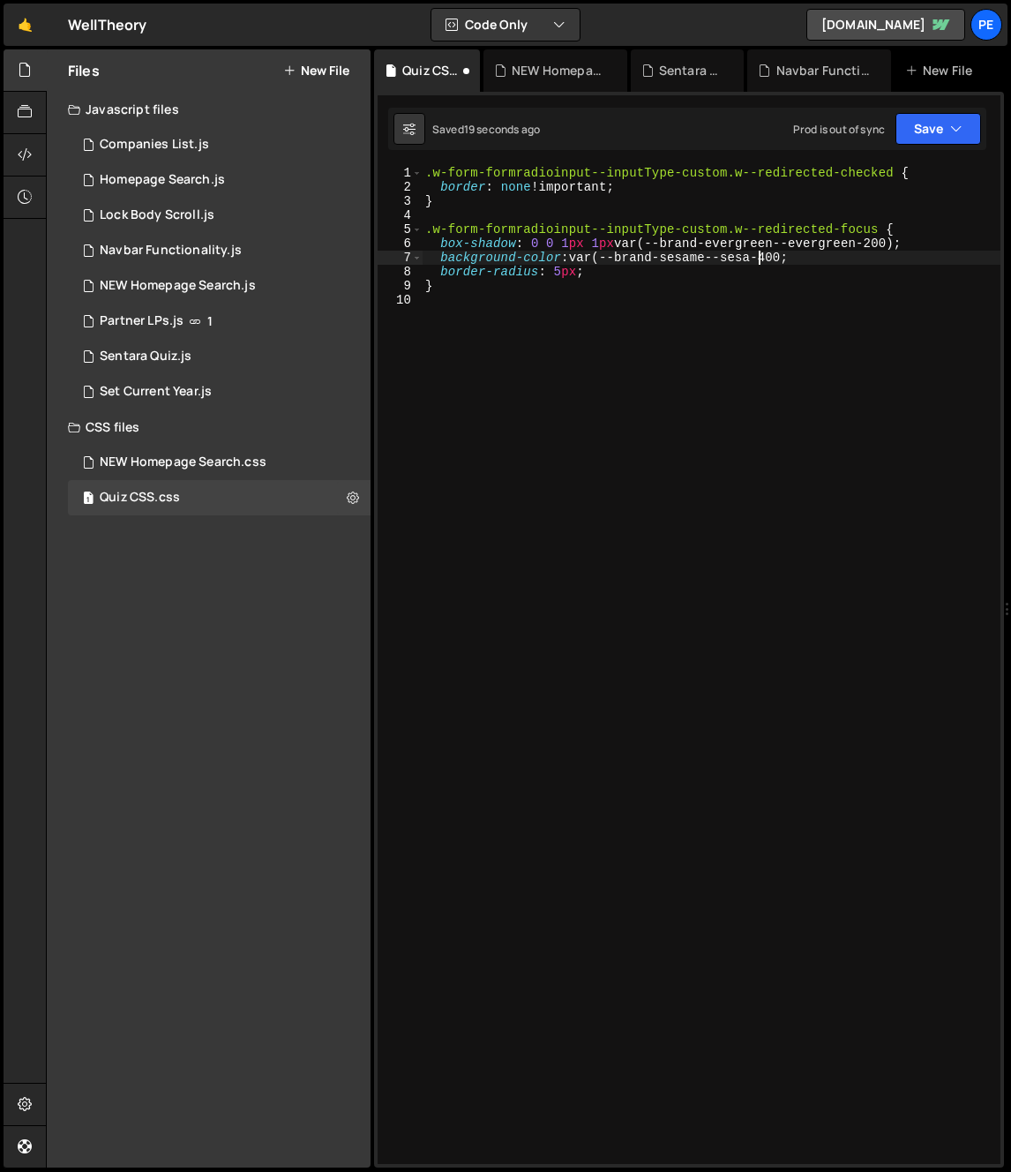
scroll to position [0, 24]
click at [863, 259] on div ".w-form-formradioinput--inputType-custom.w--redirected-checked { border : none …" at bounding box center [711, 679] width 579 height 1026
click at [850, 263] on div ".w-form-formradioinput--inputType-custom.w--redirected-checked { border : none …" at bounding box center [711, 679] width 579 height 1026
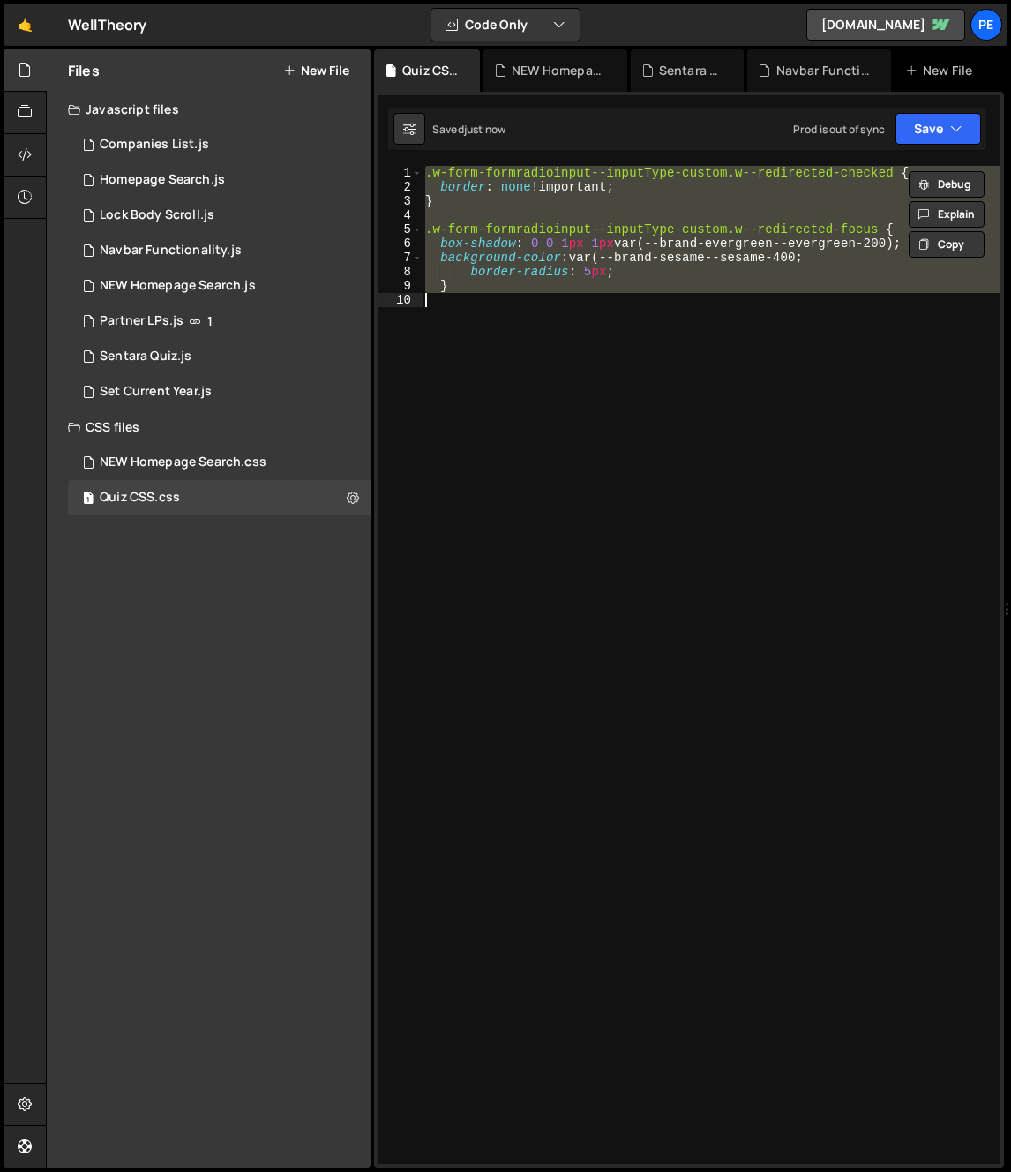
scroll to position [0, 1]
click at [868, 251] on div ".w-form-formradioinput--inputType-custom.w--redirected-checked { border : none …" at bounding box center [711, 665] width 579 height 998
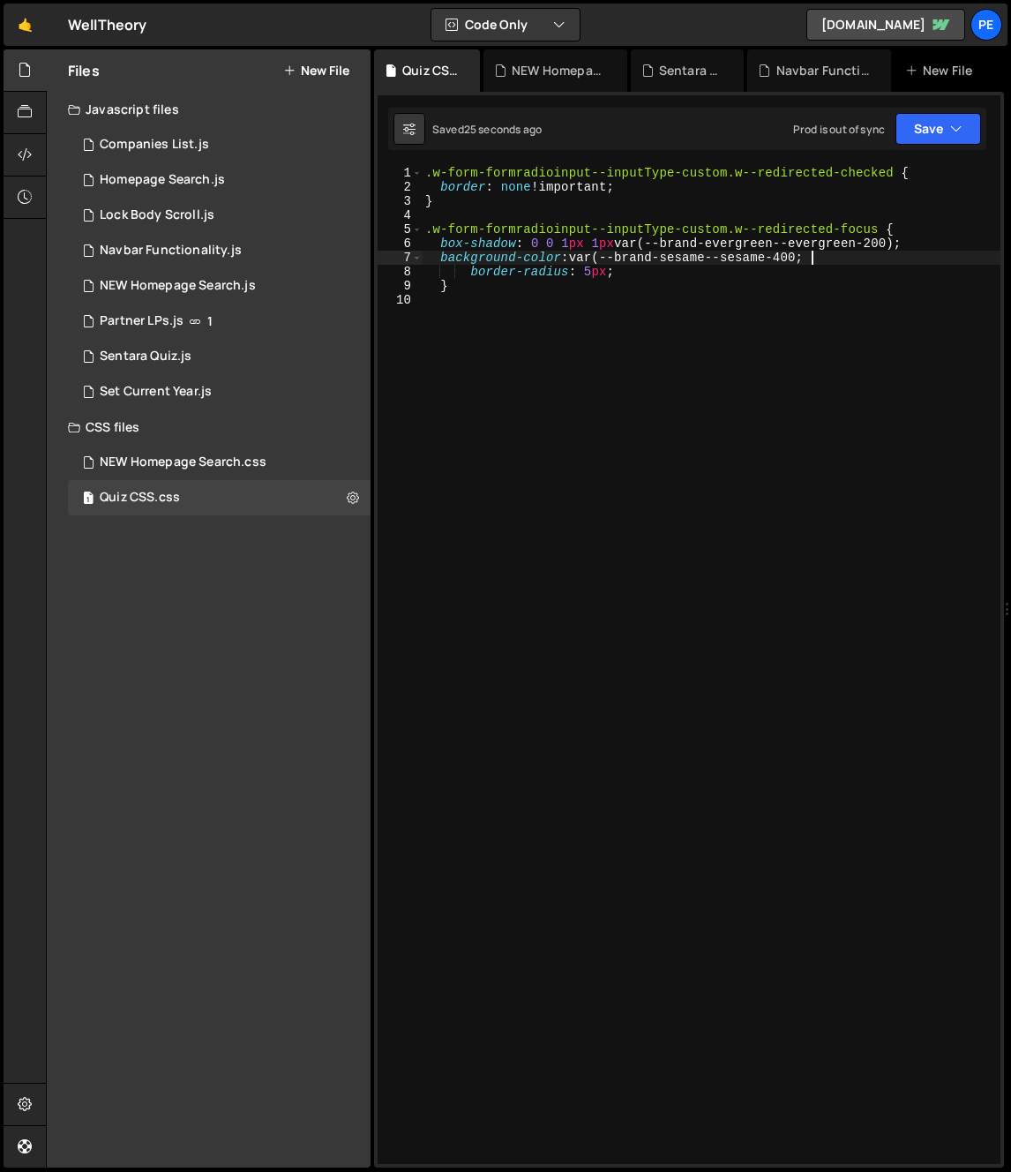
click at [590, 257] on div ".w-form-formradioinput--inputType-custom.w--redirected-checked { border : none …" at bounding box center [711, 679] width 579 height 1026
drag, startPoint x: 577, startPoint y: 253, endPoint x: 699, endPoint y: 249, distance: 121.9
click at [578, 253] on div ".w-form-formradioinput--inputType-custom.w--redirected-checked { border : none …" at bounding box center [711, 679] width 579 height 1026
paste textarea "200)"
type textarea "background-color: var(--brand-sesame--sesame-200);"
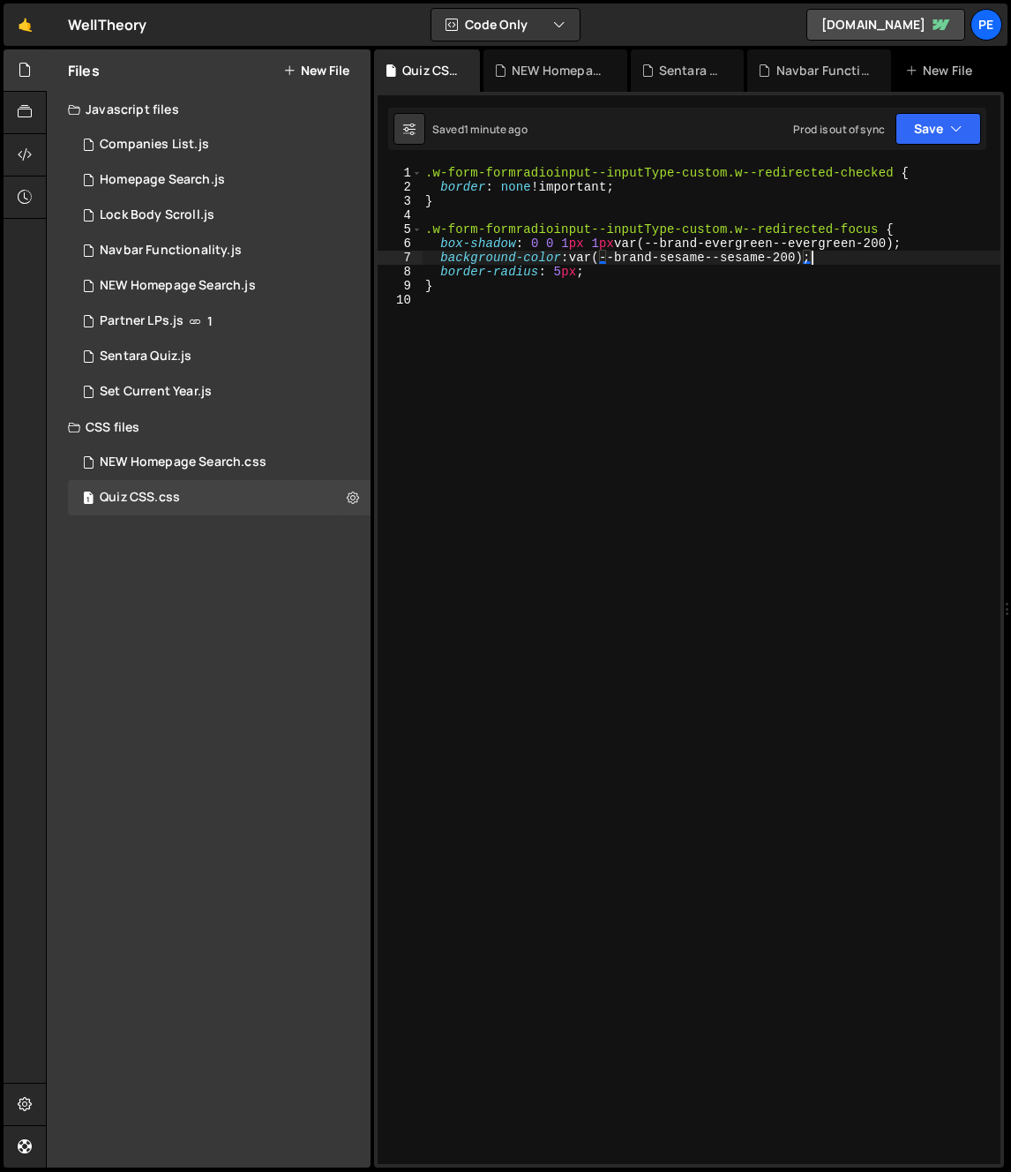
click at [519, 313] on div ".w-form-formradioinput--inputType-custom.w--redirected-checked { border : none …" at bounding box center [711, 679] width 579 height 1026
click at [601, 267] on div ".w-form-formradioinput--inputType-custom.w--redirected-checked { border : none …" at bounding box center [711, 679] width 579 height 1026
click at [499, 277] on div ".w-form-formradioinput--inputType-custom.w--redirected-checked { border : none …" at bounding box center [711, 679] width 579 height 1026
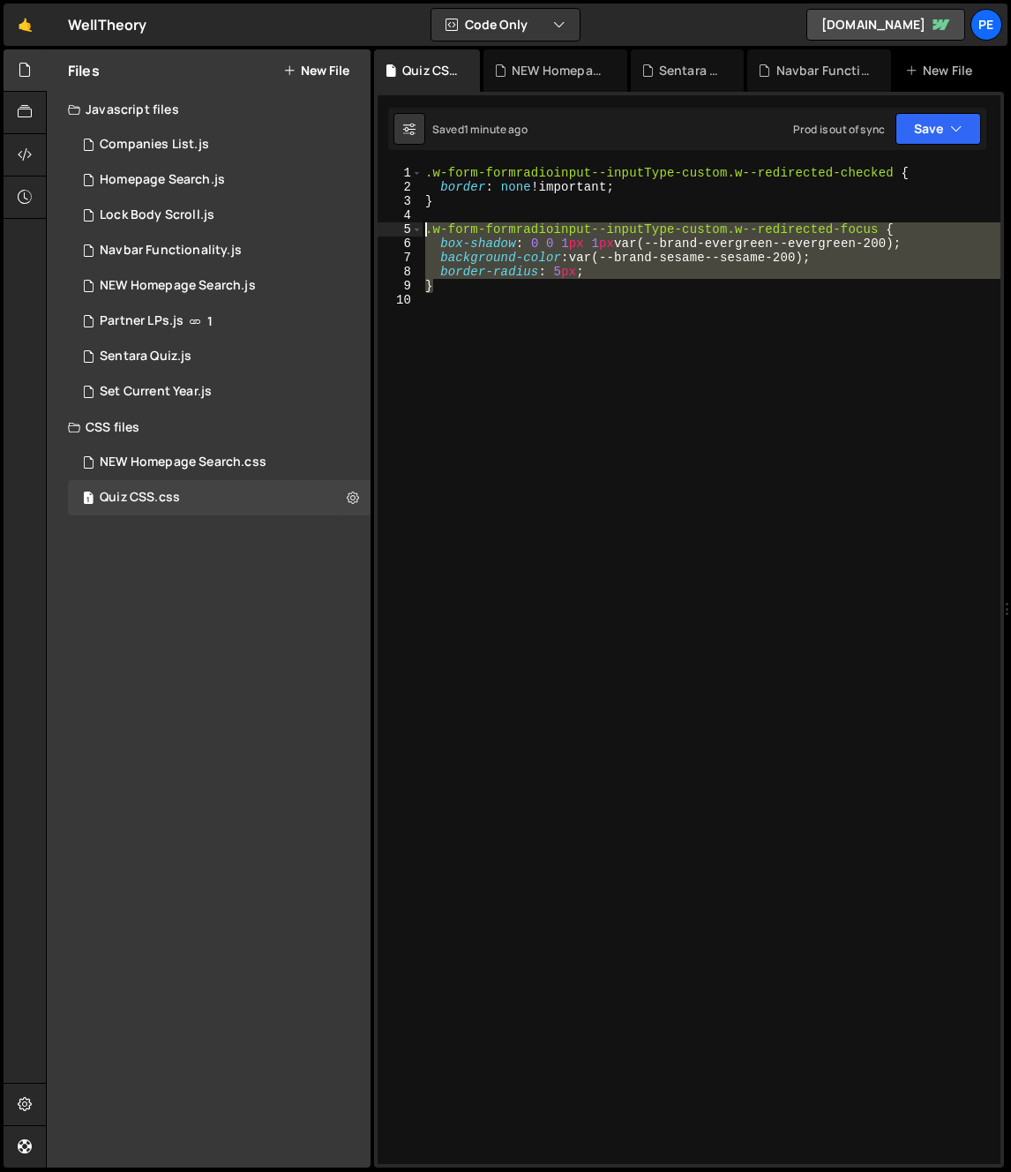
drag, startPoint x: 470, startPoint y: 287, endPoint x: 410, endPoint y: 233, distance: 80.6
click at [410, 233] on div "border-radius: 5px; 1 2 3 4 5 6 7 8 9 10 .w-form-formradioinput--inputType-cust…" at bounding box center [689, 665] width 623 height 998
type textarea ".w-form-formradioinput--inputType-custom.w--redirected-focus { box-shadow: 0 0 …"
click at [542, 312] on div ".w-form-formradioinput--inputType-custom.w--redirected-checked { border : none …" at bounding box center [711, 679] width 579 height 1026
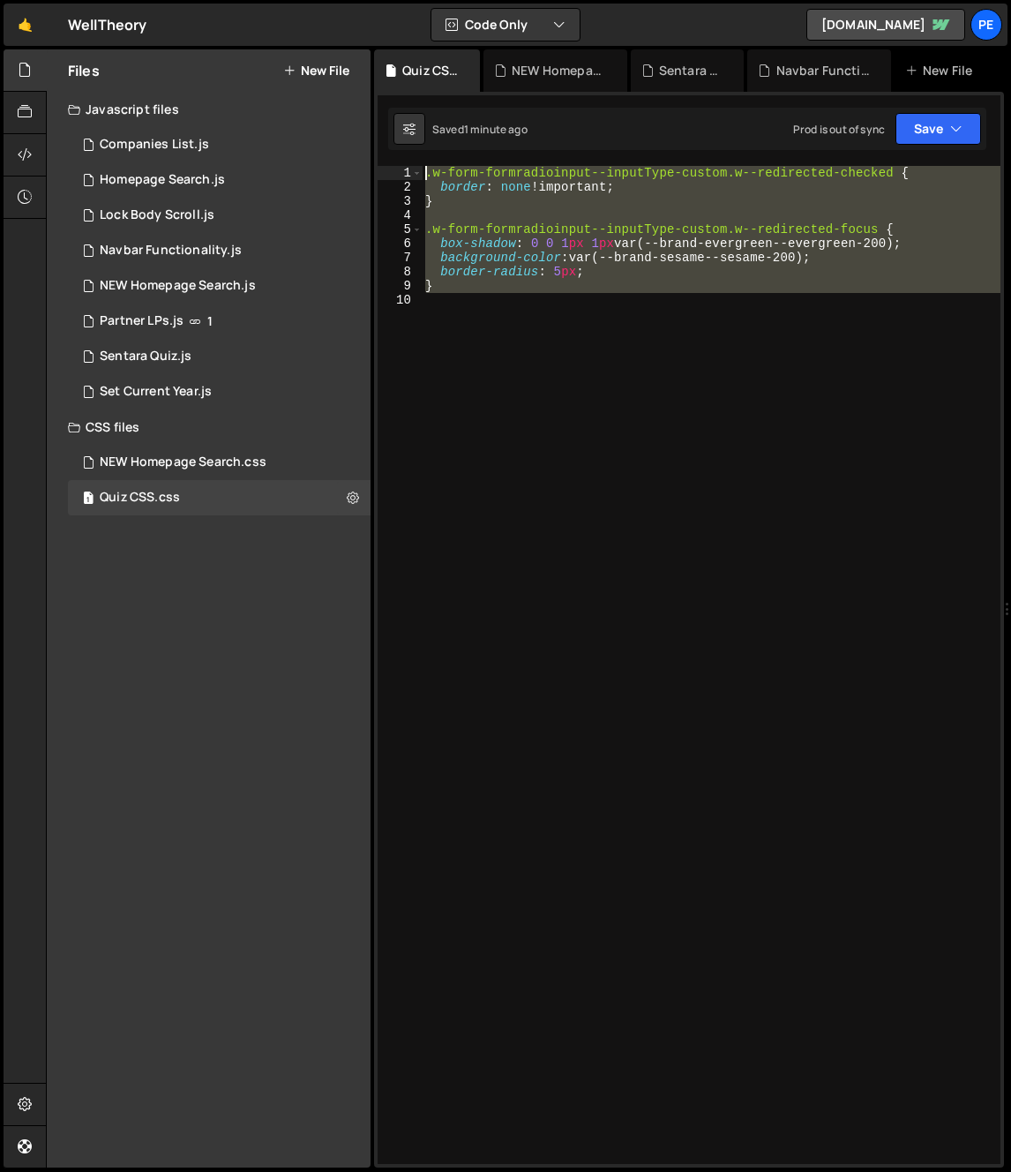
drag, startPoint x: 446, startPoint y: 250, endPoint x: 387, endPoint y: 158, distance: 108.7
click at [387, 158] on div "1 2 3 4 5 6 7 8 9 10 11 12 13 14 15 16 17 18 19 20 21 22 23 24 25 26 27 28 29 3…" at bounding box center [689, 630] width 630 height 1076
type textarea ".w-form-formradioinput--inputType-custom.w--redirected-checked { border: none !…"
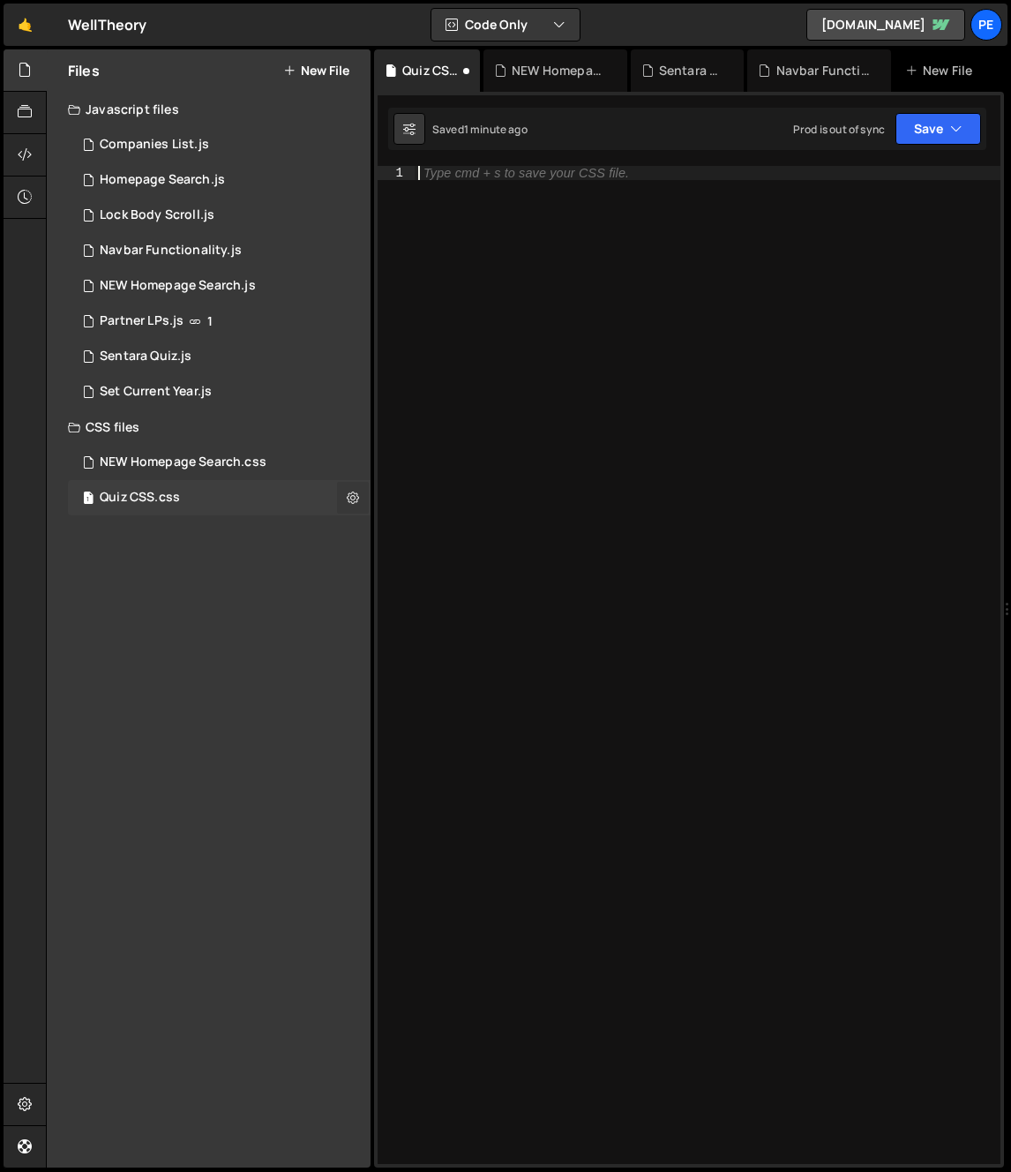
click at [351, 497] on icon at bounding box center [353, 497] width 12 height 17
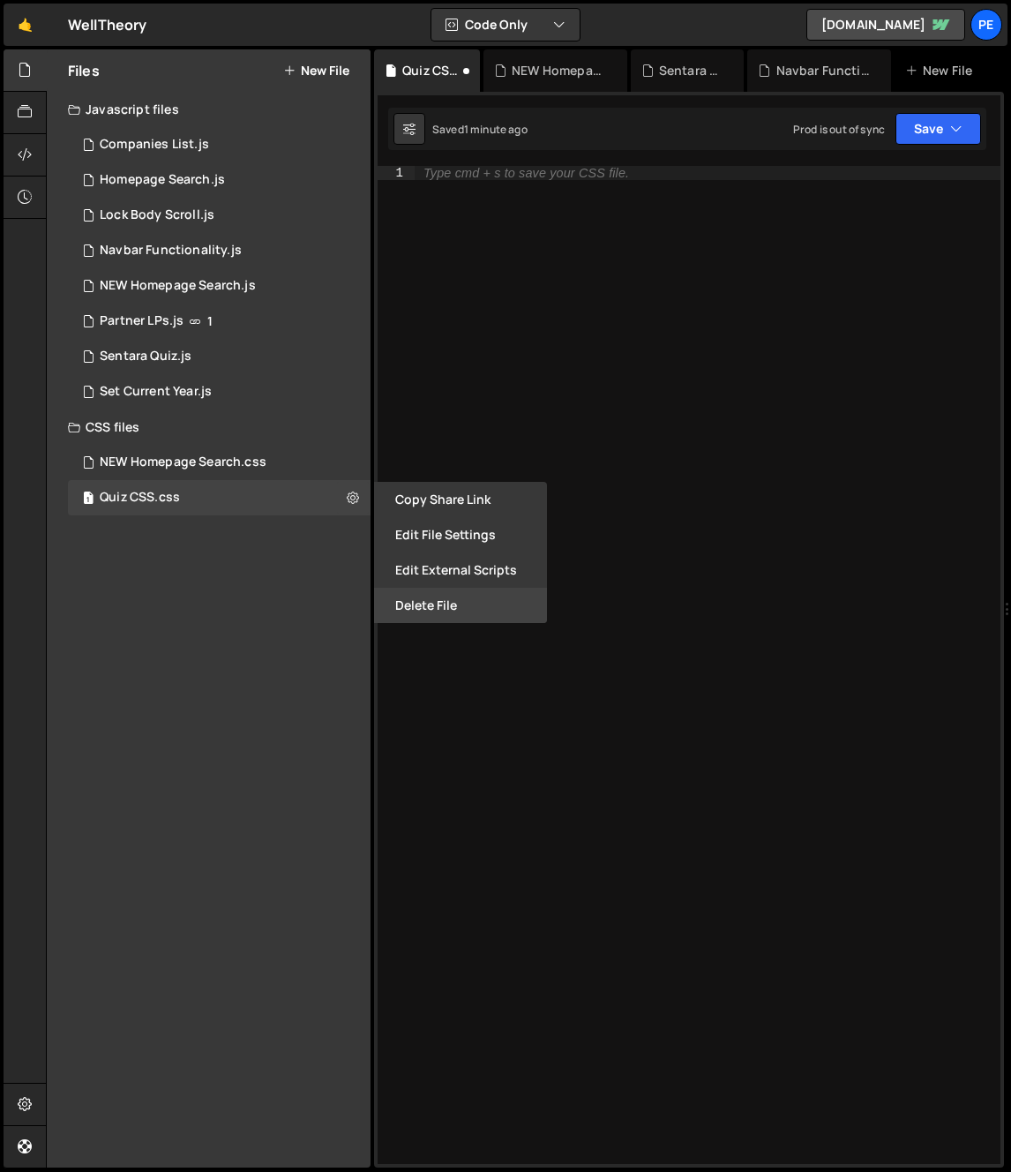
click at [402, 610] on button "Delete File" at bounding box center [460, 605] width 173 height 35
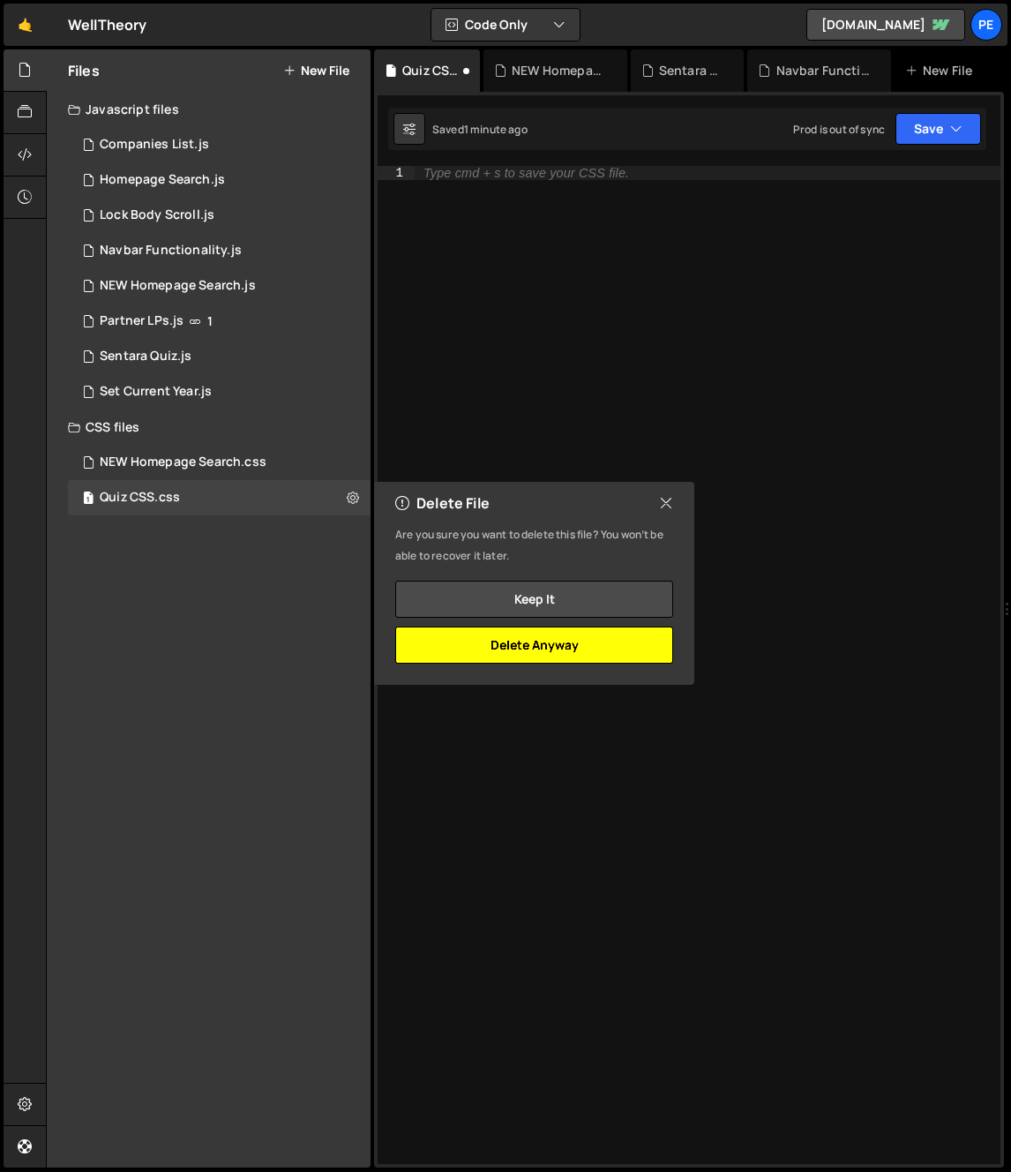
click at [560, 639] on button "Delete Anyway" at bounding box center [534, 645] width 278 height 37
